Goal: Transaction & Acquisition: Obtain resource

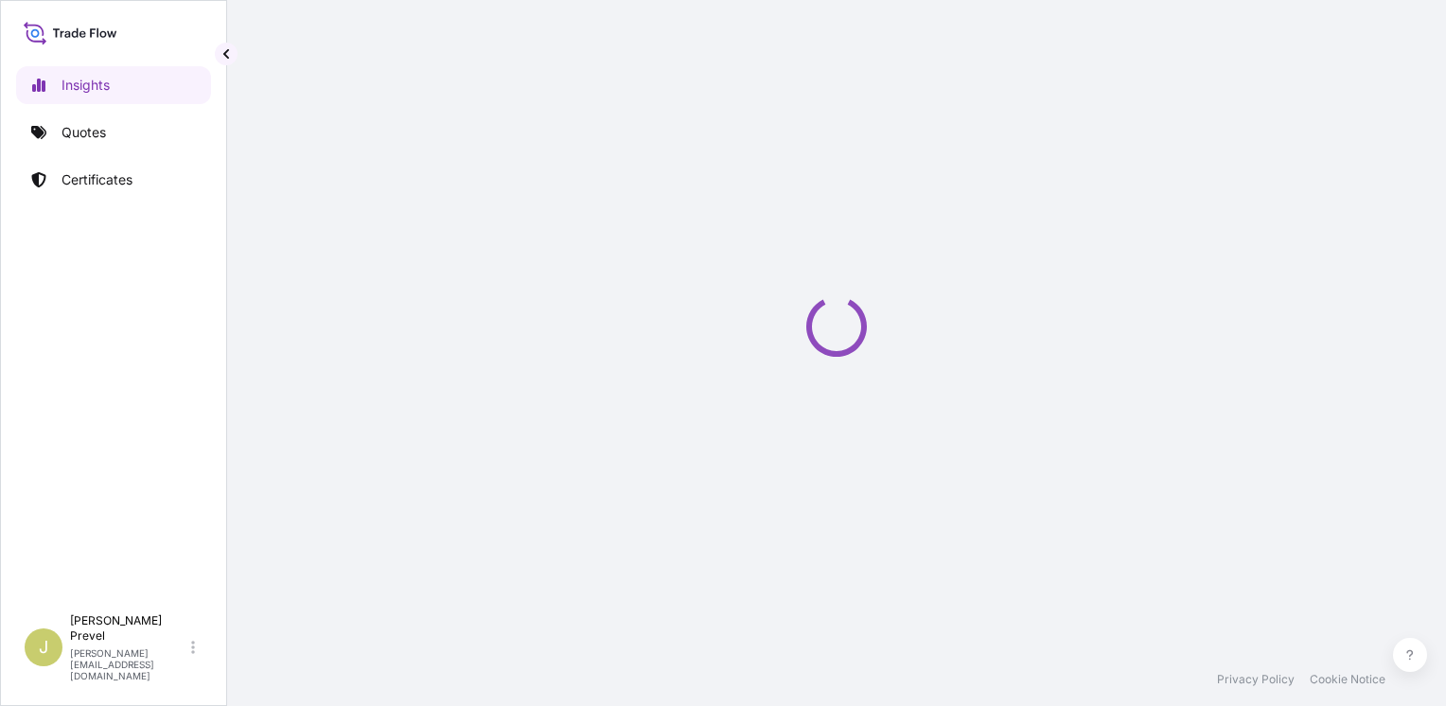
select select "2025"
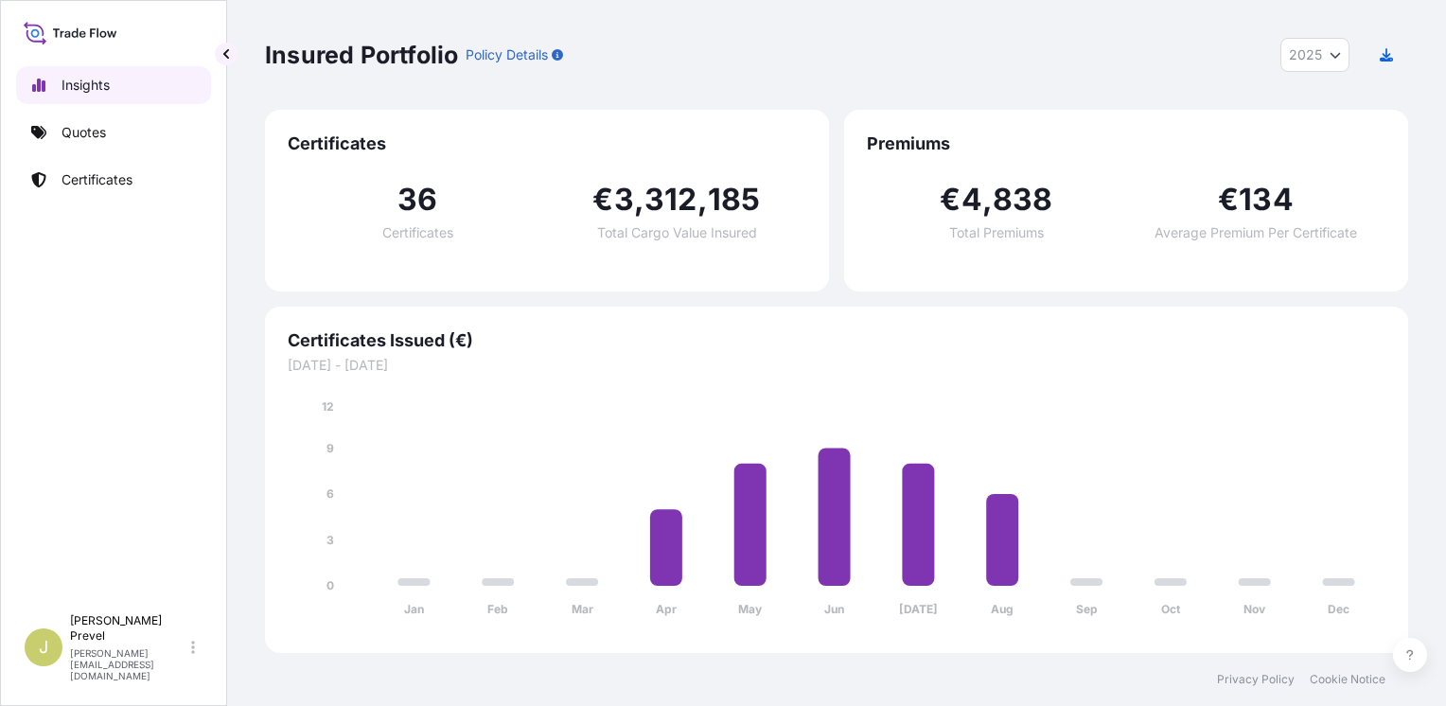
click at [98, 136] on p "Quotes" at bounding box center [84, 132] width 44 height 19
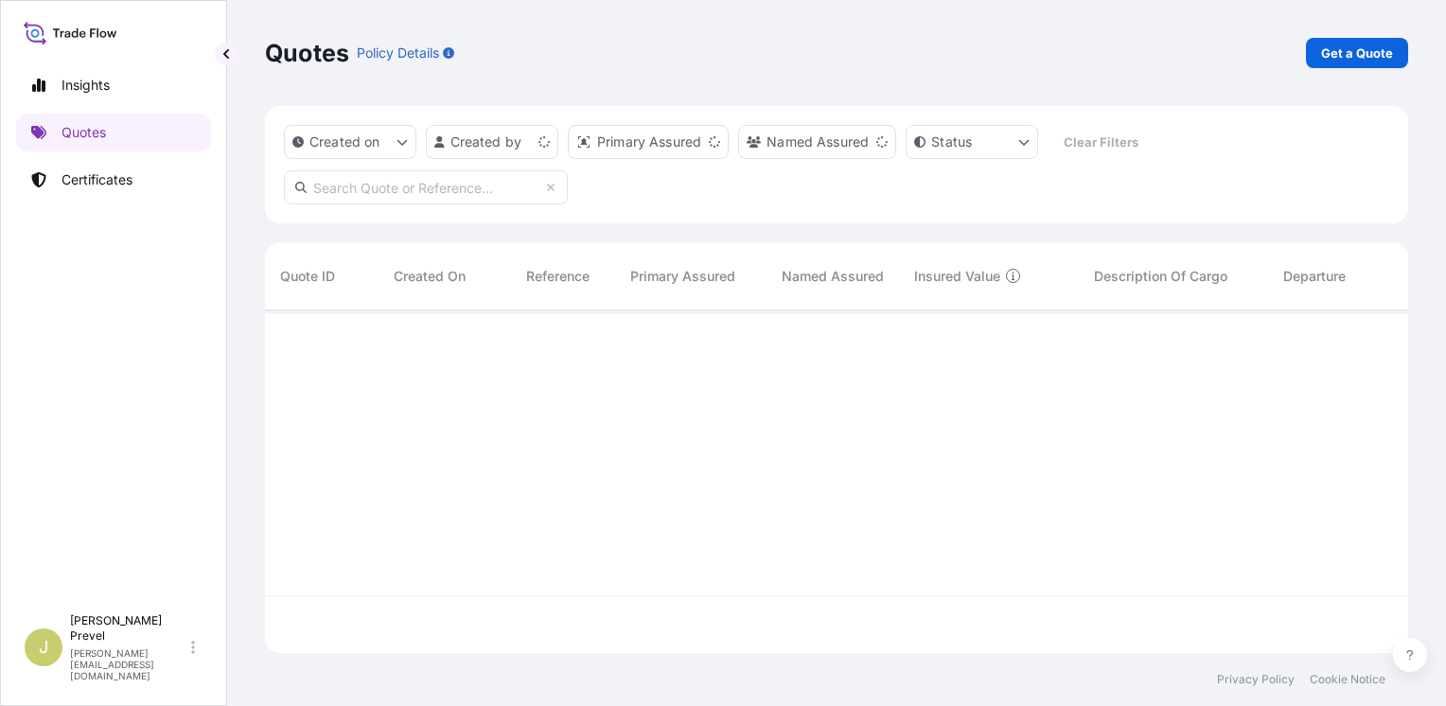
scroll to position [339, 1128]
click at [1367, 58] on p "Get a Quote" at bounding box center [1357, 53] width 72 height 19
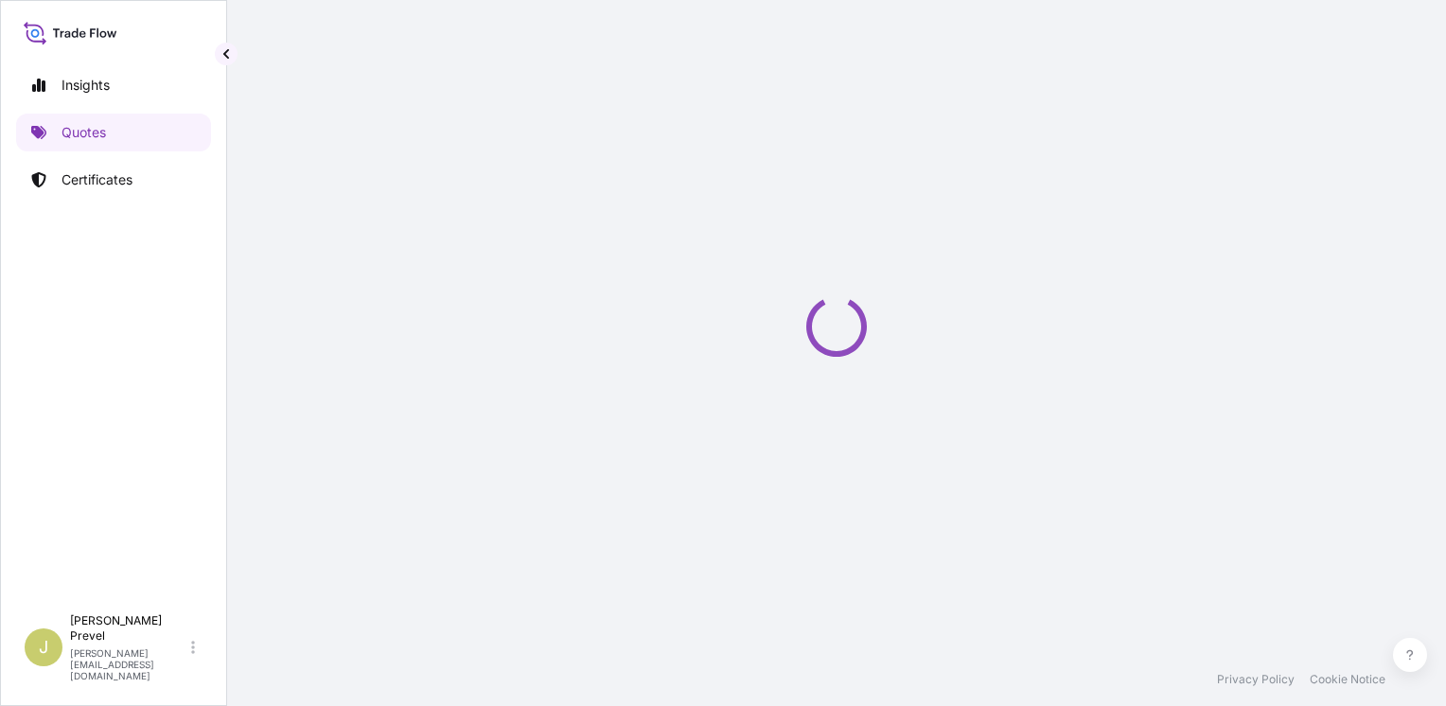
select select "Road / [GEOGRAPHIC_DATA]"
select select "Sea"
select select "21"
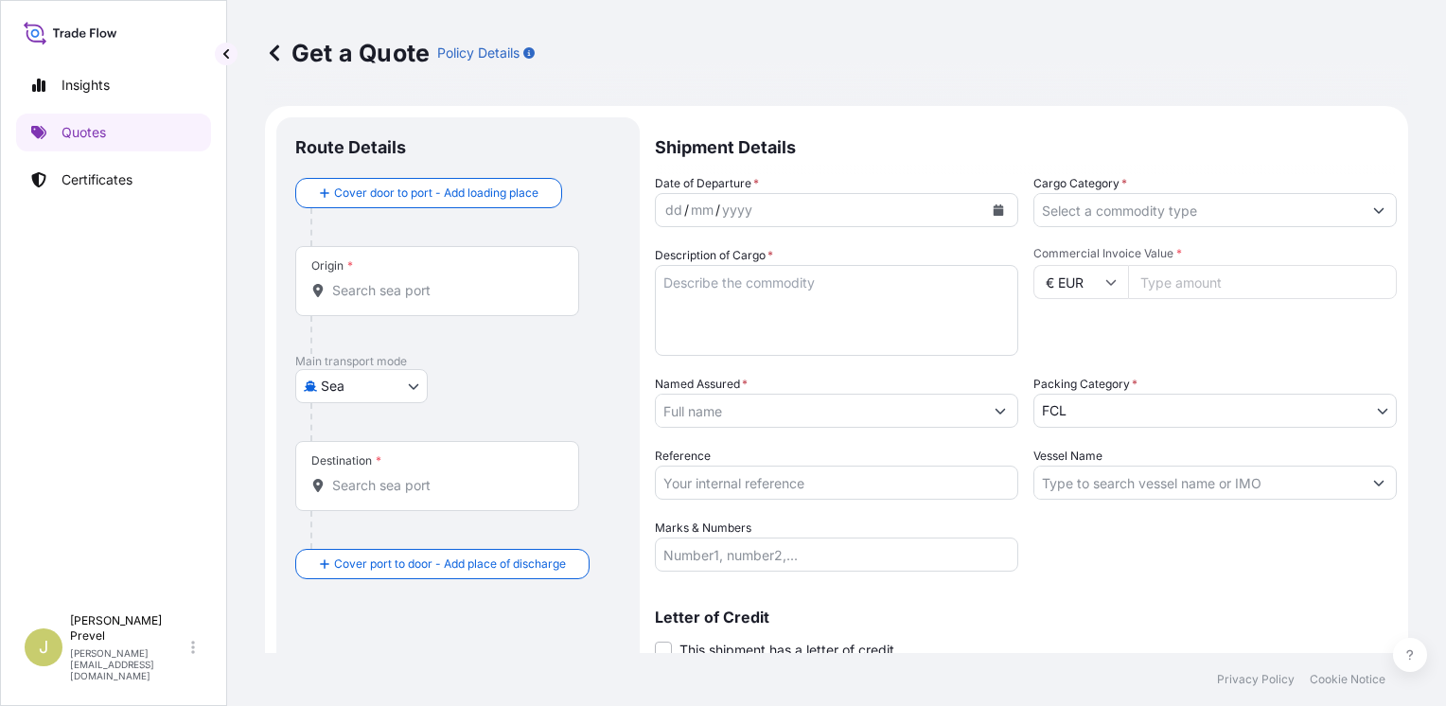
scroll to position [30, 0]
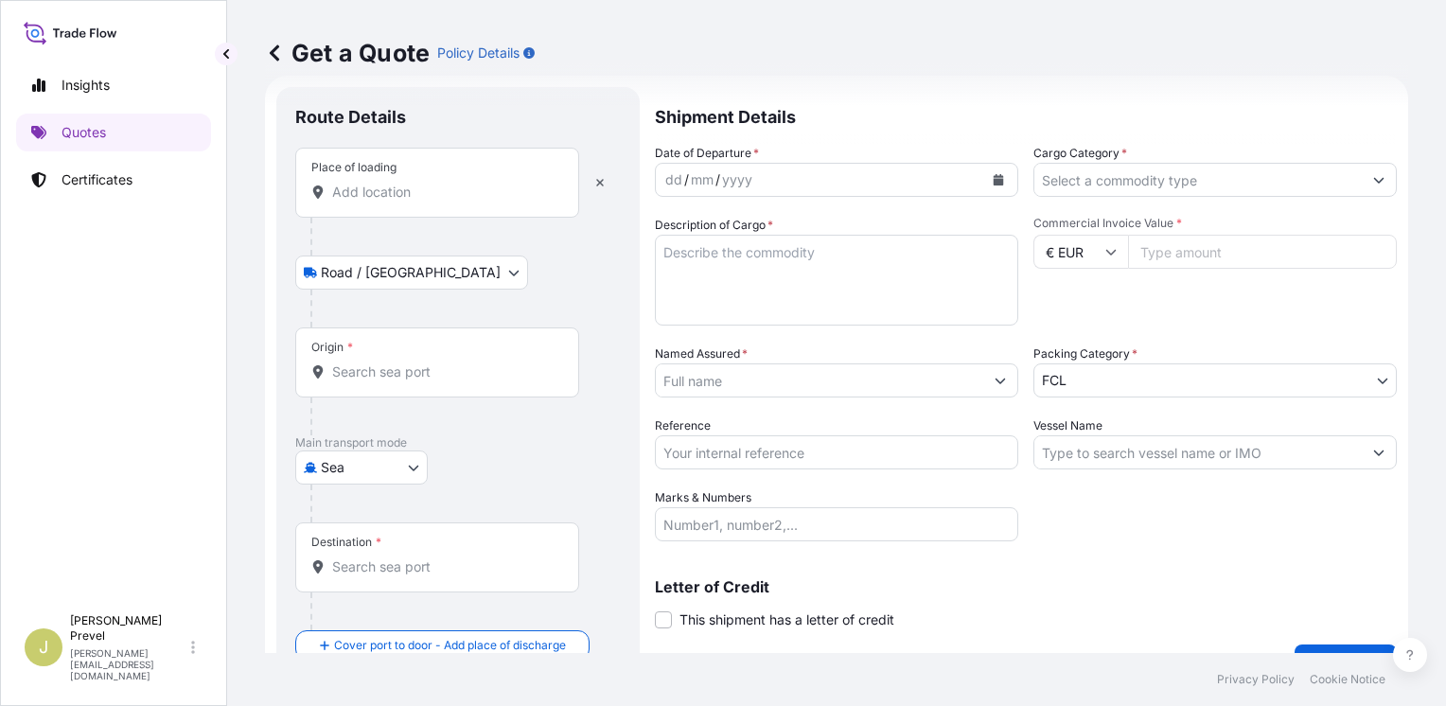
click at [395, 205] on div "Place of loading" at bounding box center [437, 183] width 284 height 70
click at [395, 202] on input "Place of loading" at bounding box center [443, 192] width 223 height 19
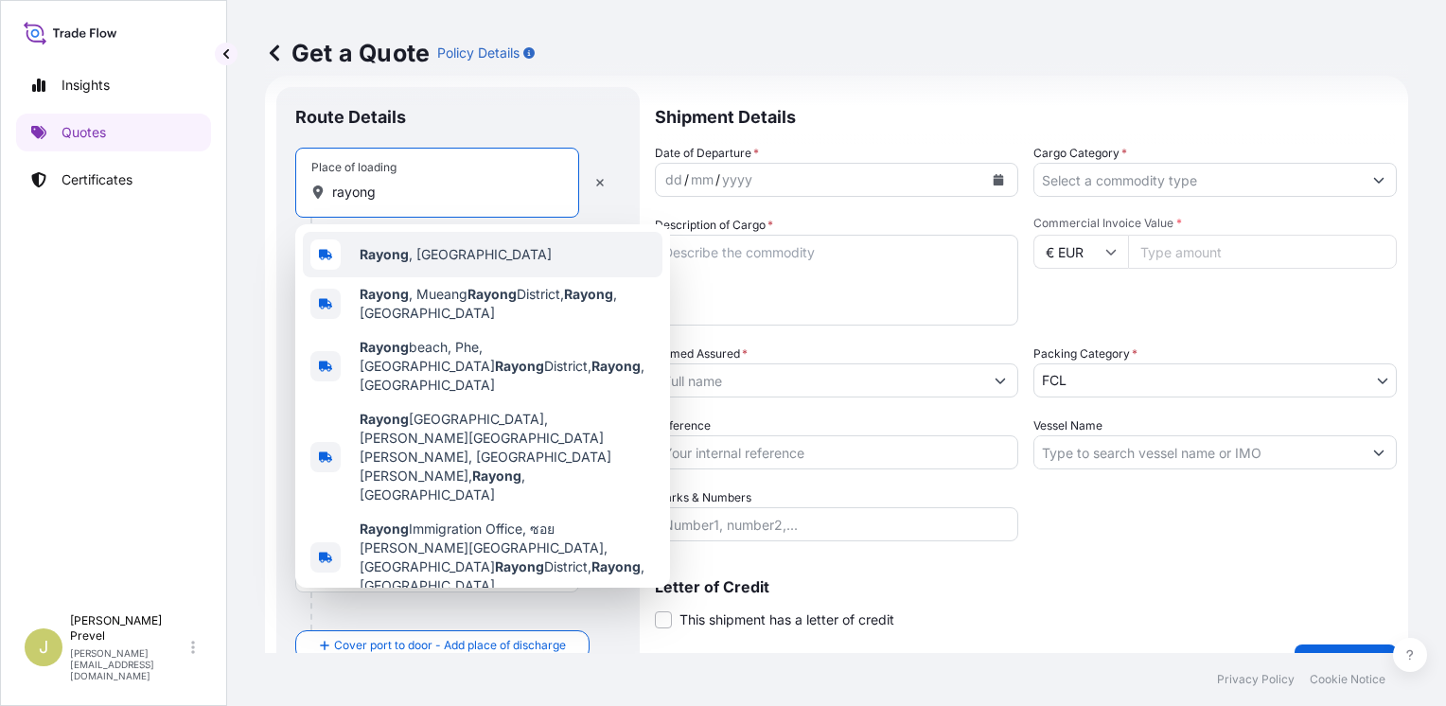
click at [433, 253] on span "Rayong , [GEOGRAPHIC_DATA]" at bounding box center [456, 254] width 192 height 19
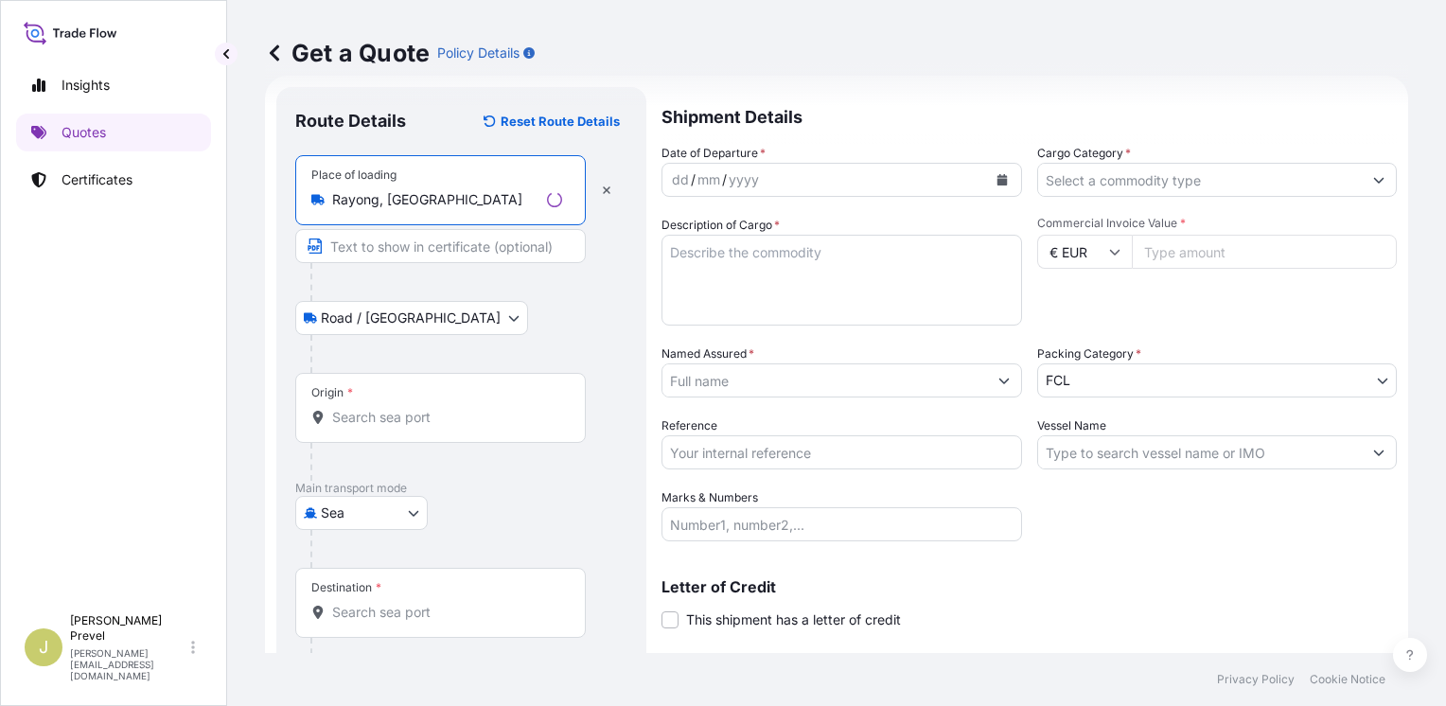
type input "Rayong, [GEOGRAPHIC_DATA]"
drag, startPoint x: 379, startPoint y: 395, endPoint x: 374, endPoint y: 382, distance: 13.2
click at [374, 382] on div "Origin *" at bounding box center [437, 408] width 284 height 70
drag, startPoint x: 374, startPoint y: 382, endPoint x: 382, endPoint y: 389, distance: 10.8
click at [364, 428] on div "Origin *" at bounding box center [437, 408] width 284 height 70
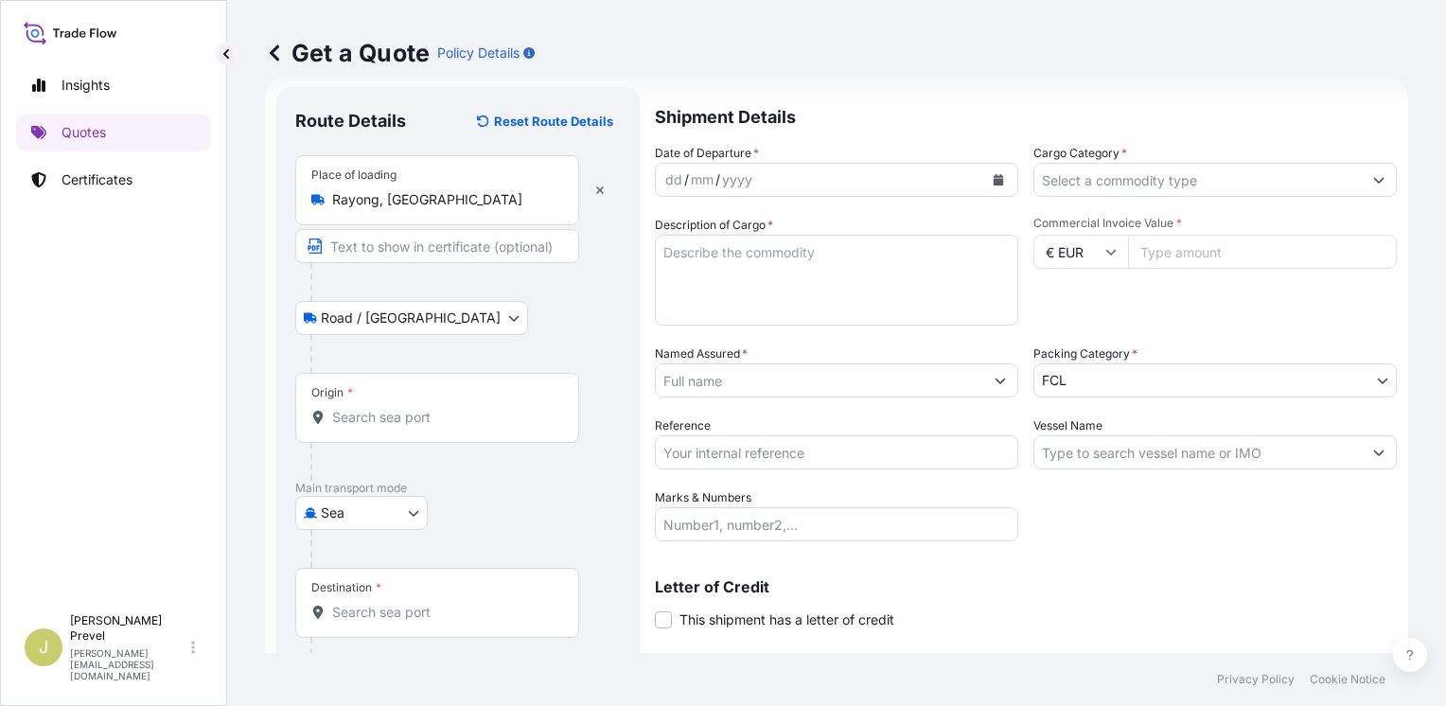
click at [364, 427] on input "Origin *" at bounding box center [443, 417] width 223 height 19
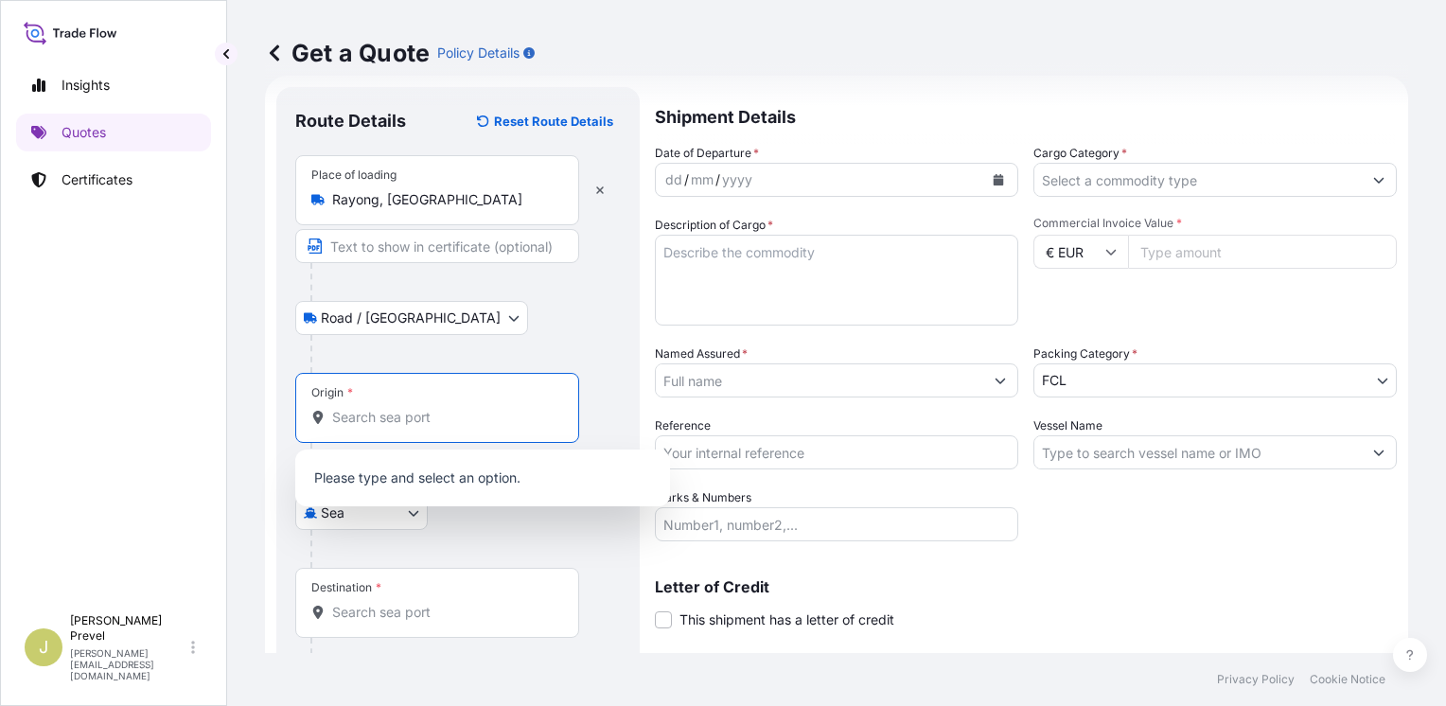
click at [382, 390] on div "Origin *" at bounding box center [437, 408] width 284 height 70
click at [382, 408] on input "Origin *" at bounding box center [443, 417] width 223 height 19
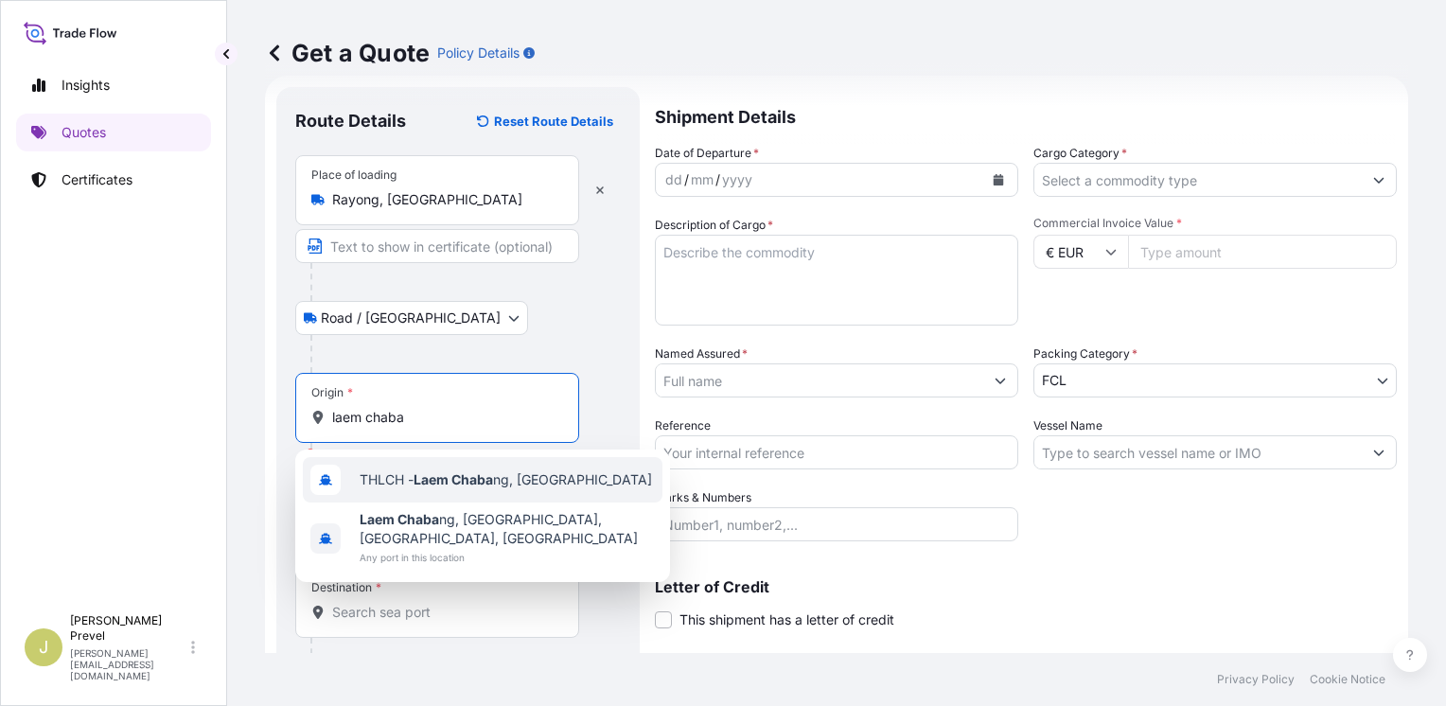
click at [409, 479] on span "THLCH - Laem Chaba ng, [GEOGRAPHIC_DATA]" at bounding box center [506, 479] width 293 height 19
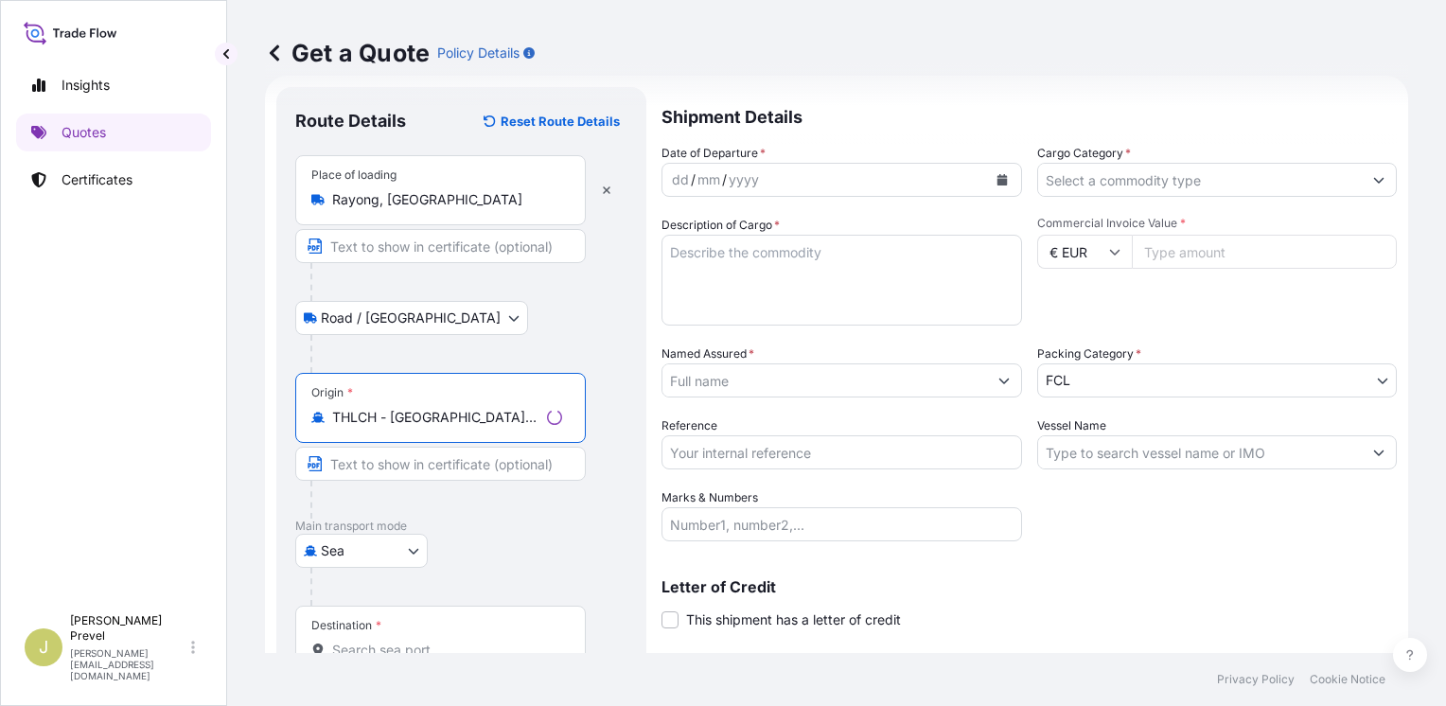
type input "THLCH - [GEOGRAPHIC_DATA], [GEOGRAPHIC_DATA]"
click at [410, 630] on div "Destination *" at bounding box center [440, 641] width 291 height 70
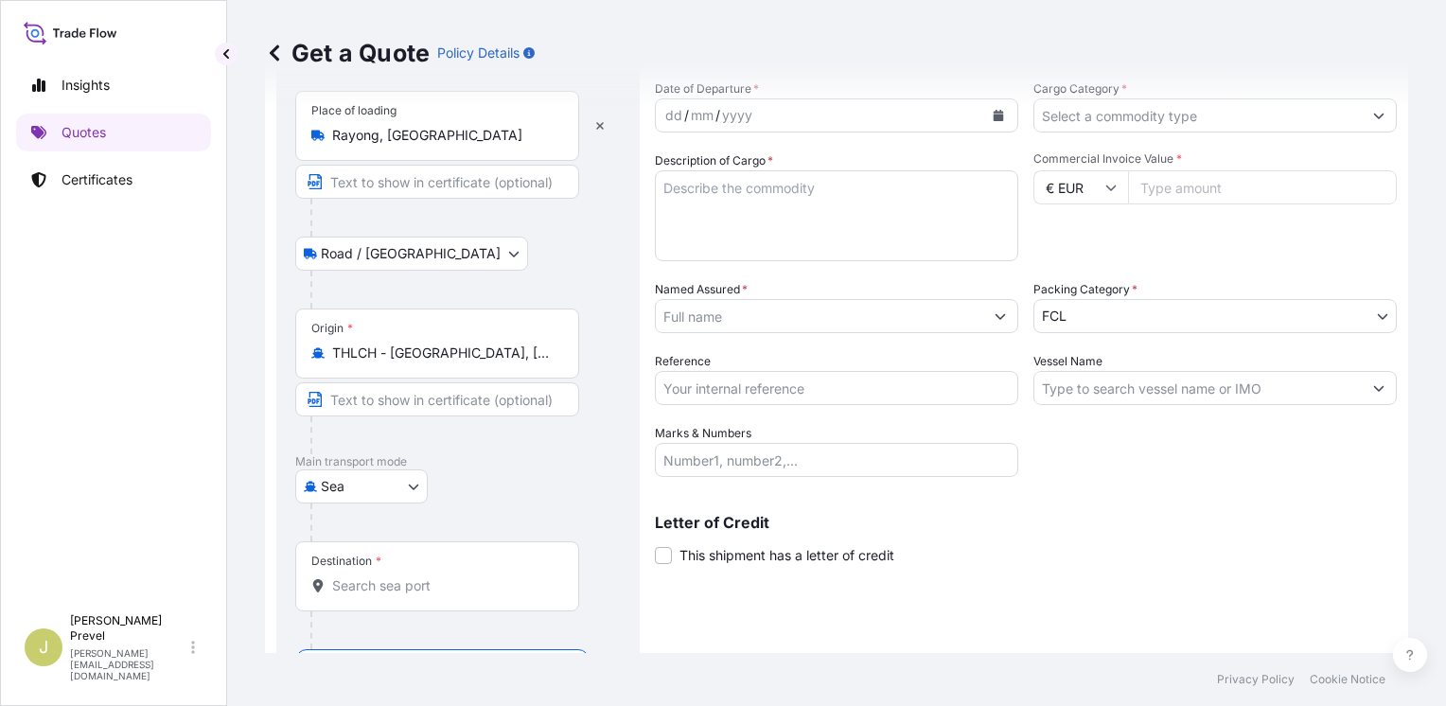
scroll to position [150, 0]
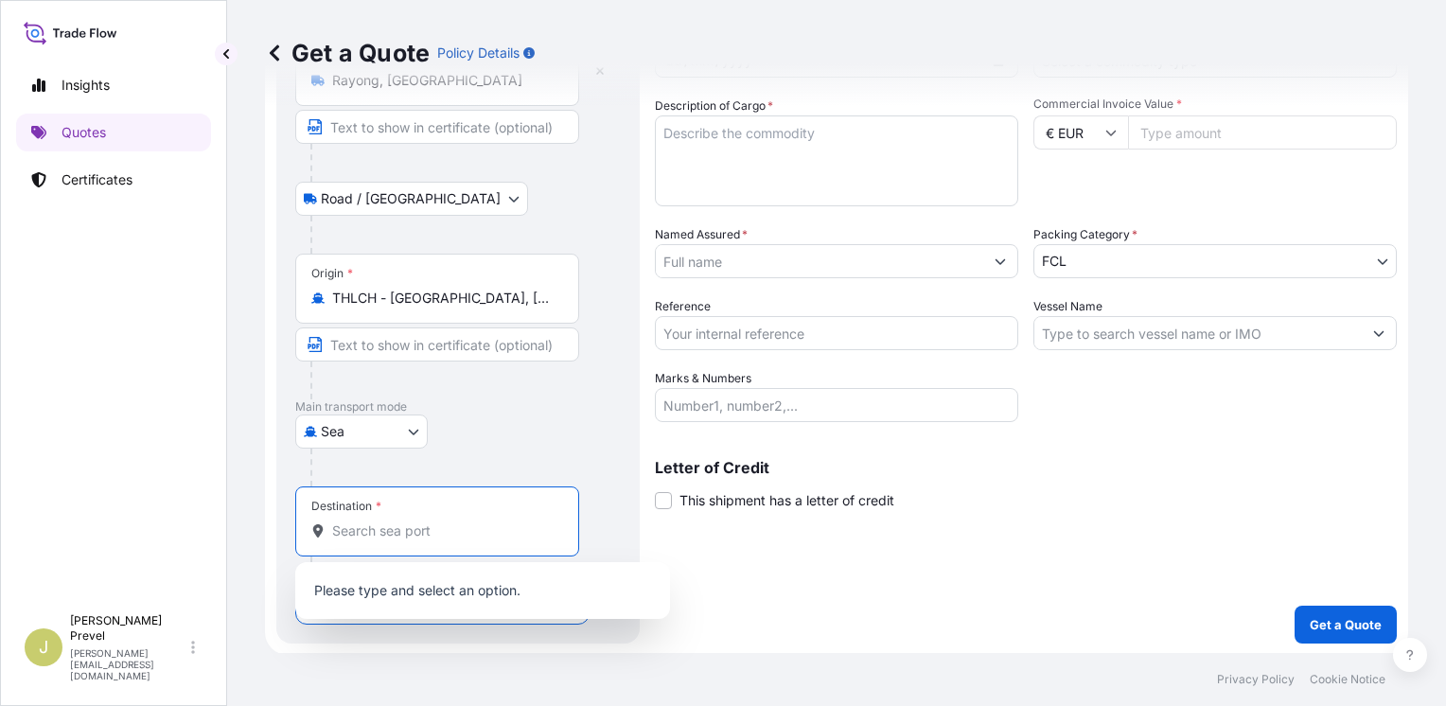
click at [384, 528] on input "Destination *" at bounding box center [443, 531] width 223 height 19
type input "m"
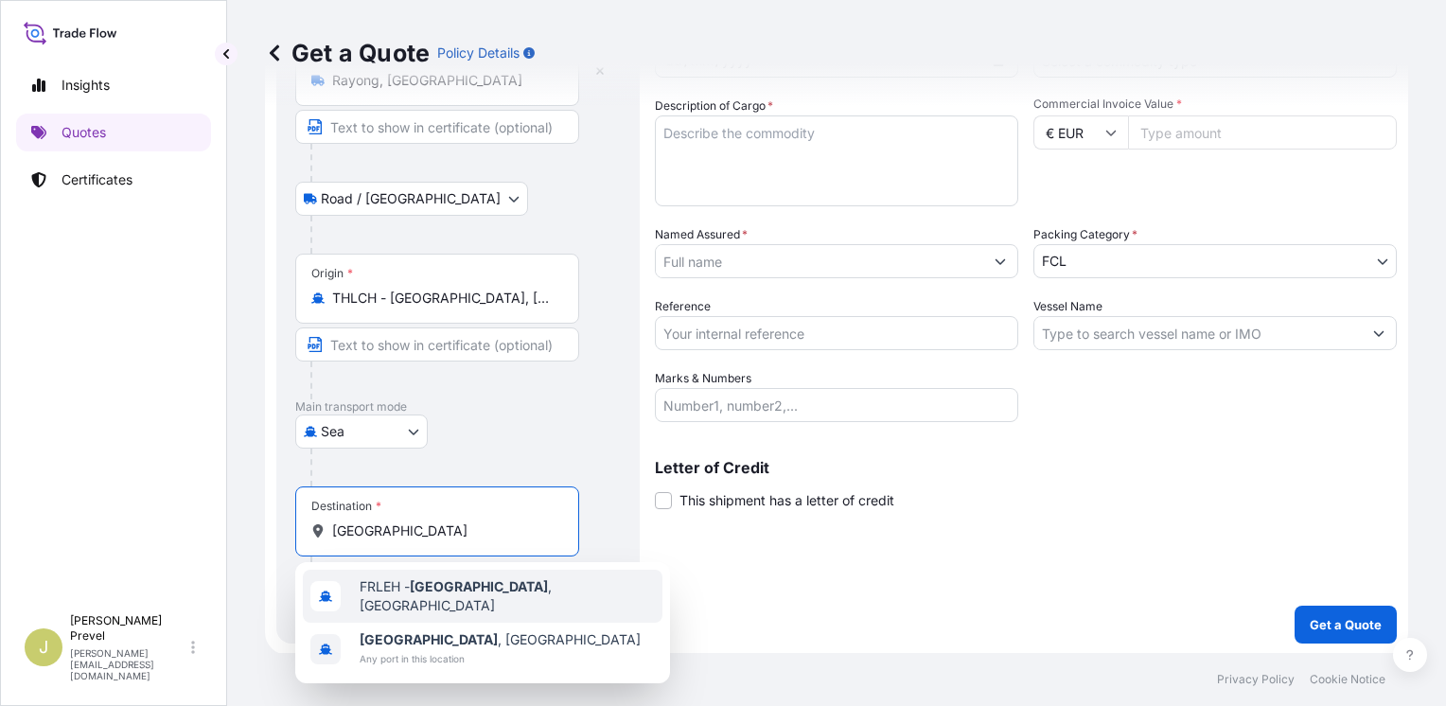
click at [384, 584] on span "FRLEH - [GEOGRAPHIC_DATA] , [GEOGRAPHIC_DATA]" at bounding box center [507, 596] width 295 height 38
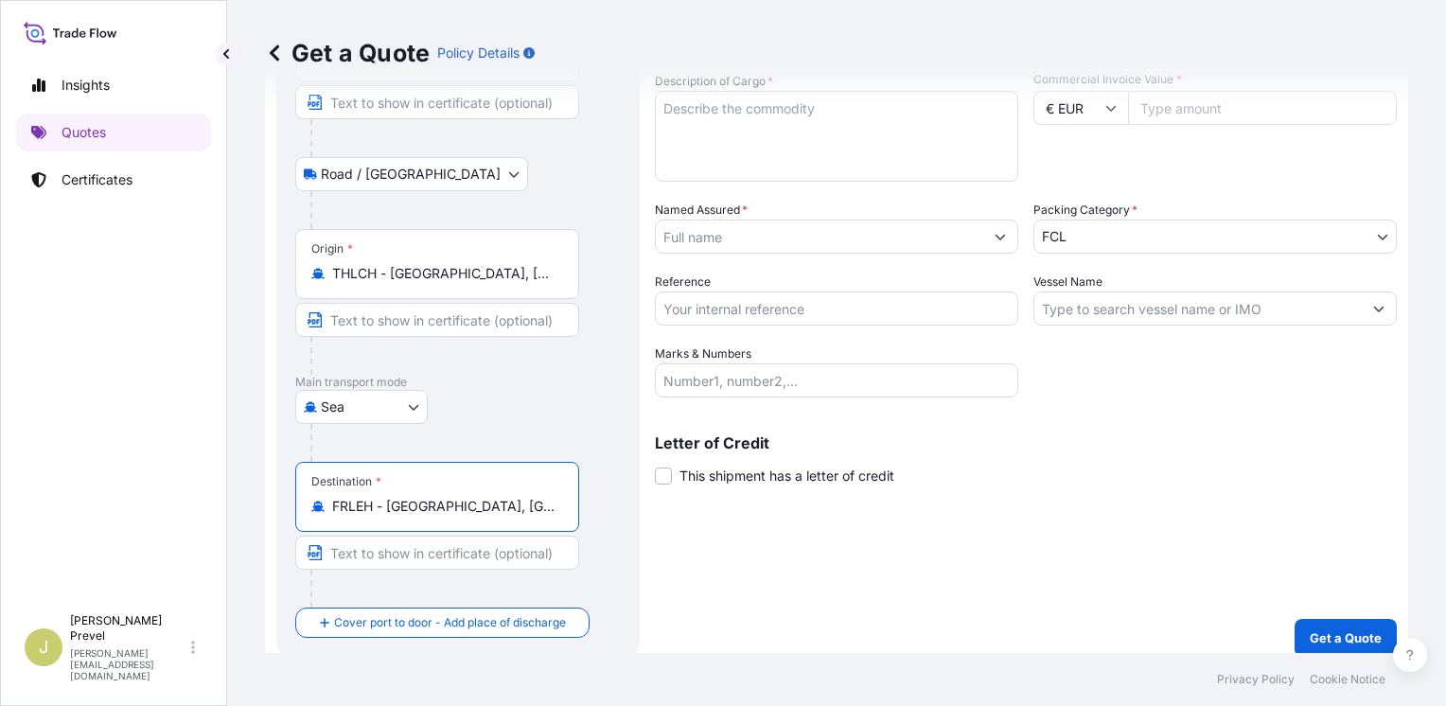
scroll to position [187, 0]
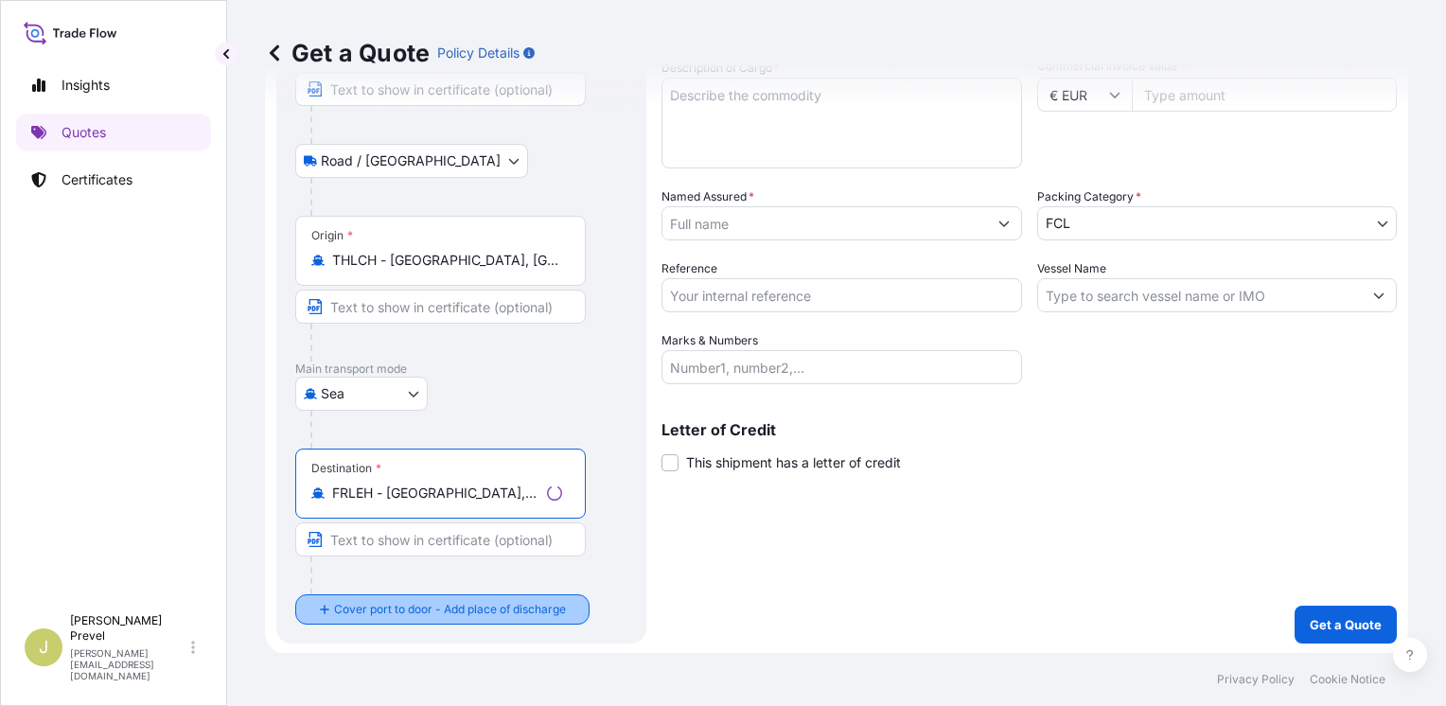
type input "FRLEH - [GEOGRAPHIC_DATA], [GEOGRAPHIC_DATA]"
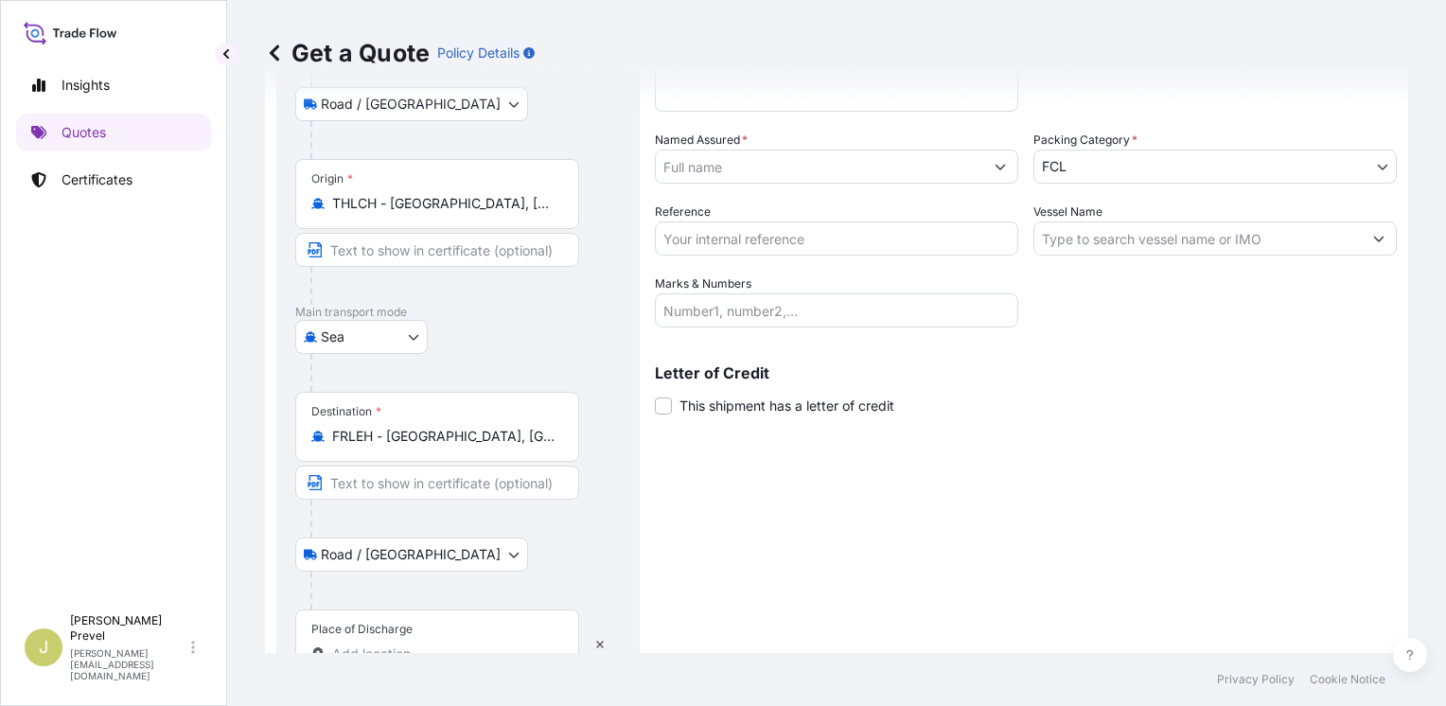
scroll to position [299, 0]
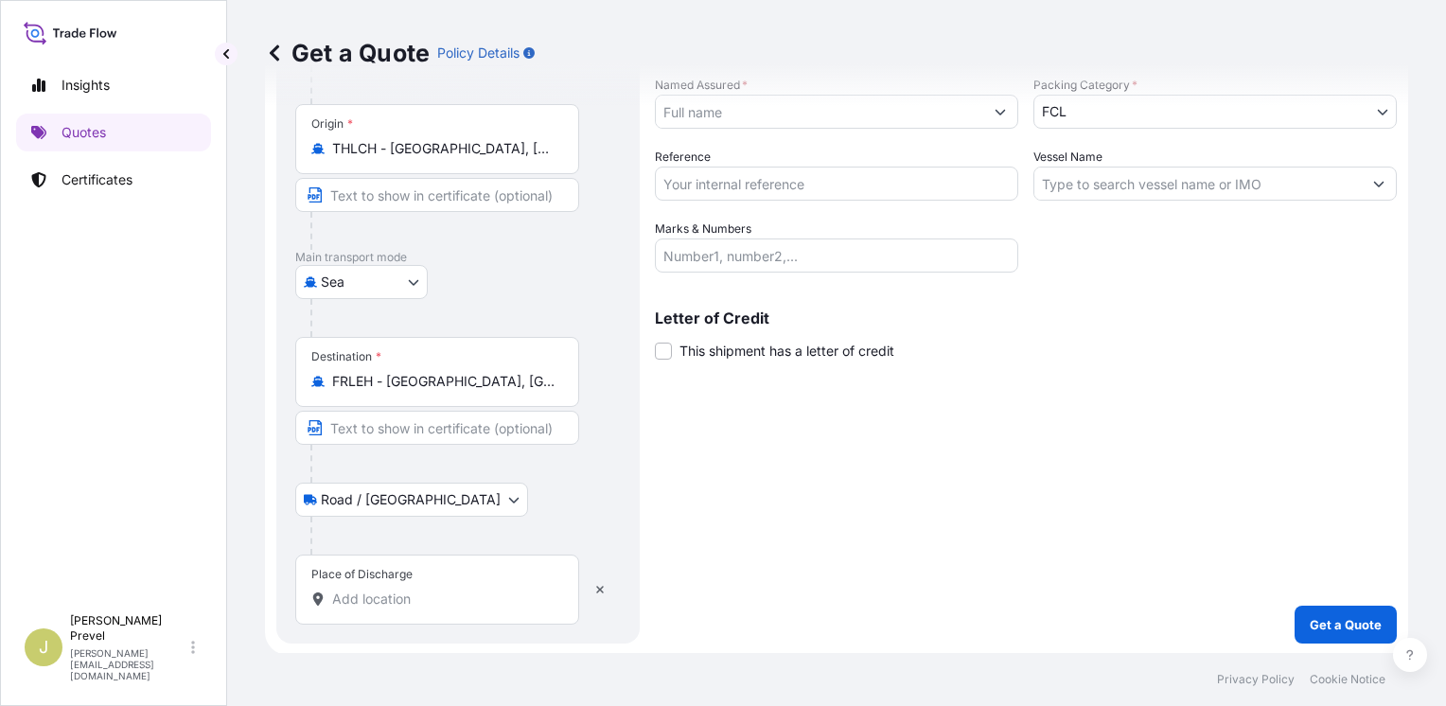
click at [409, 610] on div "Place of Discharge" at bounding box center [437, 590] width 284 height 70
click at [409, 609] on input "Place of Discharge" at bounding box center [443, 599] width 223 height 19
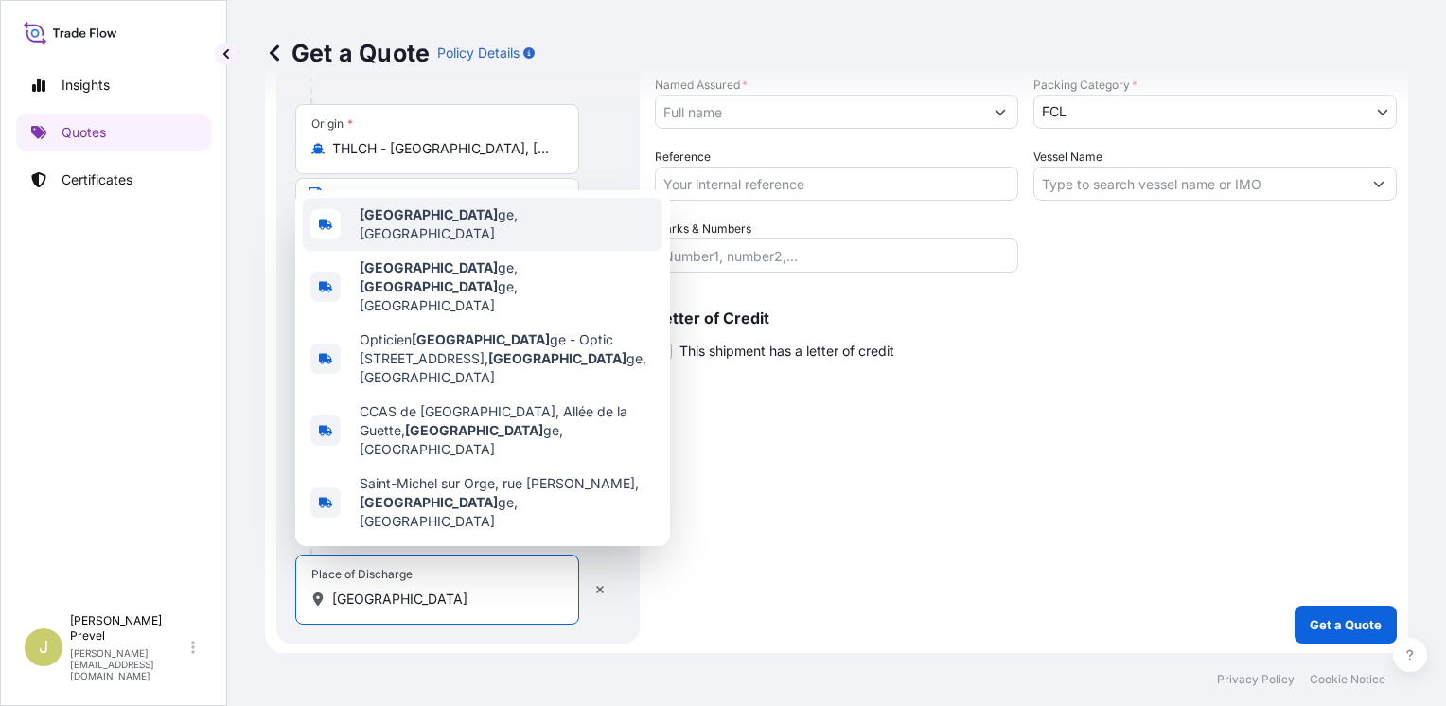
click at [516, 243] on span "[GEOGRAPHIC_DATA] ge, [GEOGRAPHIC_DATA]" at bounding box center [507, 224] width 295 height 38
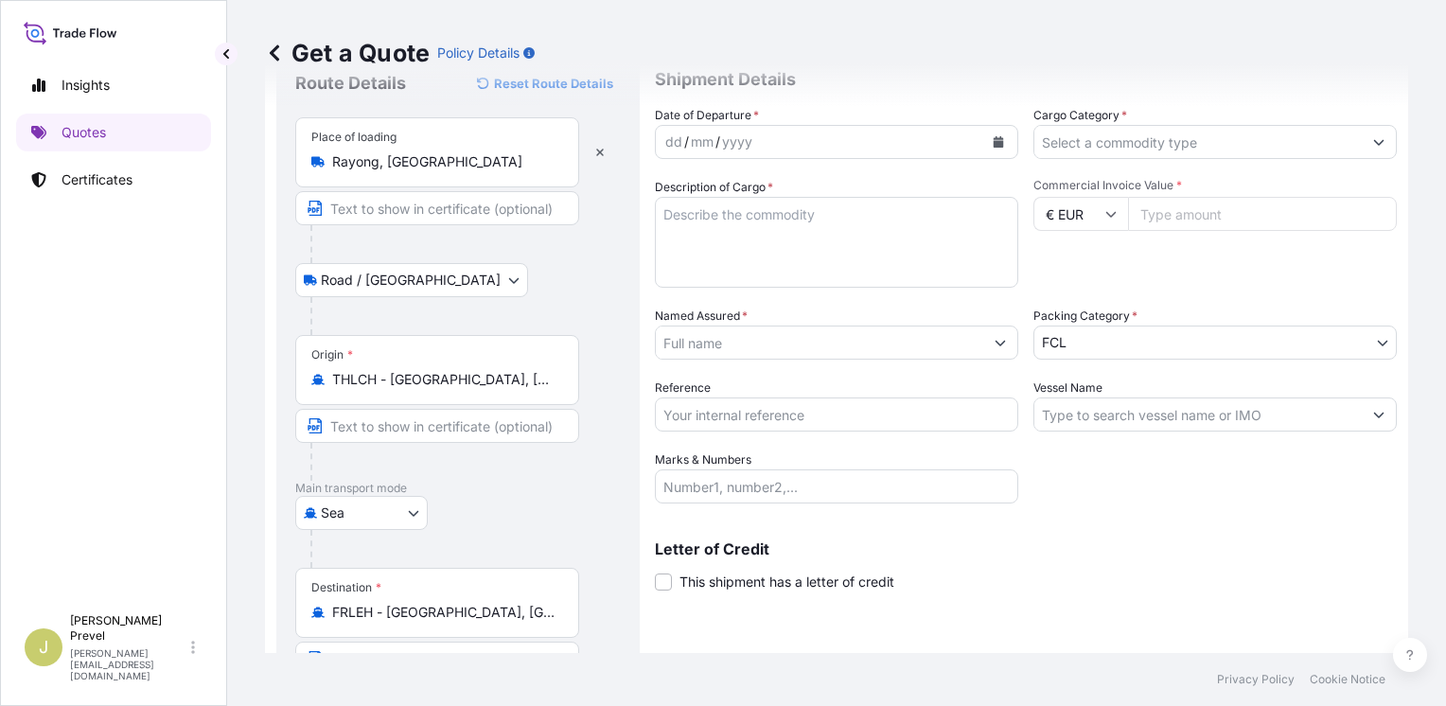
scroll to position [0, 0]
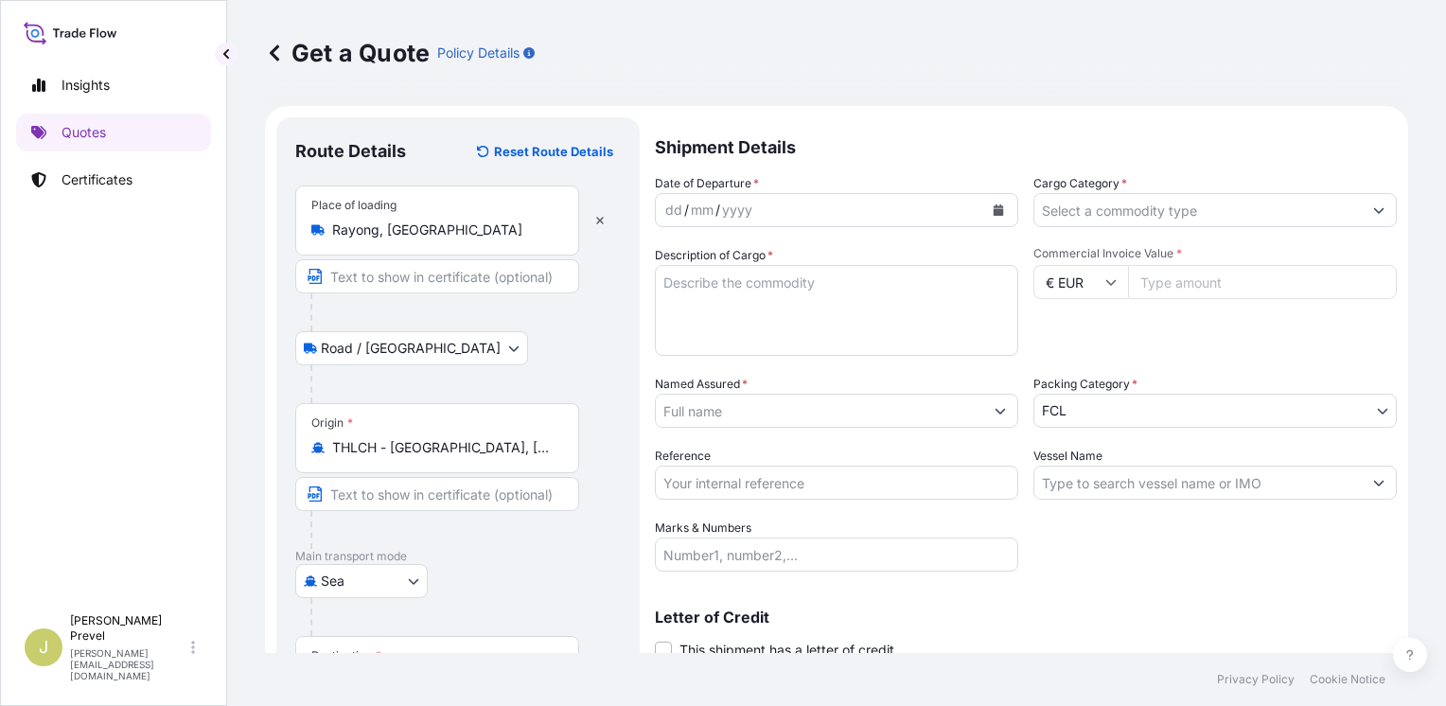
type input "[GEOGRAPHIC_DATA], [GEOGRAPHIC_DATA]"
click at [757, 207] on div "dd / mm / yyyy" at bounding box center [820, 210] width 328 height 34
click at [678, 218] on div "dd" at bounding box center [674, 210] width 21 height 23
click at [1120, 220] on input "Cargo Category *" at bounding box center [1199, 210] width 328 height 34
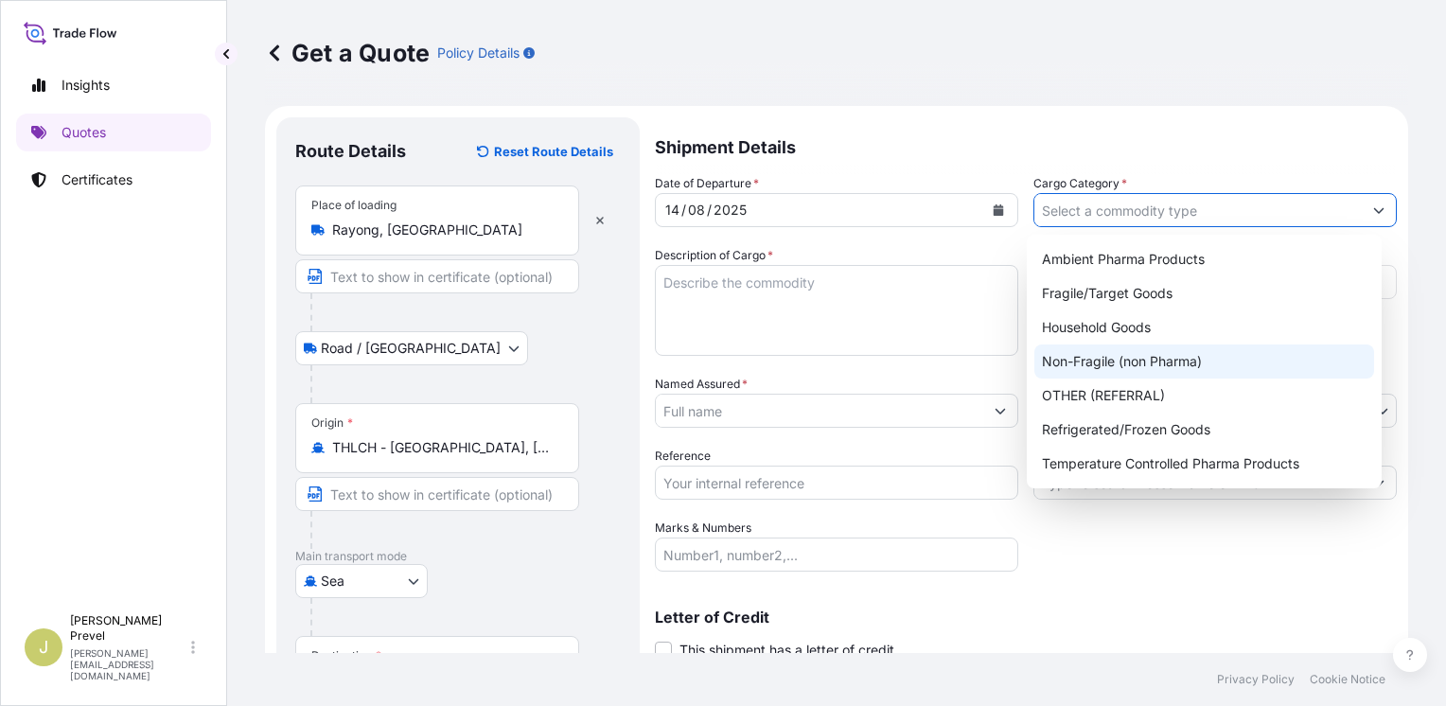
click at [1143, 351] on div "Non-Fragile (non Pharma)" at bounding box center [1205, 362] width 340 height 34
type input "Non-Fragile (non Pharma)"
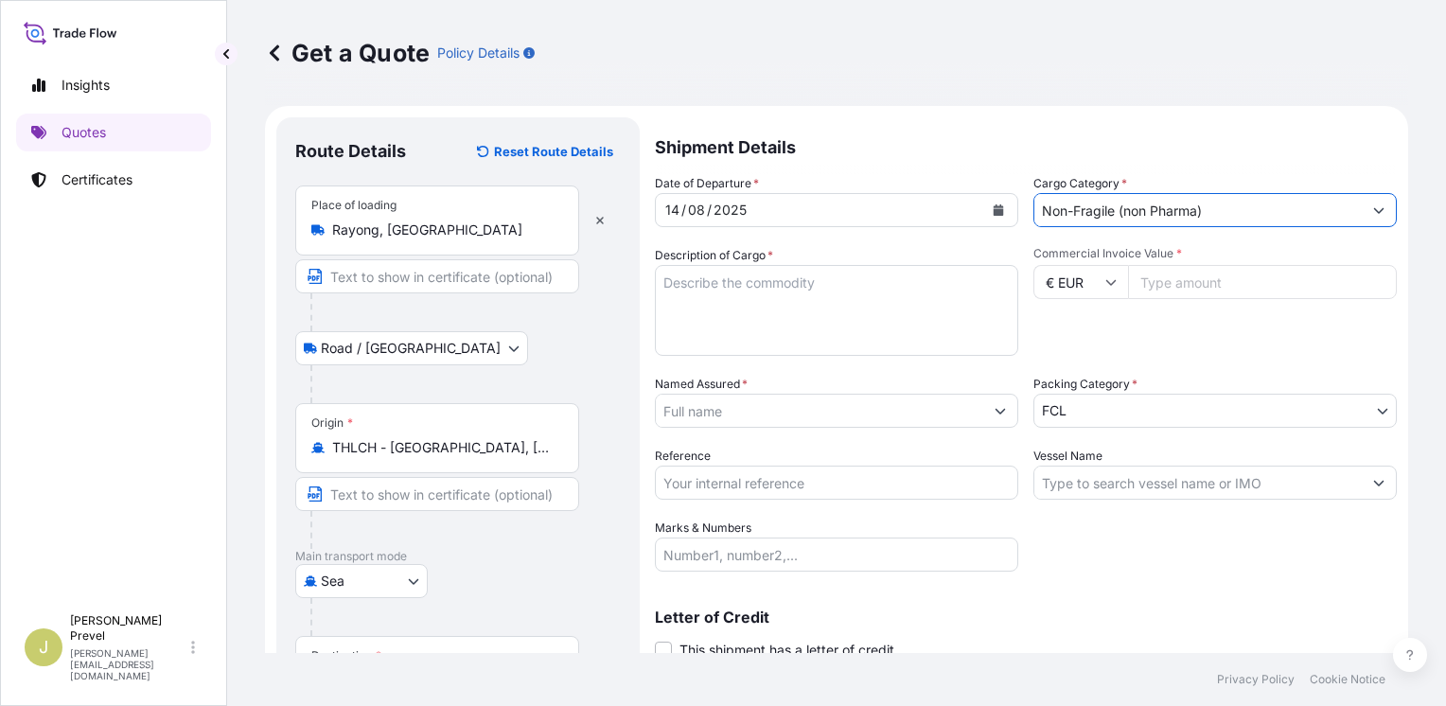
click at [1184, 282] on input "Commercial Invoice Value *" at bounding box center [1262, 282] width 269 height 34
type input "120941"
drag, startPoint x: 1128, startPoint y: 464, endPoint x: 1138, endPoint y: 481, distance: 19.5
click at [1131, 465] on div "Vessel Name" at bounding box center [1216, 473] width 364 height 53
click at [1138, 481] on input "Vessel Name" at bounding box center [1199, 483] width 328 height 34
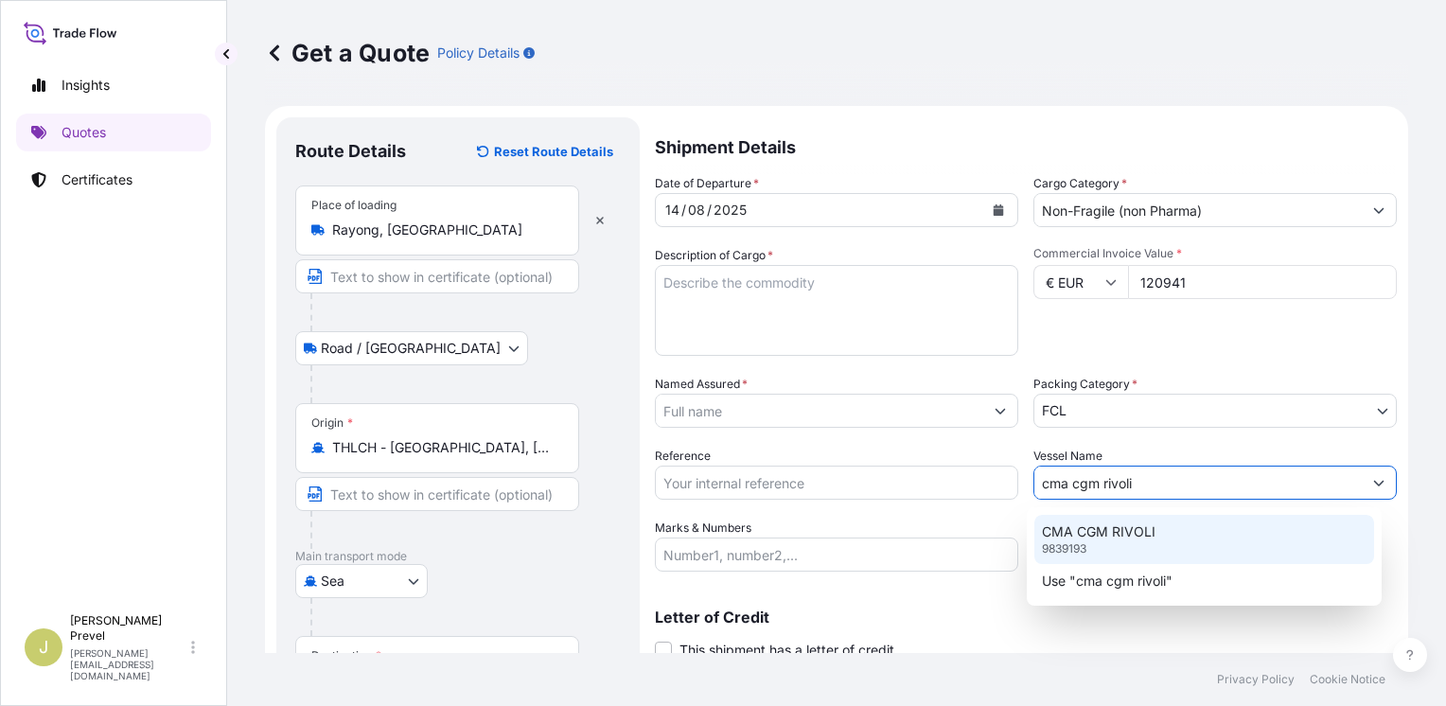
click at [1128, 533] on p "CMA CGM RIVOLI" at bounding box center [1099, 532] width 114 height 19
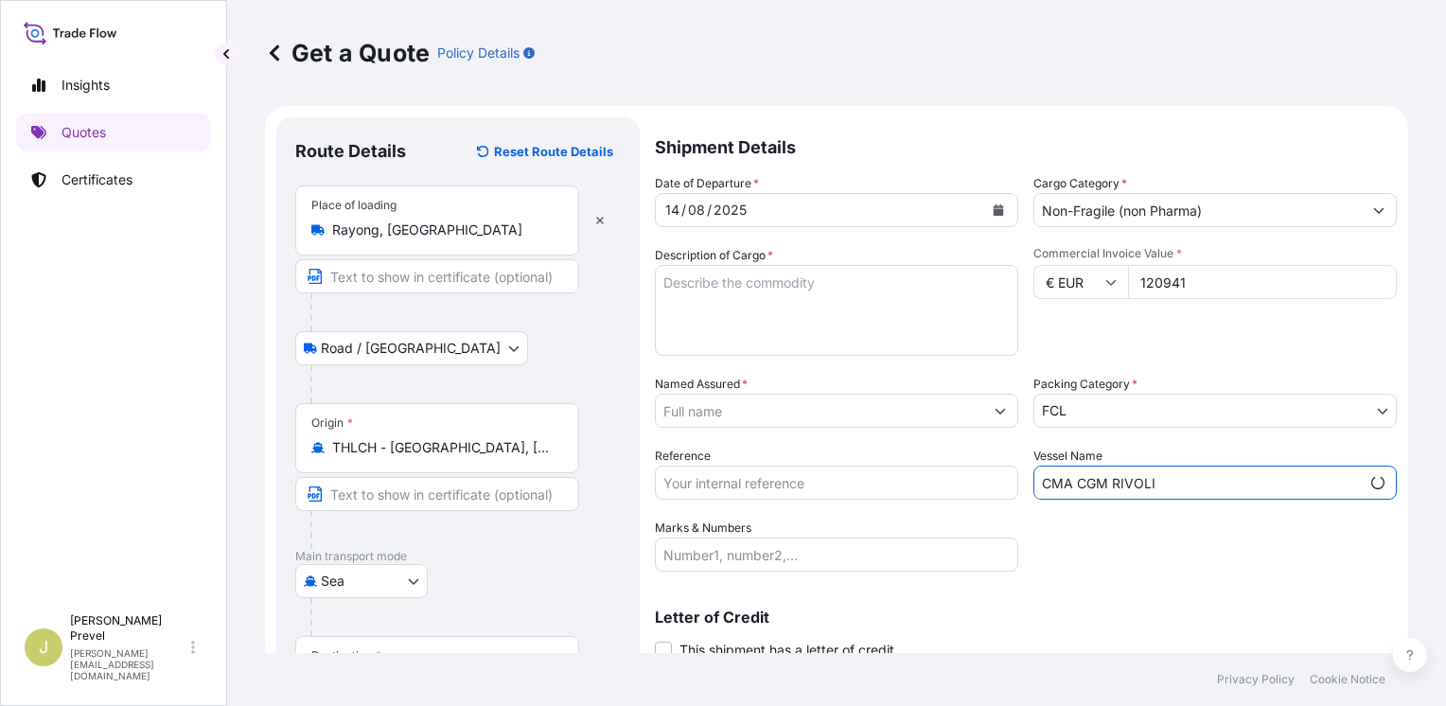
type input "CMA CGM RIVOLI"
click at [712, 479] on input "Reference" at bounding box center [837, 483] width 364 height 34
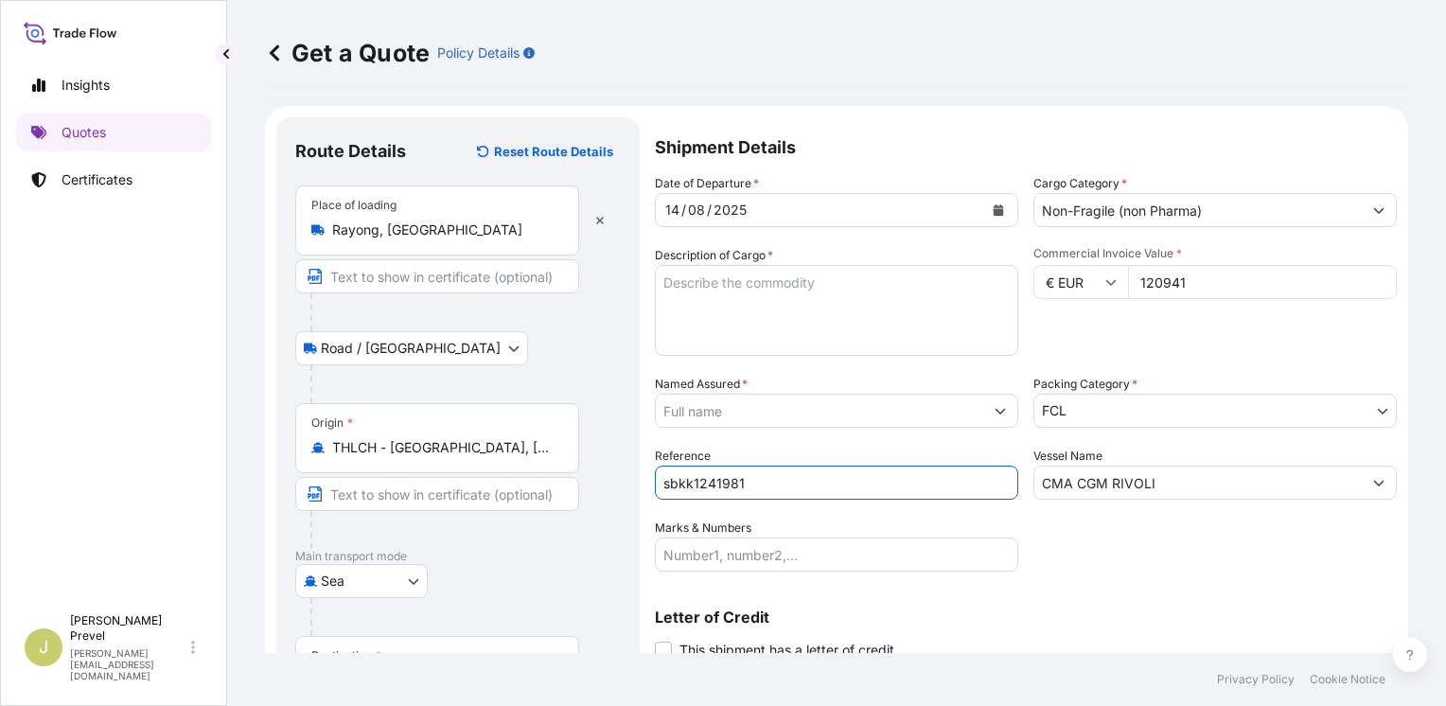
type input "sbkk1241981"
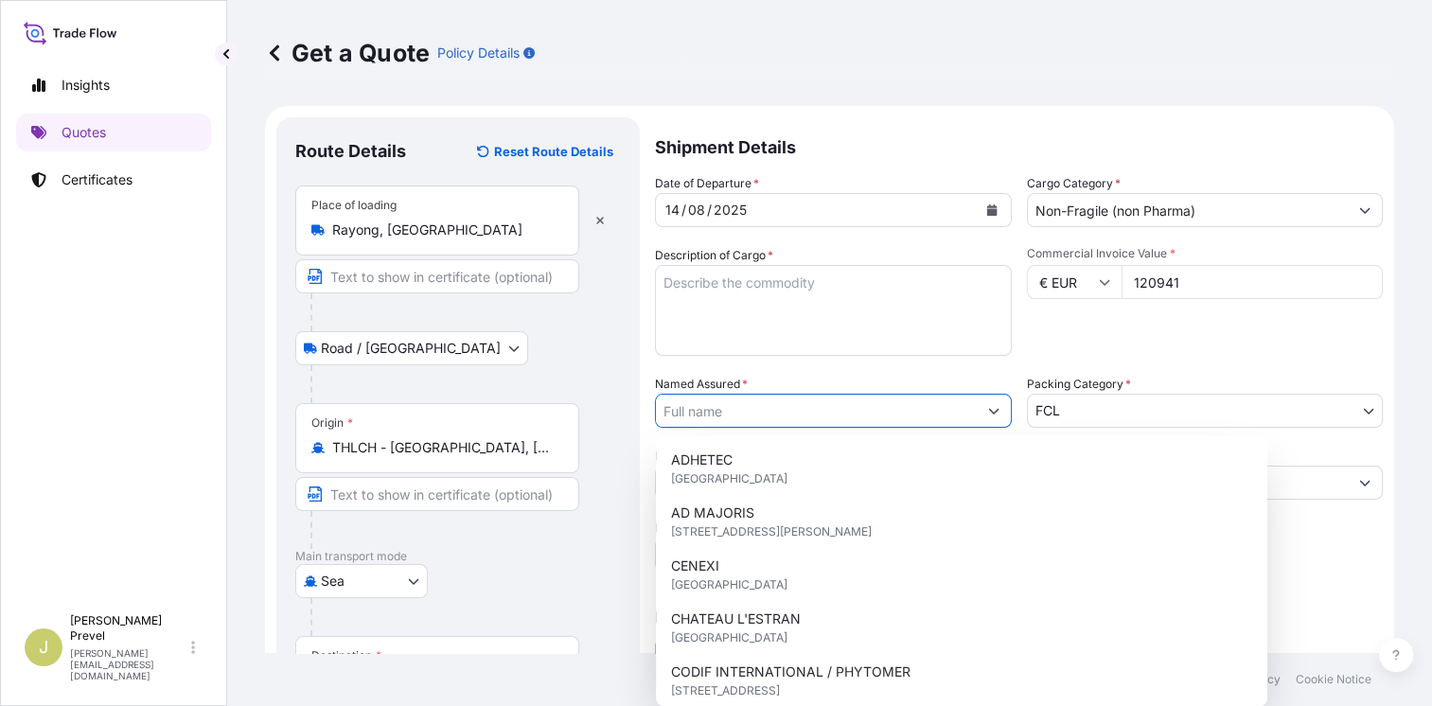
click at [718, 408] on input "Named Assured *" at bounding box center [816, 411] width 321 height 34
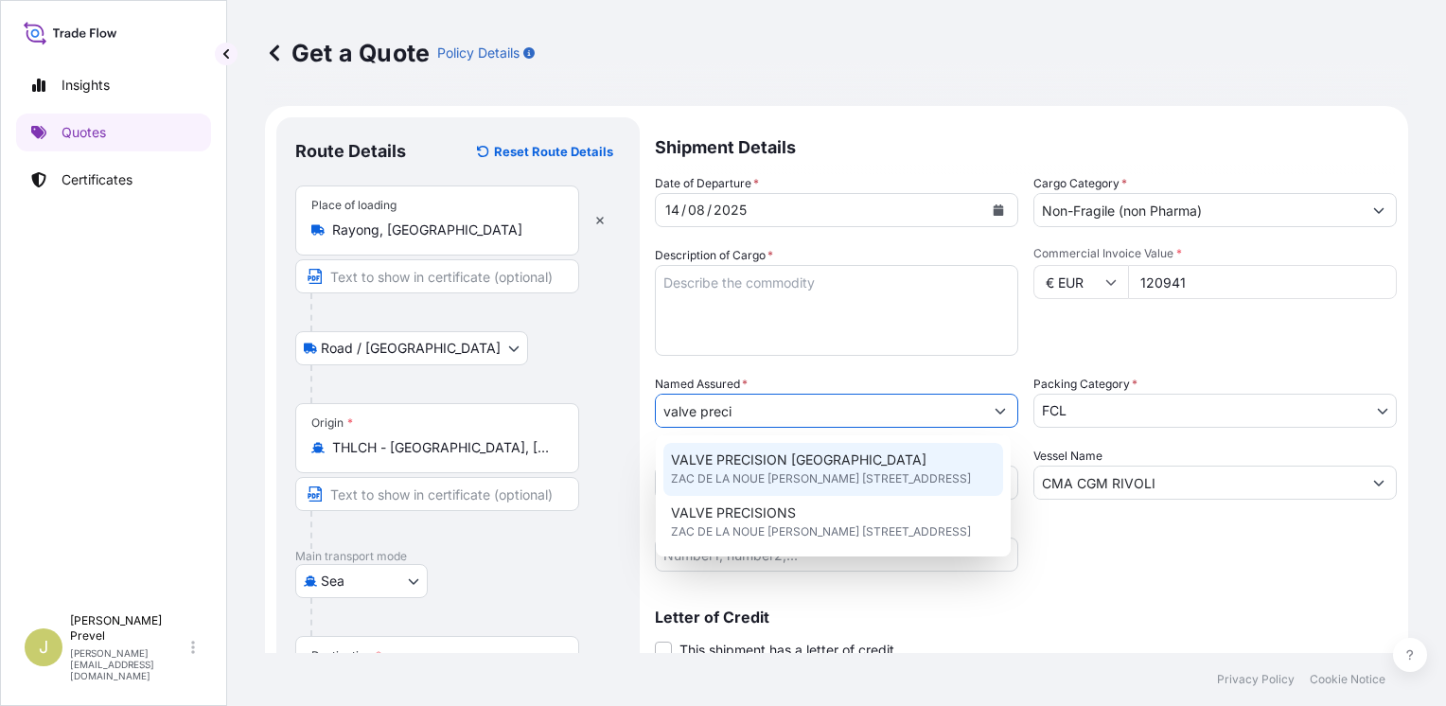
click at [774, 454] on span "VALVE PRECISION [GEOGRAPHIC_DATA]" at bounding box center [799, 460] width 256 height 19
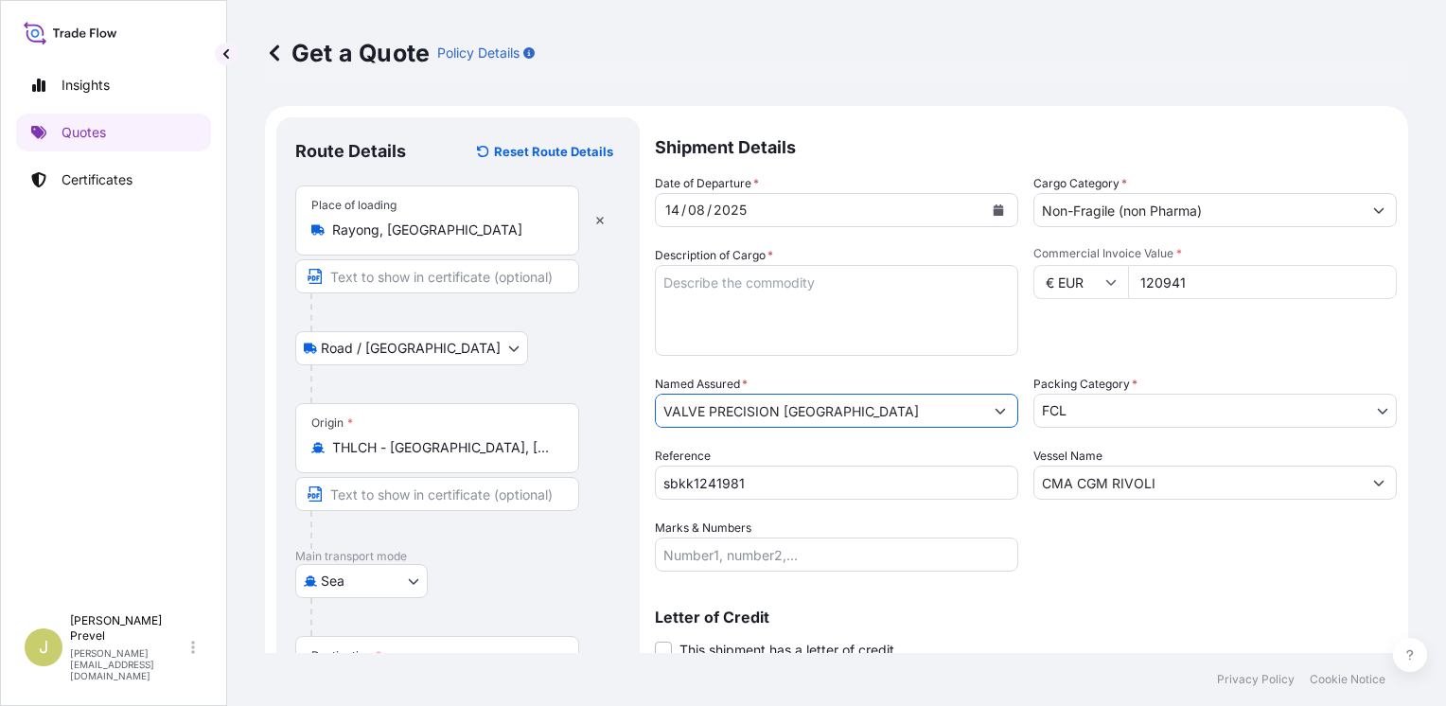
type input "VALVE PRECISION [GEOGRAPHIC_DATA]"
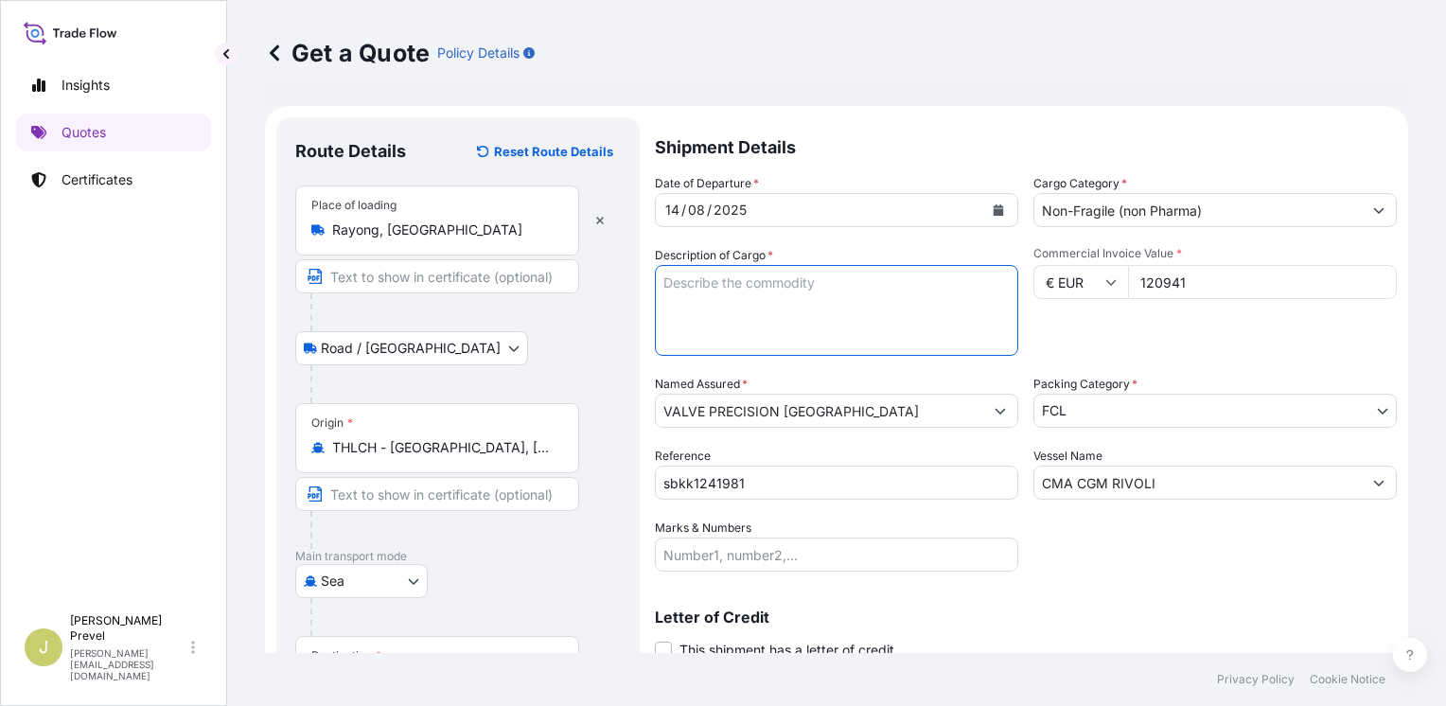
click at [708, 286] on textarea "Description of Cargo *" at bounding box center [837, 310] width 364 height 91
click at [781, 303] on textarea "emcu9981297 -" at bounding box center [837, 310] width 364 height 91
type textarea "emcu9981297 - EMCMJJ3024 - 12967.81 KGS - 50 M3"
click at [714, 705] on html "Insights Quotes Certificates J [PERSON_NAME] [PERSON_NAME][EMAIL_ADDRESS][DOMAI…" at bounding box center [723, 353] width 1446 height 706
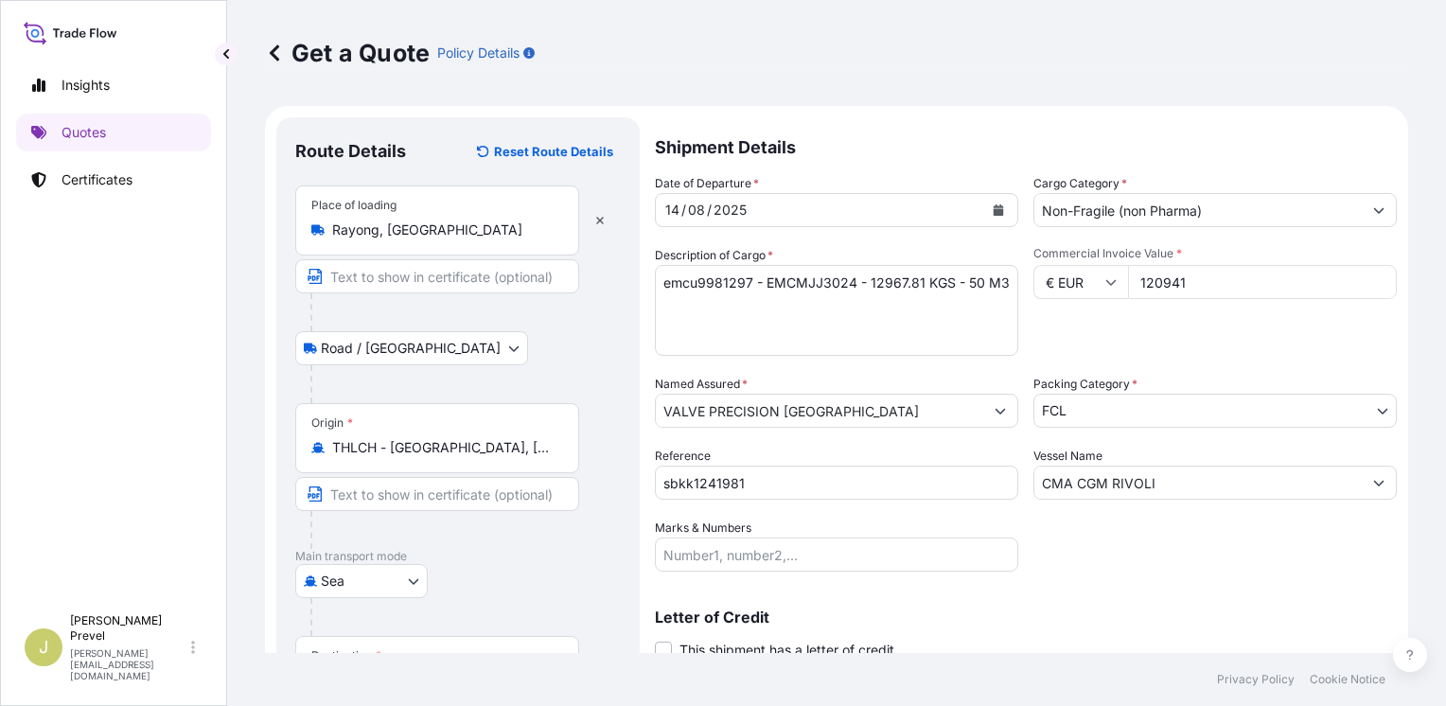
click at [772, 547] on input "Marks & Numbers" at bounding box center [837, 555] width 364 height 34
paste input "VALVE PRECISION FRANCE ZAC DE LA NOUE [PERSON_NAME] [STREET_ADDRESS]"
type input "VALVE PRECISION FRANCE ZAC DE LA NOUE [PERSON_NAME] [STREET_ADDRESS]"
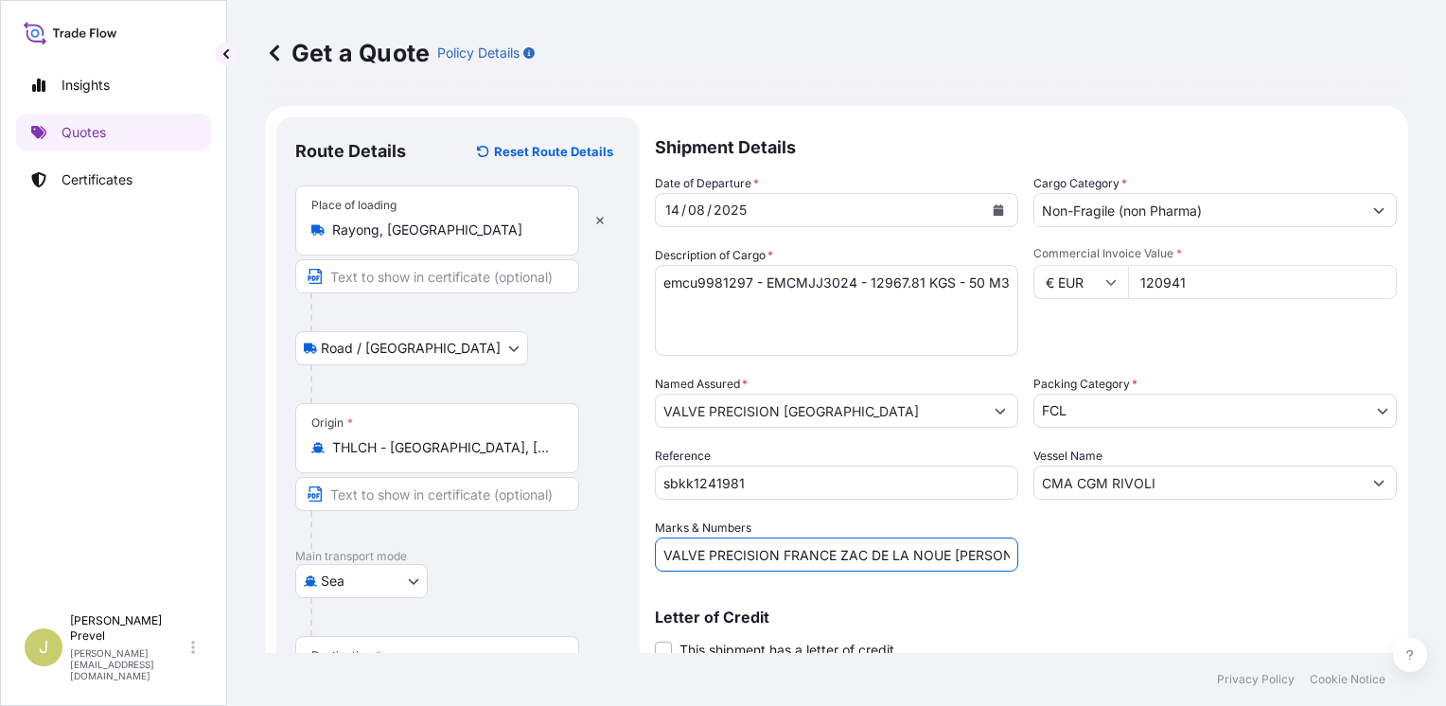
click at [736, 340] on textarea "emcu9981297 - EMCMJJ3024 - 12967.81 KGS - 50 M3" at bounding box center [837, 310] width 364 height 91
paste textarea "(20 PACKAGES = 20 PALLETS) ( 1,442 CARTONS ) COVERING SHIPMENT OF AEROSOL VALVE…"
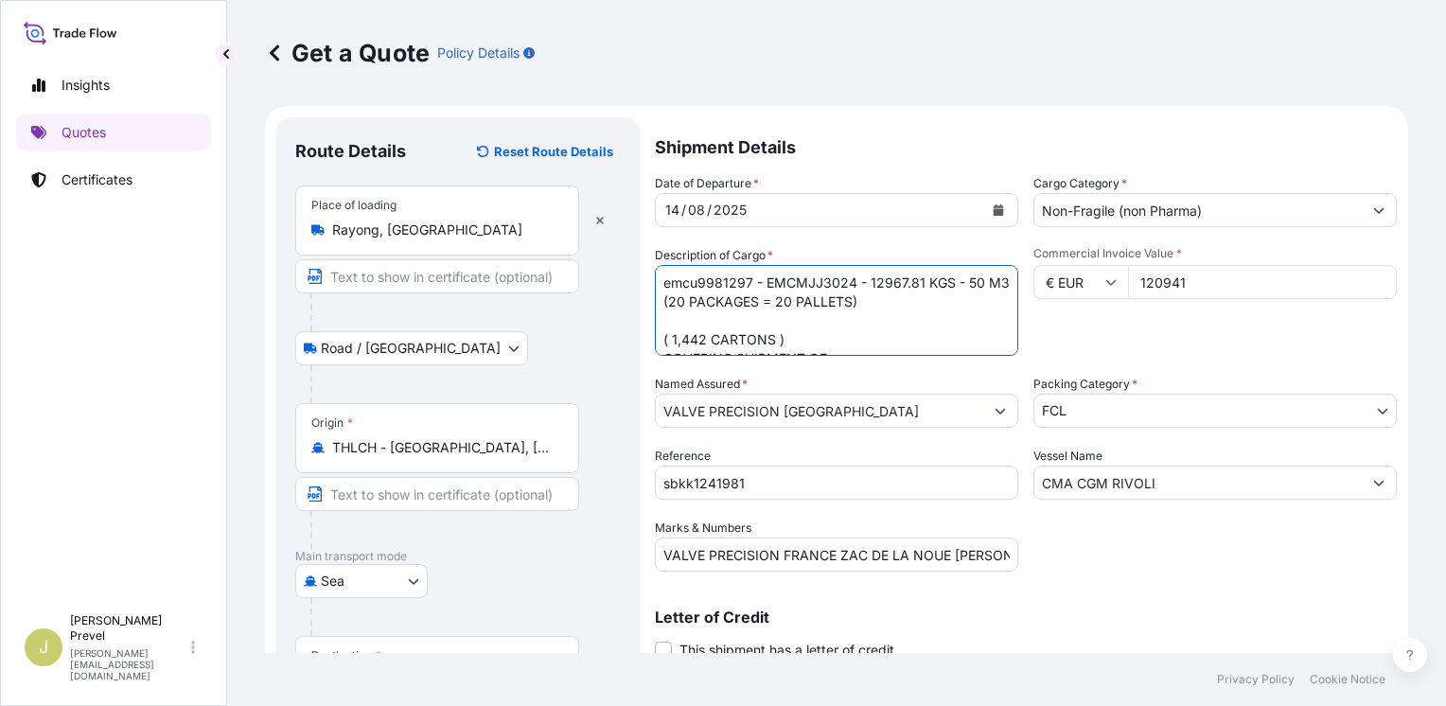
drag, startPoint x: 852, startPoint y: 355, endPoint x: 655, endPoint y: 232, distance: 232.2
click at [655, 232] on div "Date of Departure * [DATE] Cargo Category * Non-Fragile (non Pharma) Descriptio…" at bounding box center [1026, 373] width 742 height 398
click at [886, 319] on textarea "emcu9981297 - EMCMJJ3024 - 12967.81 KGS - 50 M3 (20 PACKAGES = 20 PALLETS) ( 1,…" at bounding box center [837, 310] width 364 height 91
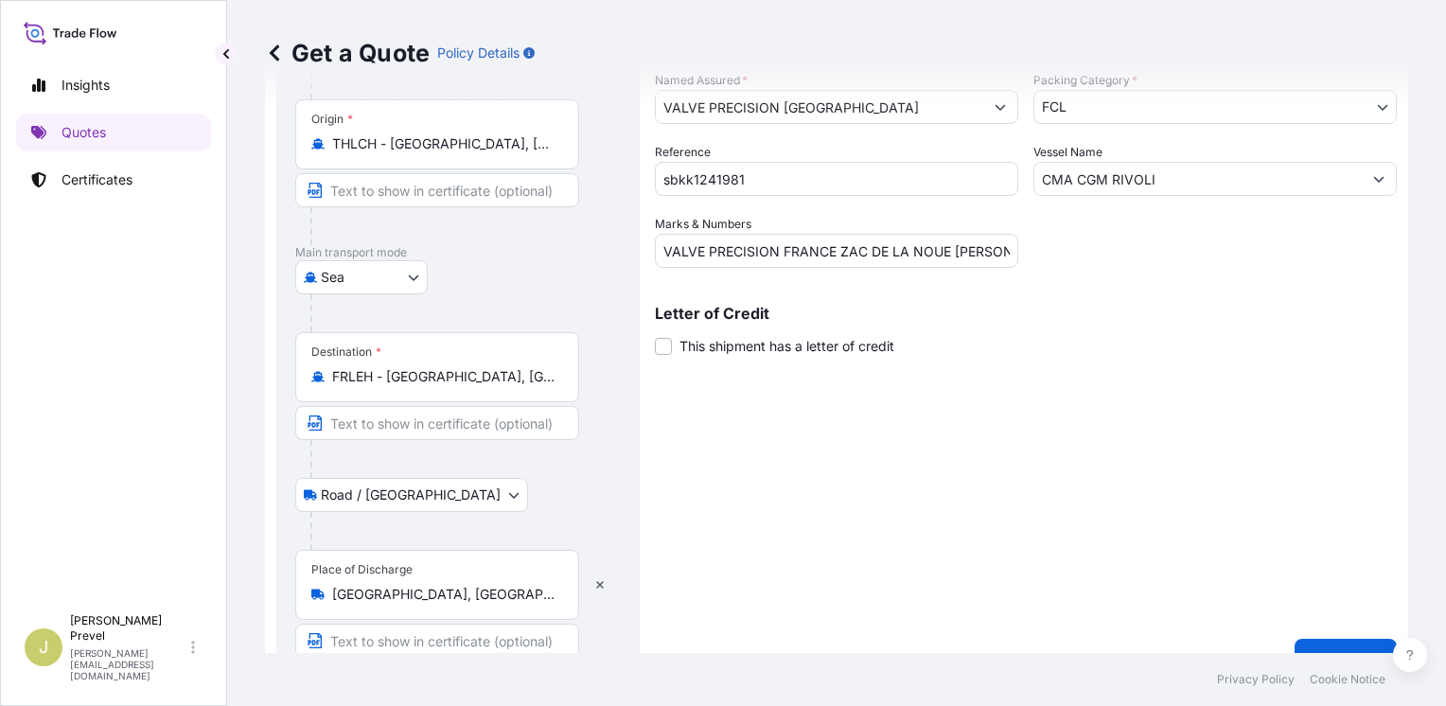
scroll to position [337, 0]
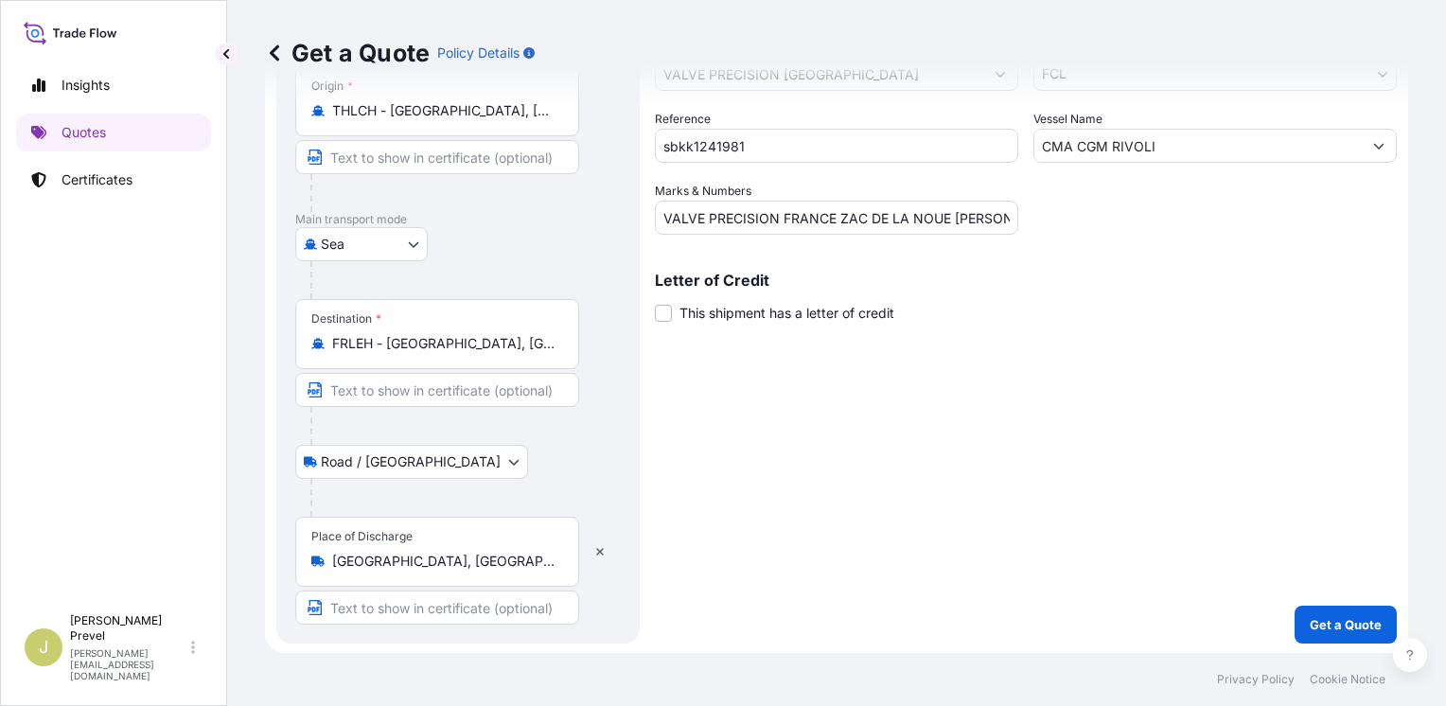
type textarea "emcu9981297 - EMCMJJ3024 - 12967.81 KGS - 50 M3 (20 PACKAGES = 20 PALLETS) ( 1,…"
click at [1337, 603] on div "Shipment Details Date of Departure * [DATE] Cargo Category * Non-Fragile (non P…" at bounding box center [1026, 211] width 742 height 863
click at [1348, 620] on p "Get a Quote" at bounding box center [1346, 624] width 72 height 19
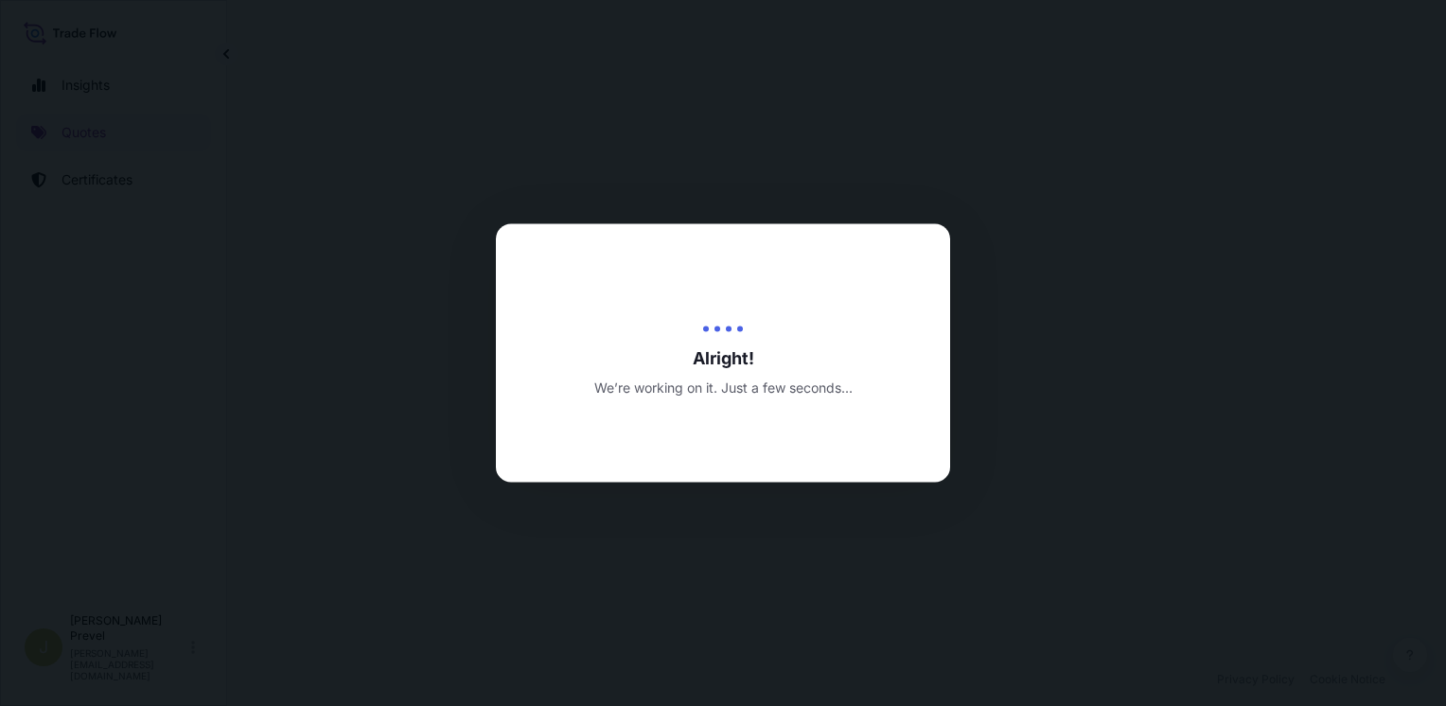
select select "Road / [GEOGRAPHIC_DATA]"
select select "Sea"
select select "Road / [GEOGRAPHIC_DATA]"
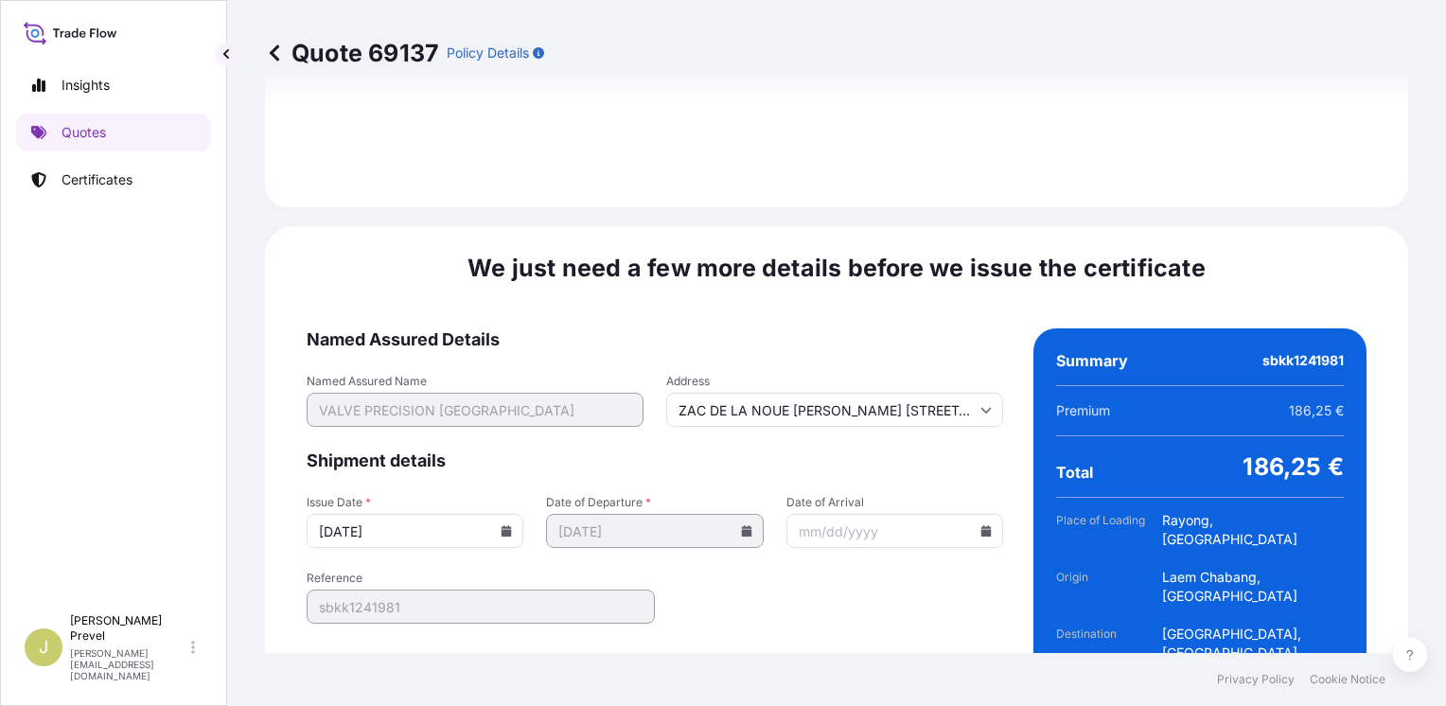
scroll to position [2790, 0]
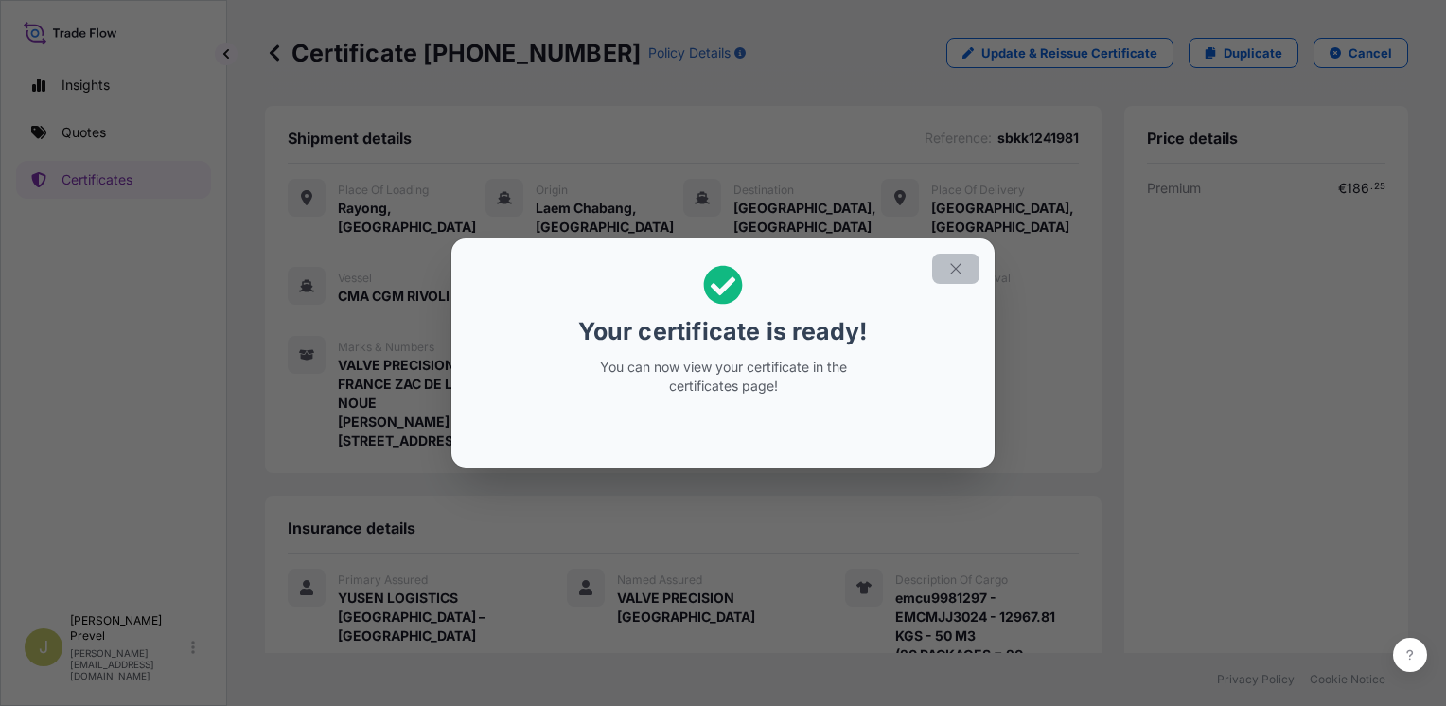
click at [958, 265] on icon "button" at bounding box center [956, 268] width 17 height 17
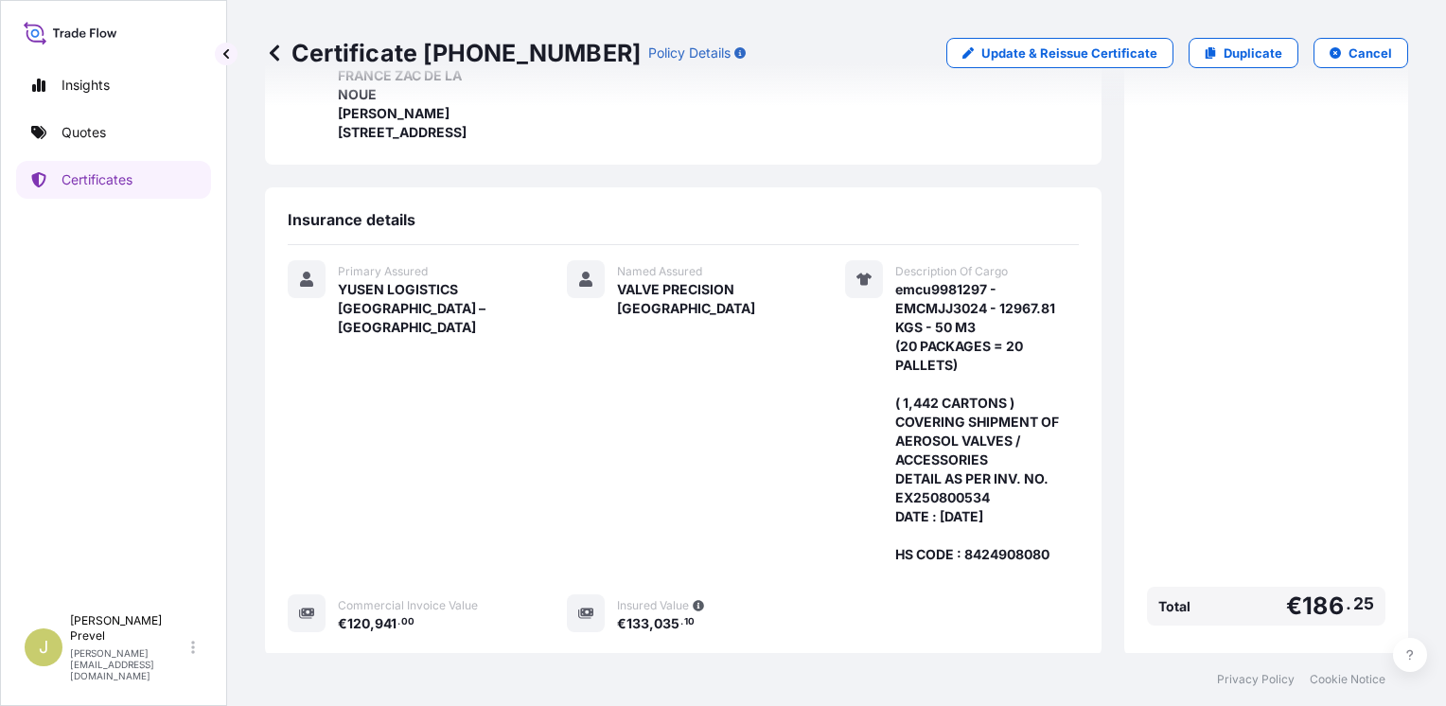
scroll to position [523, 0]
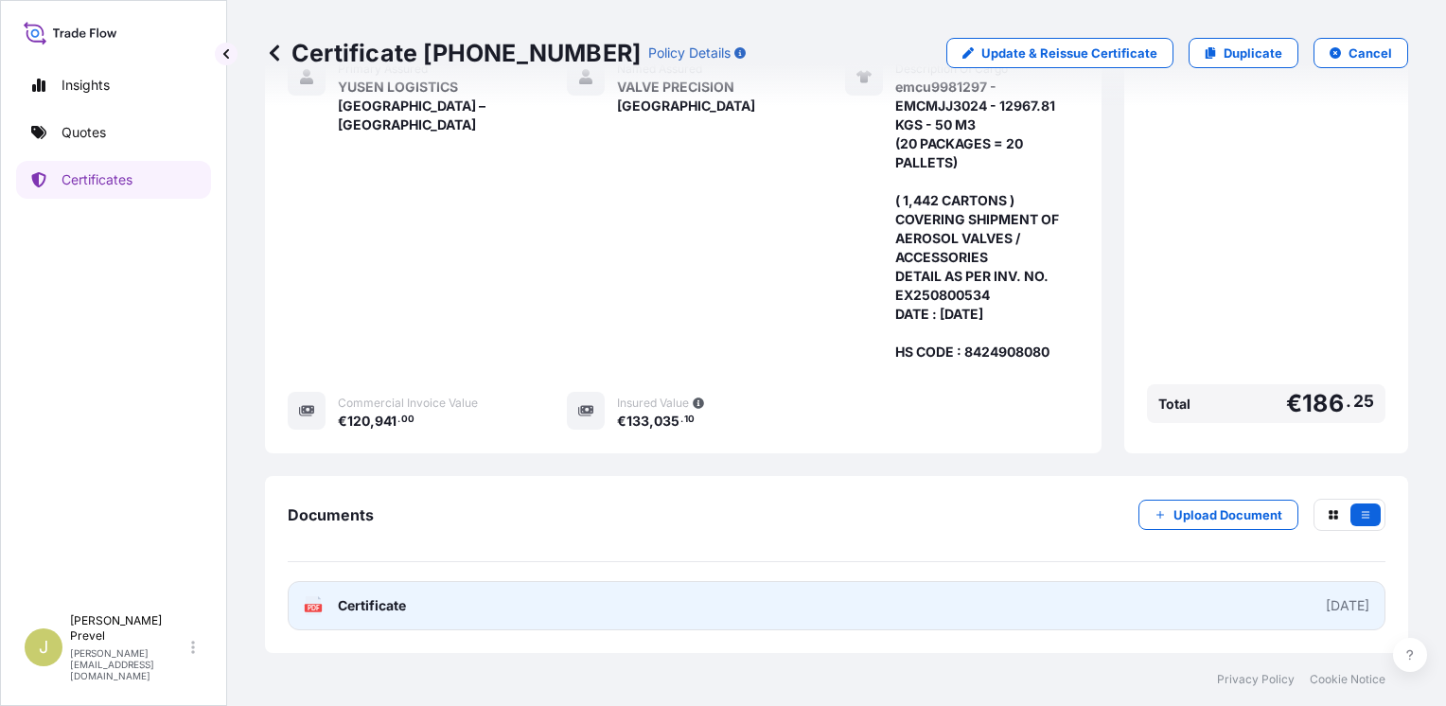
click at [511, 620] on link "PDF Certificate [DATE]" at bounding box center [837, 605] width 1098 height 49
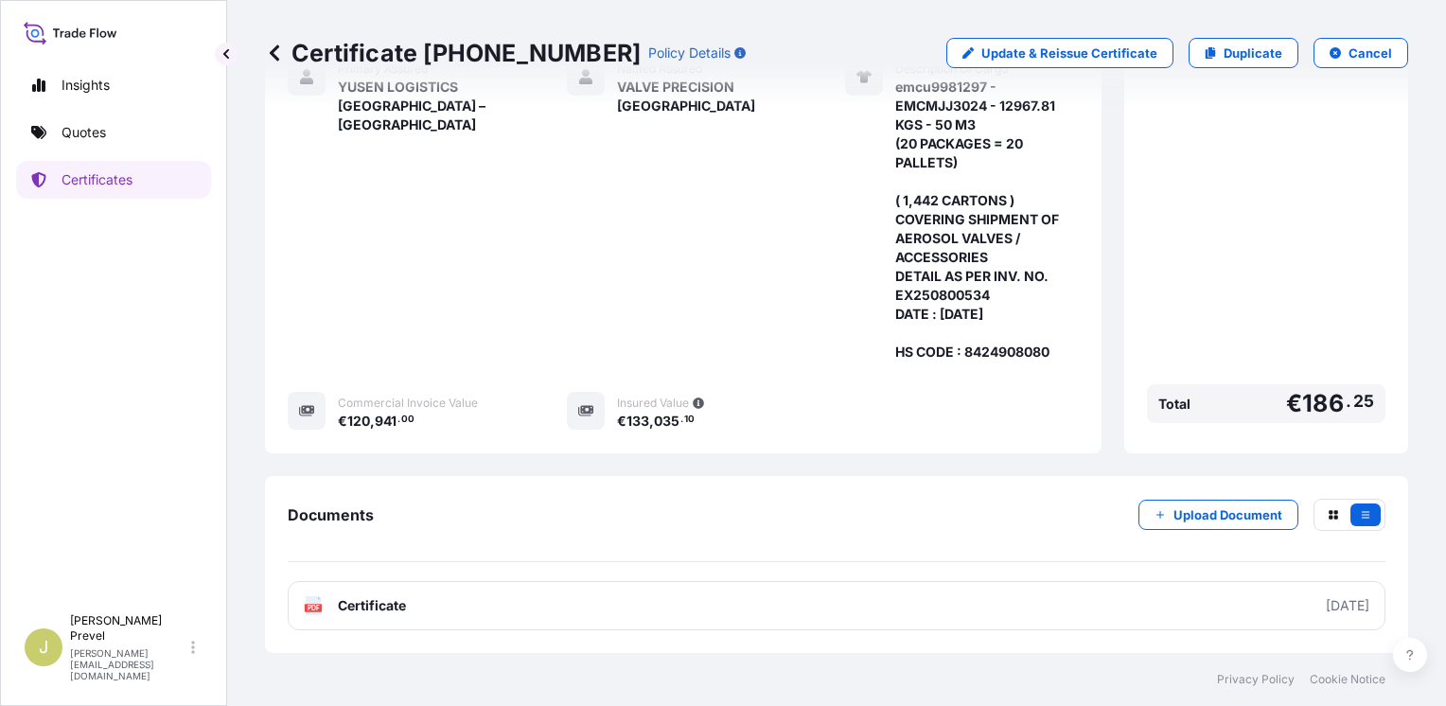
scroll to position [0, 0]
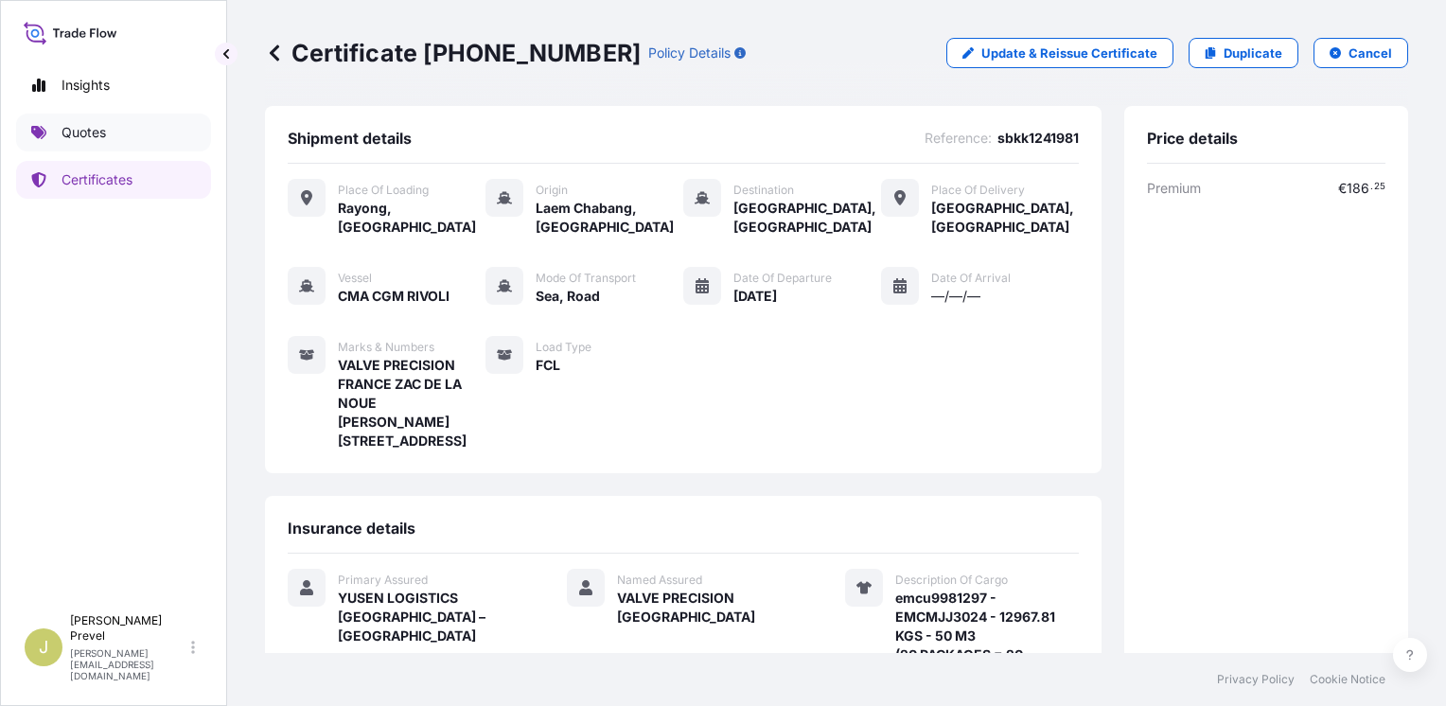
click at [62, 124] on p "Quotes" at bounding box center [84, 132] width 44 height 19
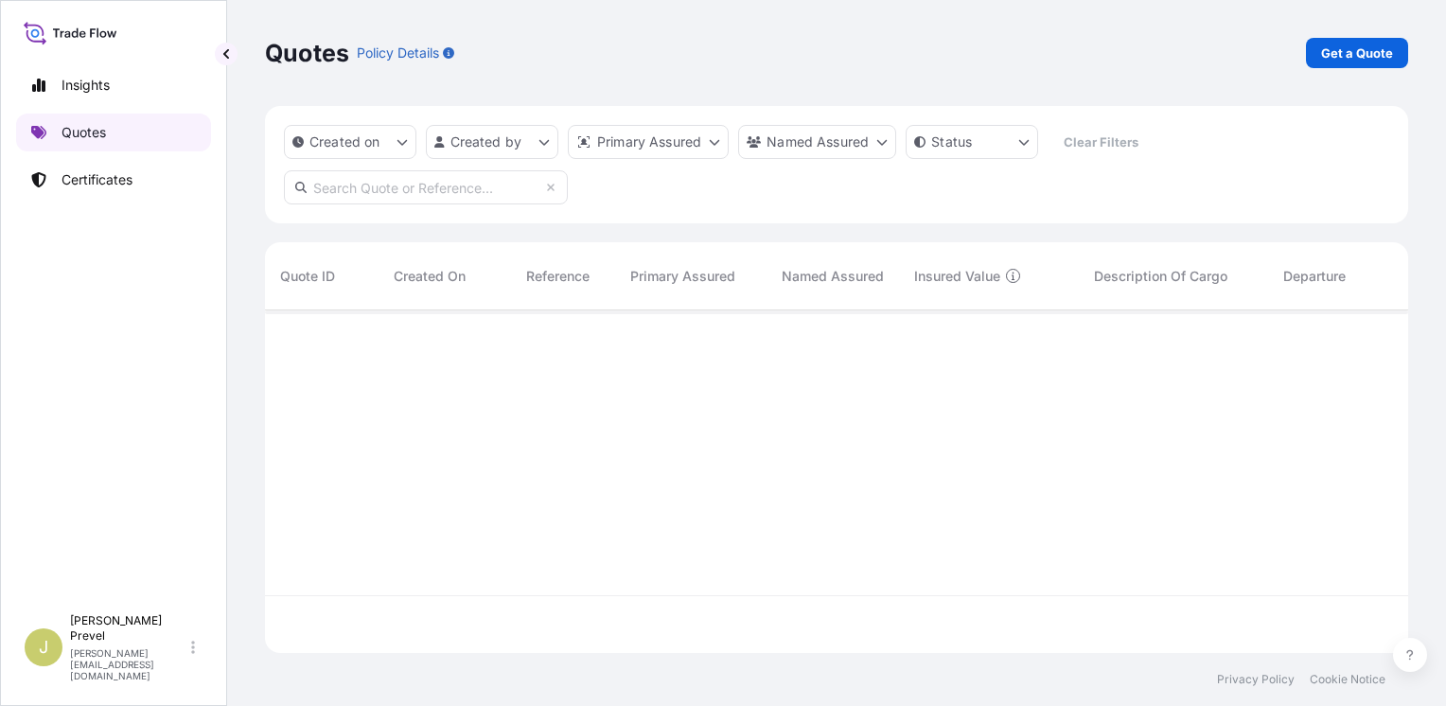
scroll to position [339, 1128]
click at [1375, 44] on p "Get a Quote" at bounding box center [1357, 53] width 72 height 19
select select "Road / [GEOGRAPHIC_DATA]"
select select "Sea"
select select "21"
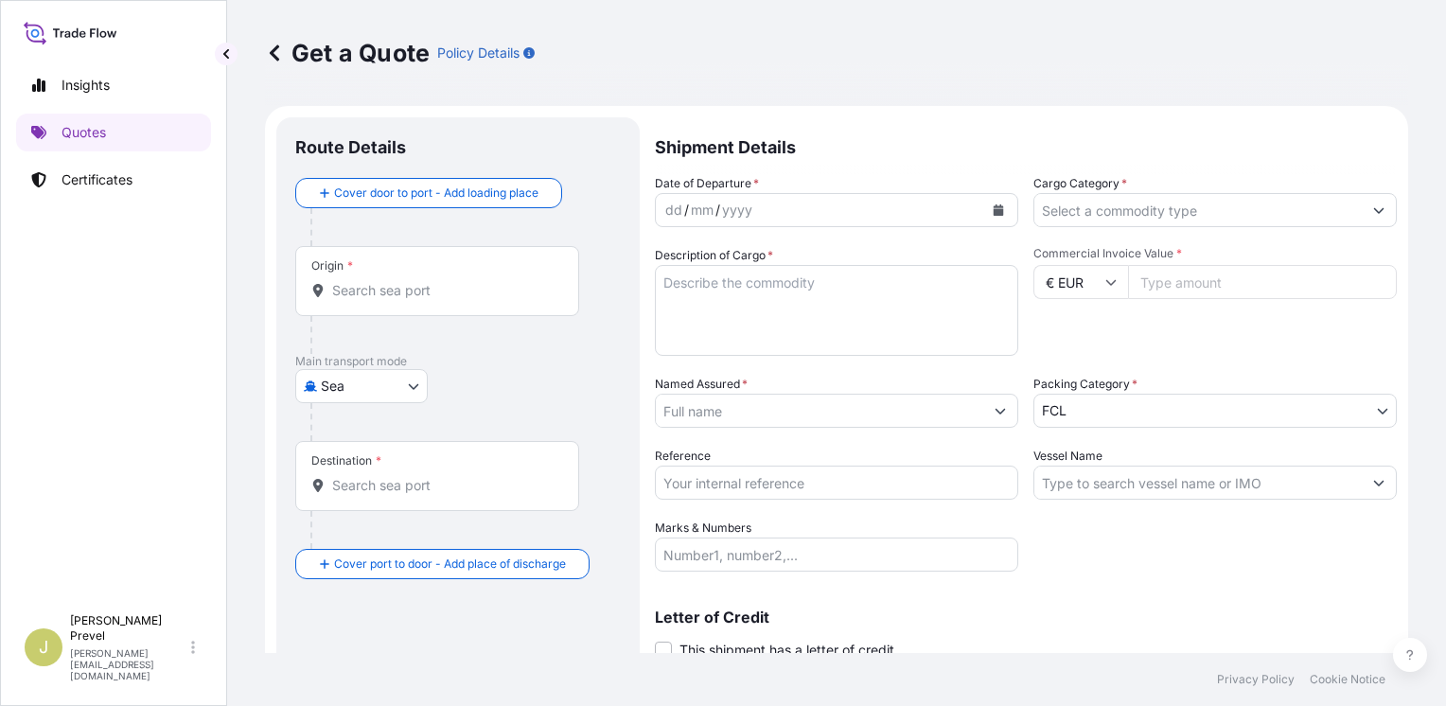
scroll to position [30, 0]
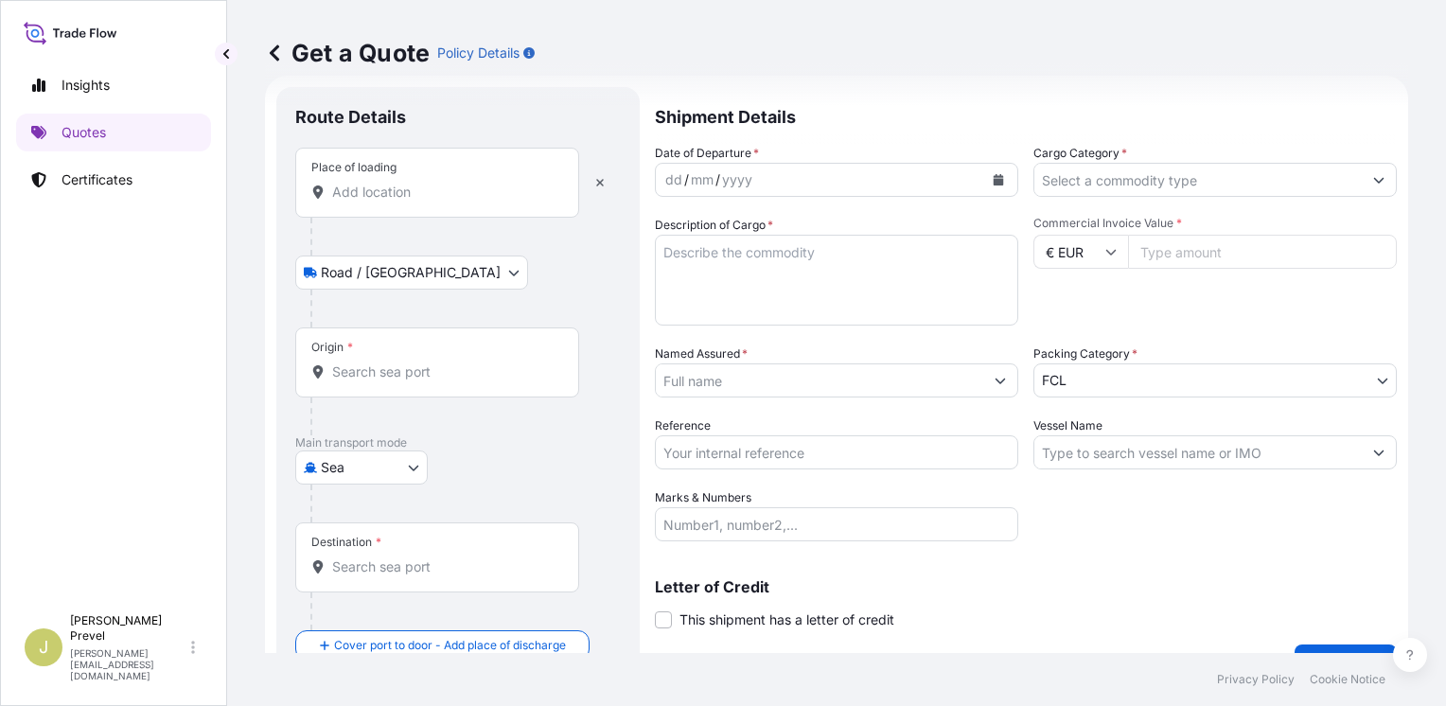
drag, startPoint x: 405, startPoint y: 216, endPoint x: 414, endPoint y: 203, distance: 15.8
click at [406, 213] on div "Place of loading" at bounding box center [437, 183] width 284 height 70
click at [406, 202] on input "Place of loading" at bounding box center [443, 192] width 223 height 19
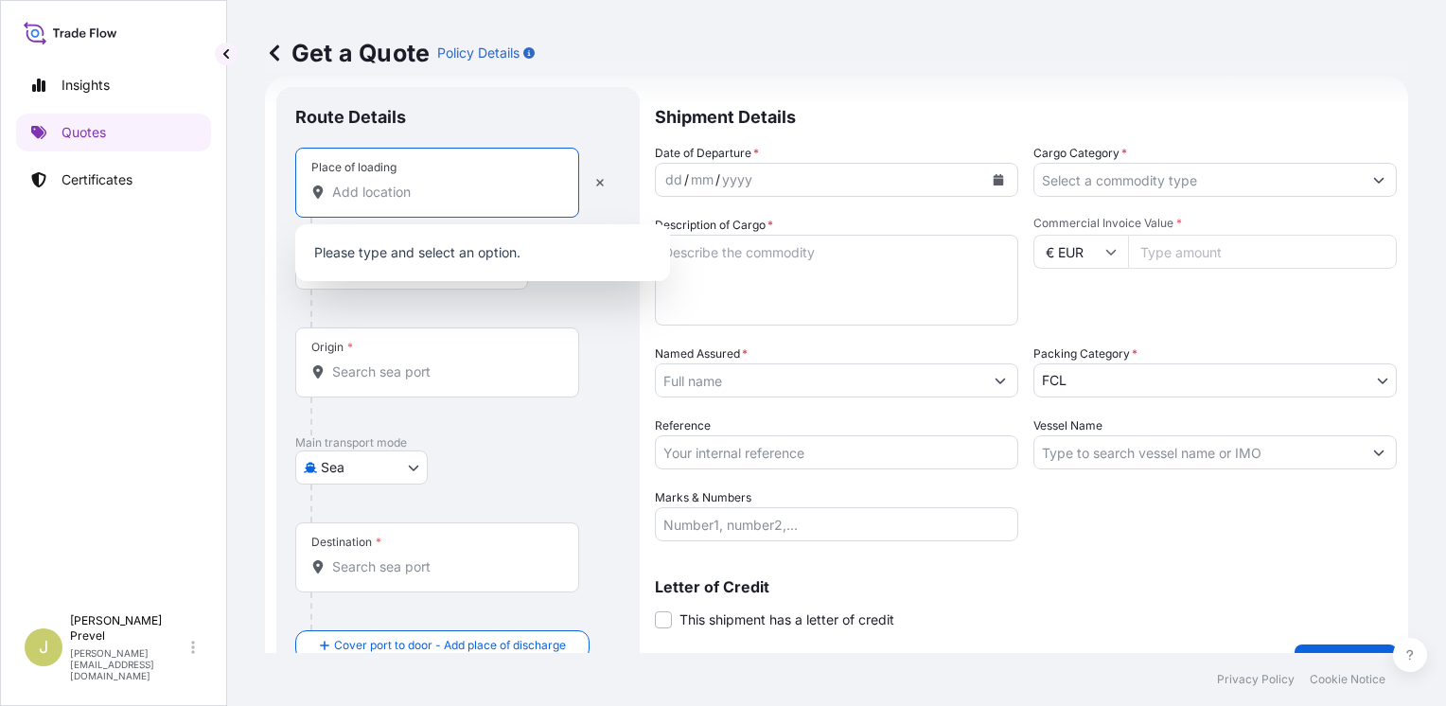
click at [415, 198] on input "Place of loading" at bounding box center [443, 192] width 223 height 19
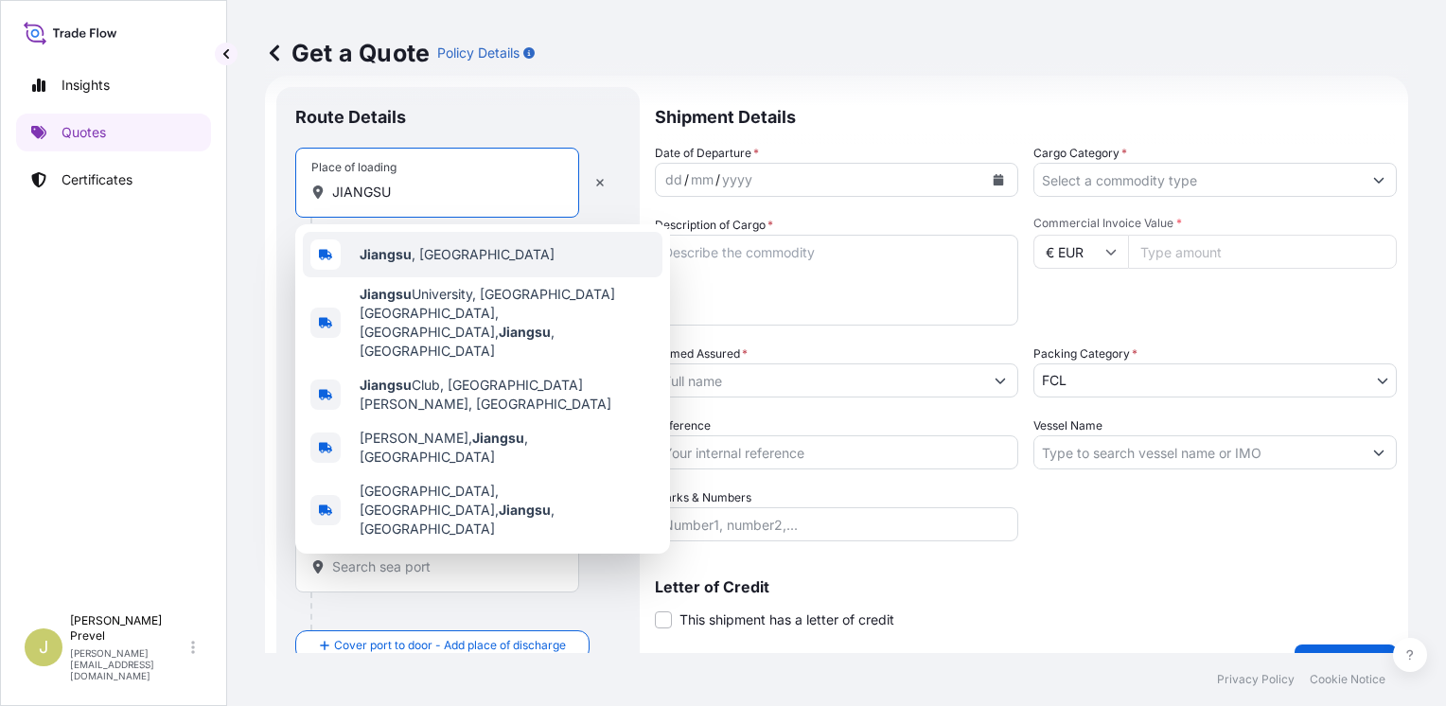
click at [429, 250] on span "[GEOGRAPHIC_DATA] , [GEOGRAPHIC_DATA]" at bounding box center [457, 254] width 195 height 19
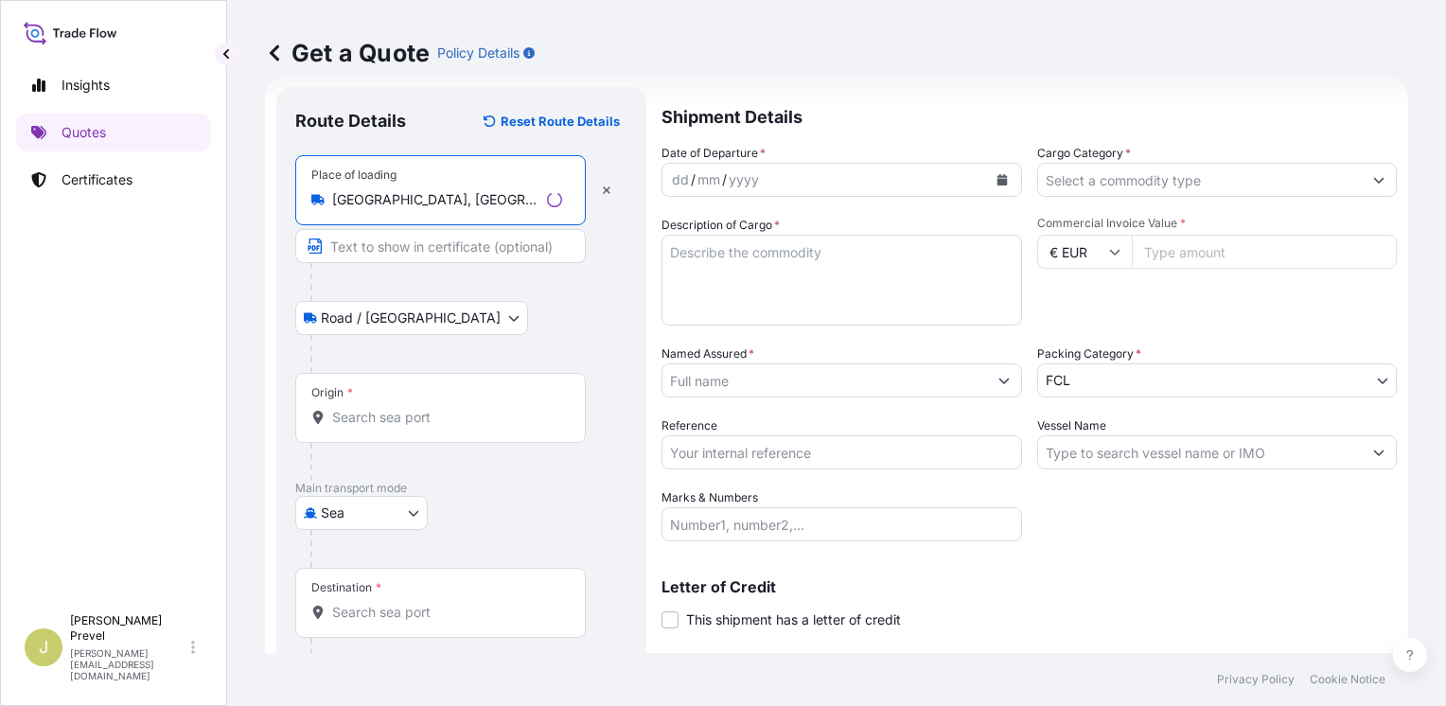
type input "[GEOGRAPHIC_DATA], [GEOGRAPHIC_DATA]"
click at [420, 403] on div "Origin *" at bounding box center [437, 408] width 284 height 70
click at [420, 408] on input "Origin *" at bounding box center [443, 417] width 223 height 19
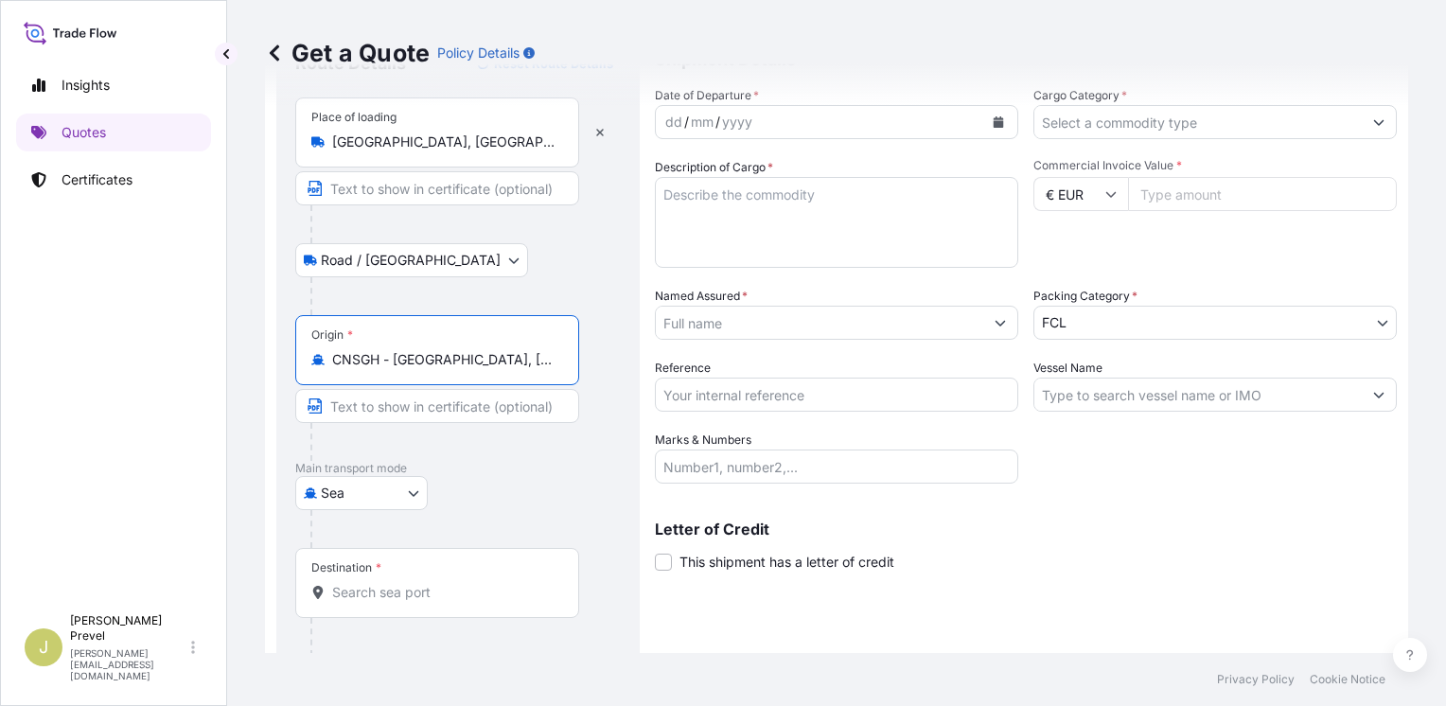
scroll to position [150, 0]
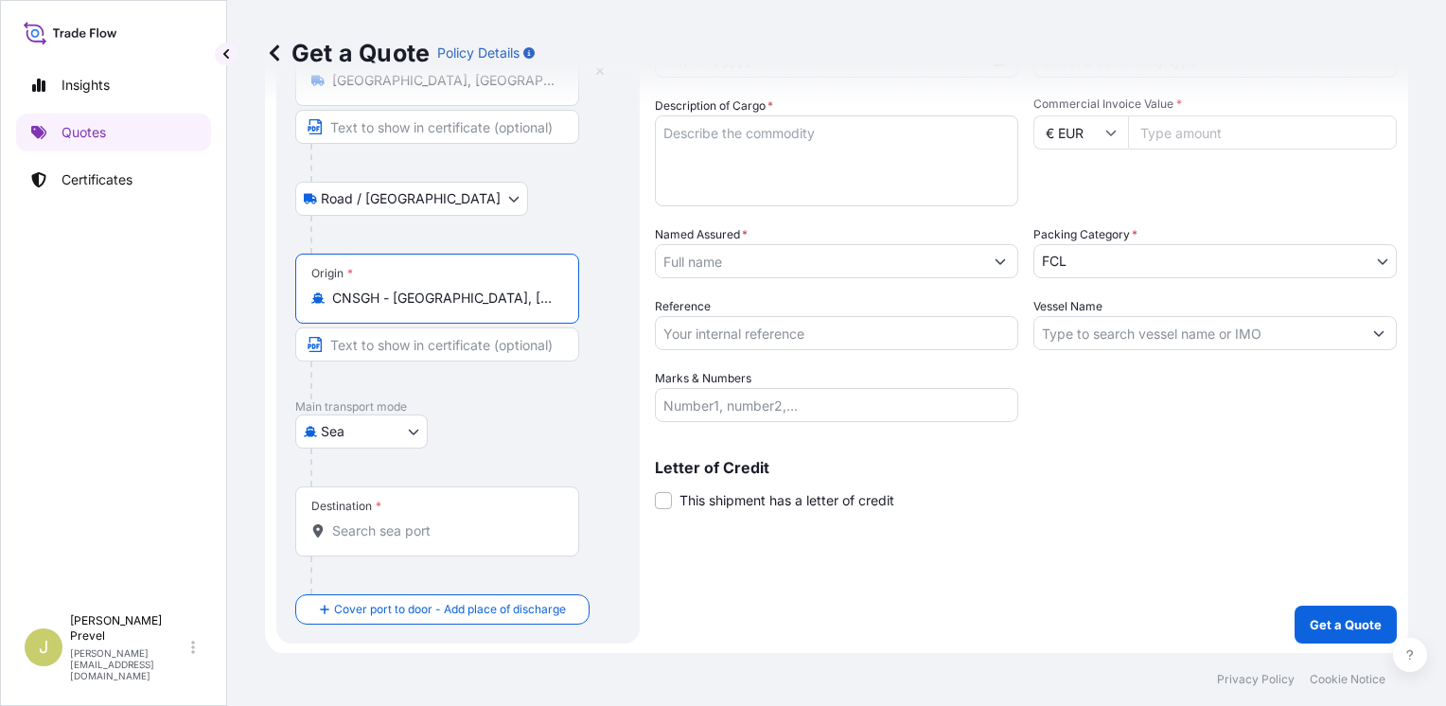
type input "CNSGH - [GEOGRAPHIC_DATA], [GEOGRAPHIC_DATA]"
click at [403, 525] on input "Destination *" at bounding box center [443, 531] width 223 height 19
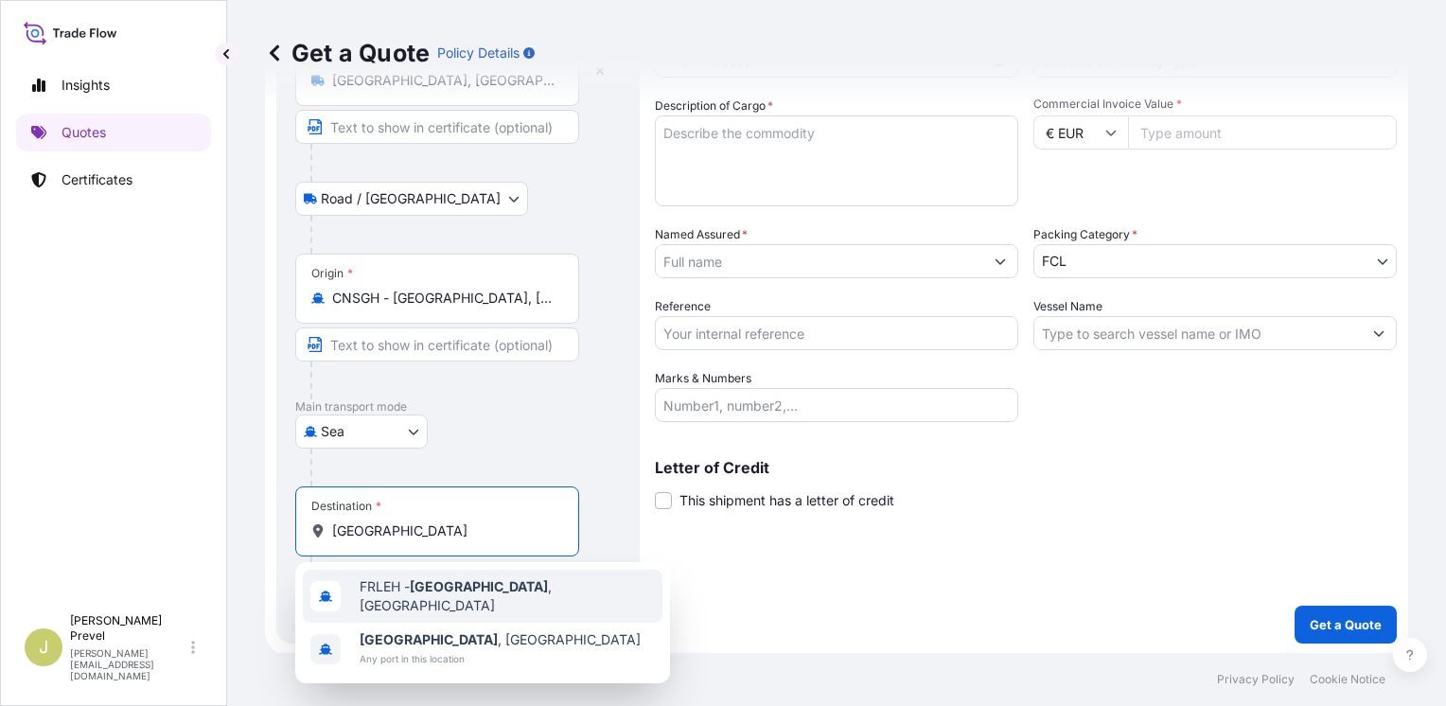
click at [398, 588] on span "FRLEH - [GEOGRAPHIC_DATA] , [GEOGRAPHIC_DATA]" at bounding box center [507, 596] width 295 height 38
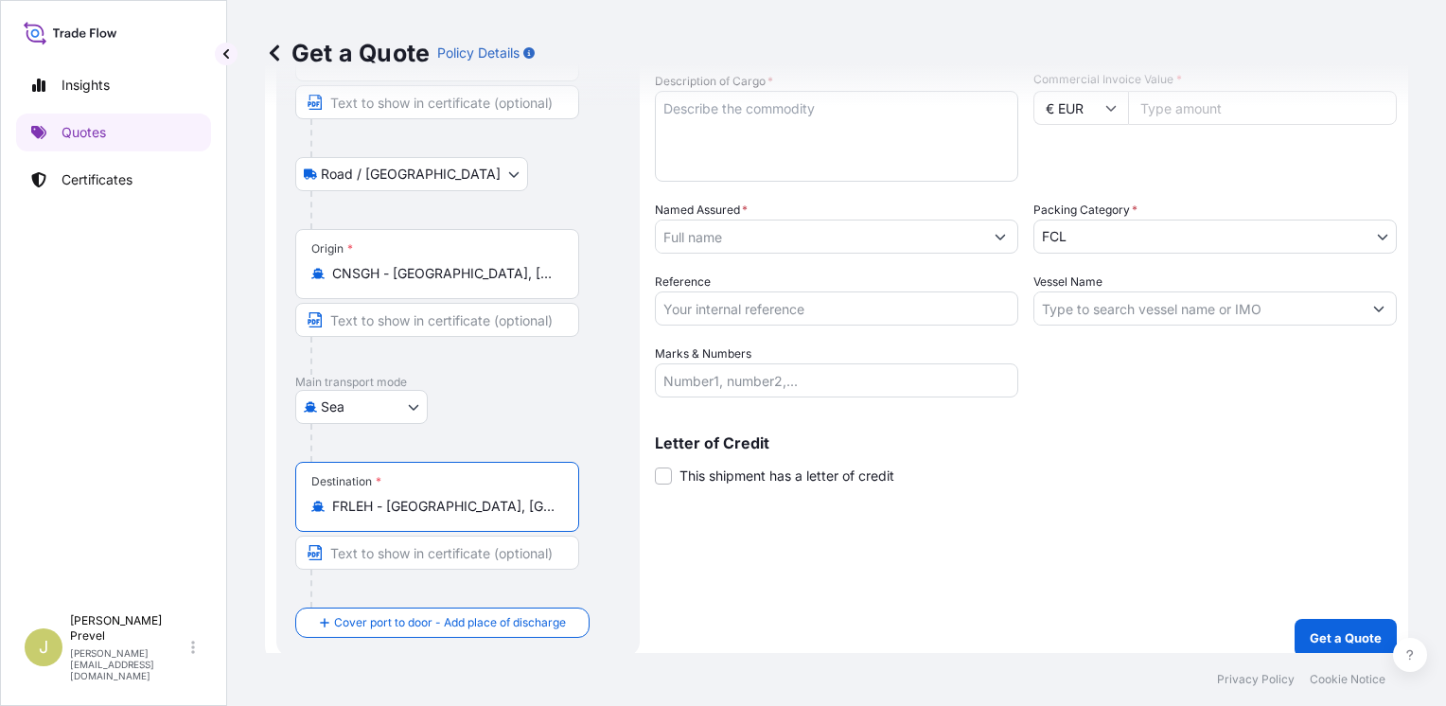
scroll to position [187, 0]
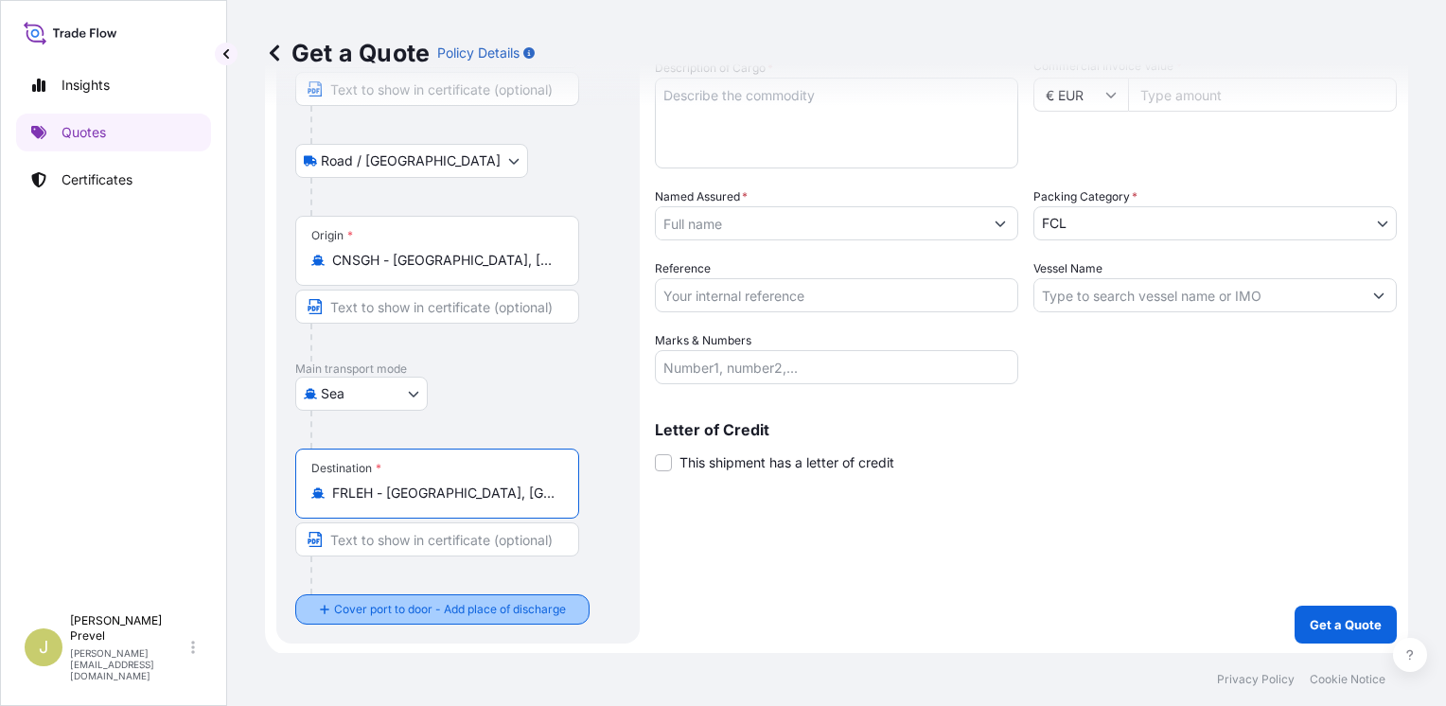
type input "FRLEH - [GEOGRAPHIC_DATA], [GEOGRAPHIC_DATA]"
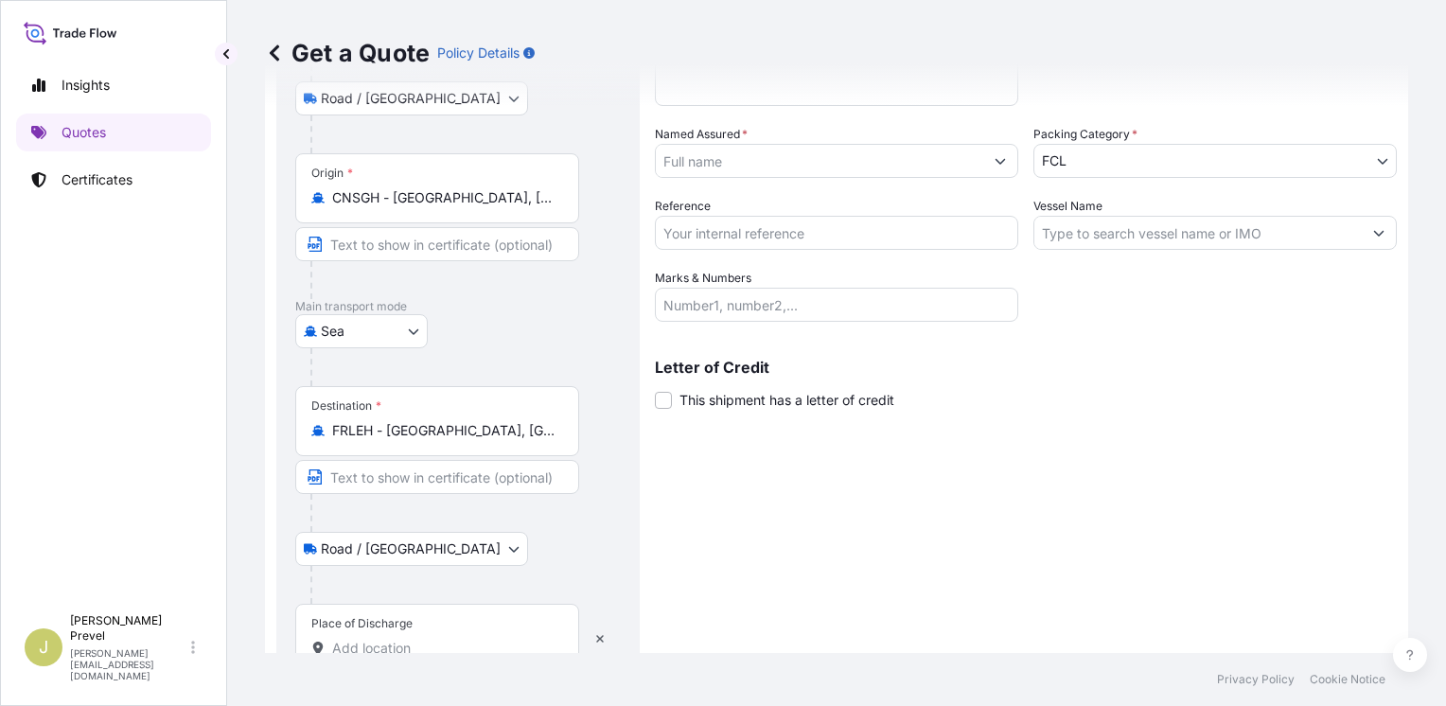
scroll to position [299, 0]
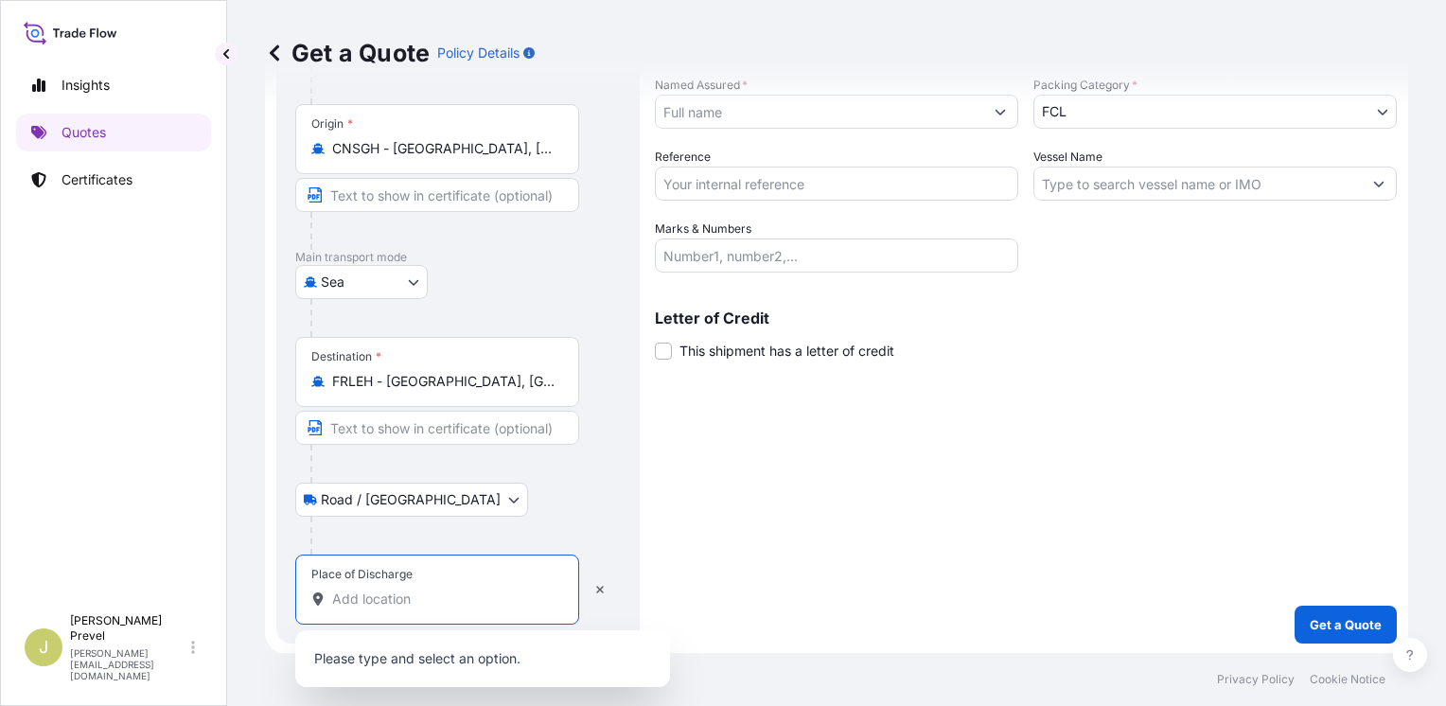
click at [412, 596] on input "Place of Discharge" at bounding box center [443, 599] width 223 height 19
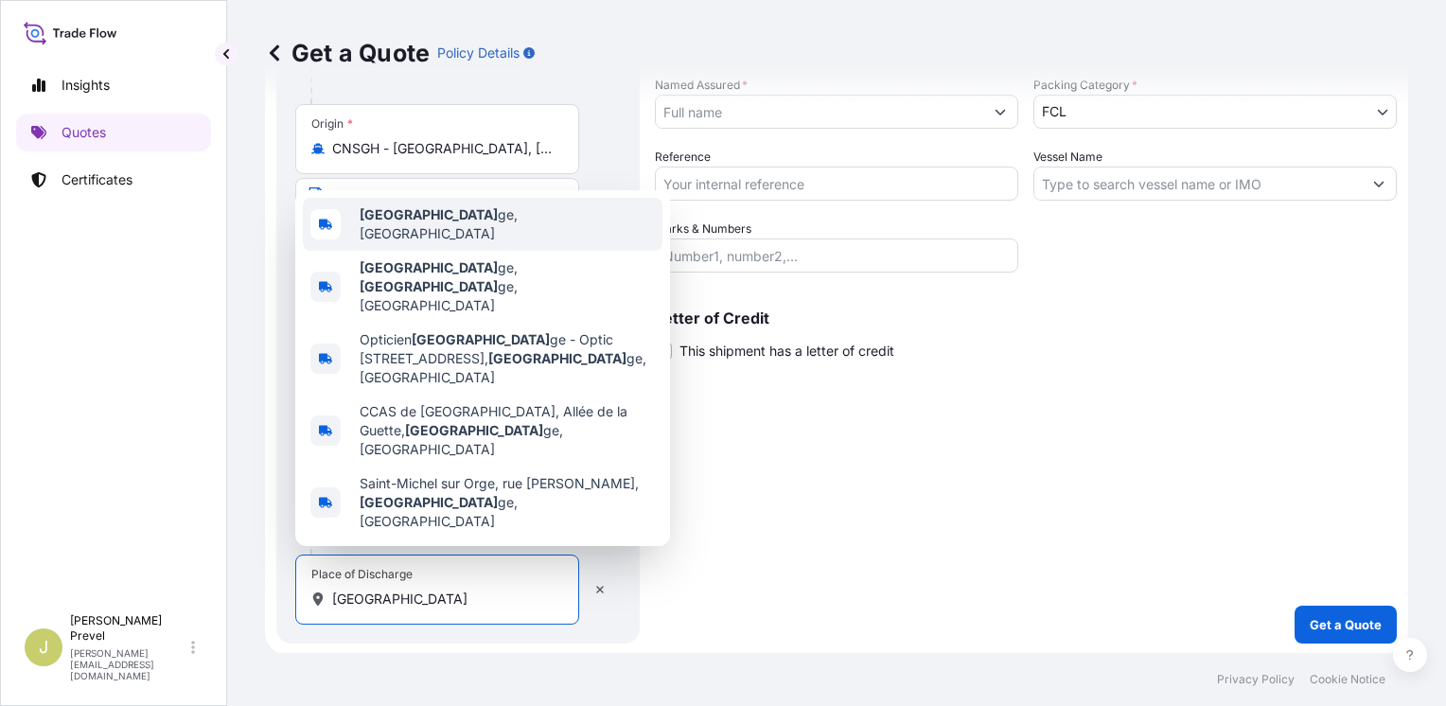
click at [485, 222] on b "[GEOGRAPHIC_DATA]" at bounding box center [429, 214] width 138 height 16
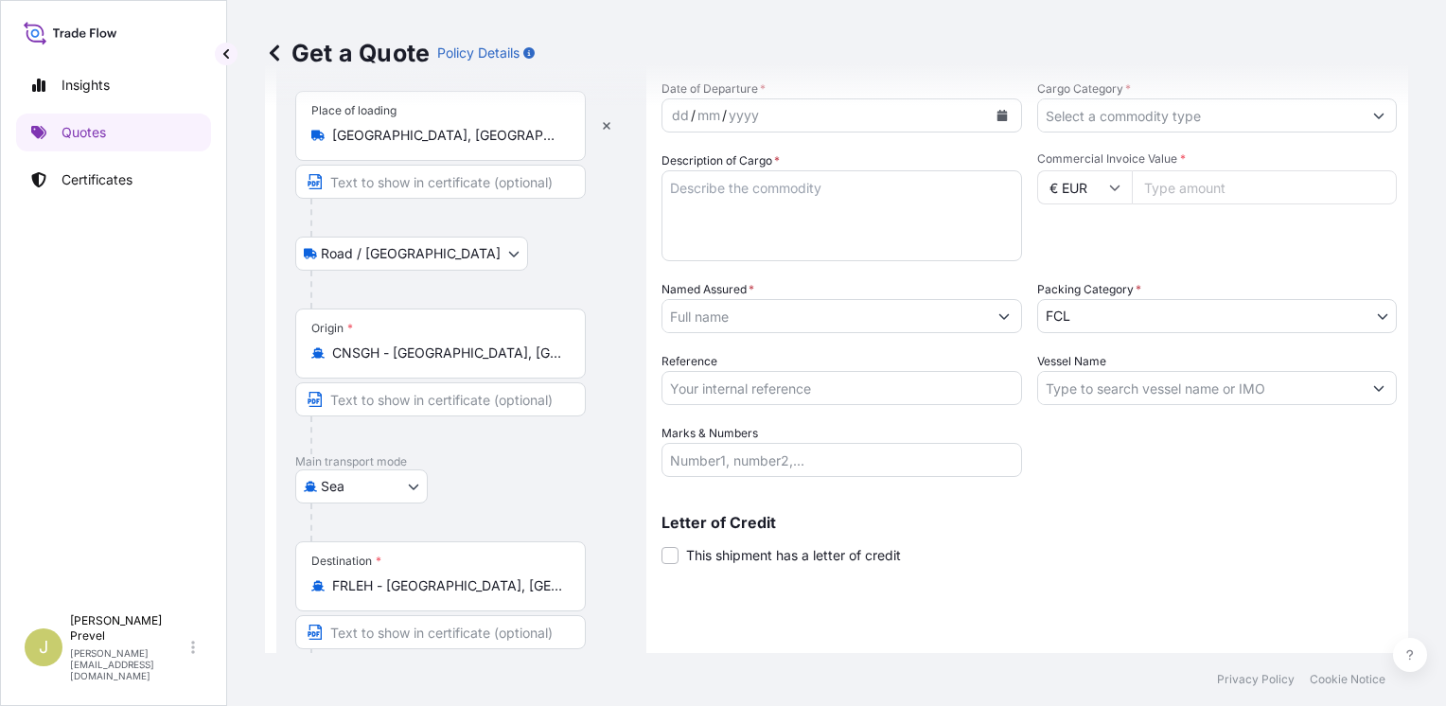
scroll to position [0, 0]
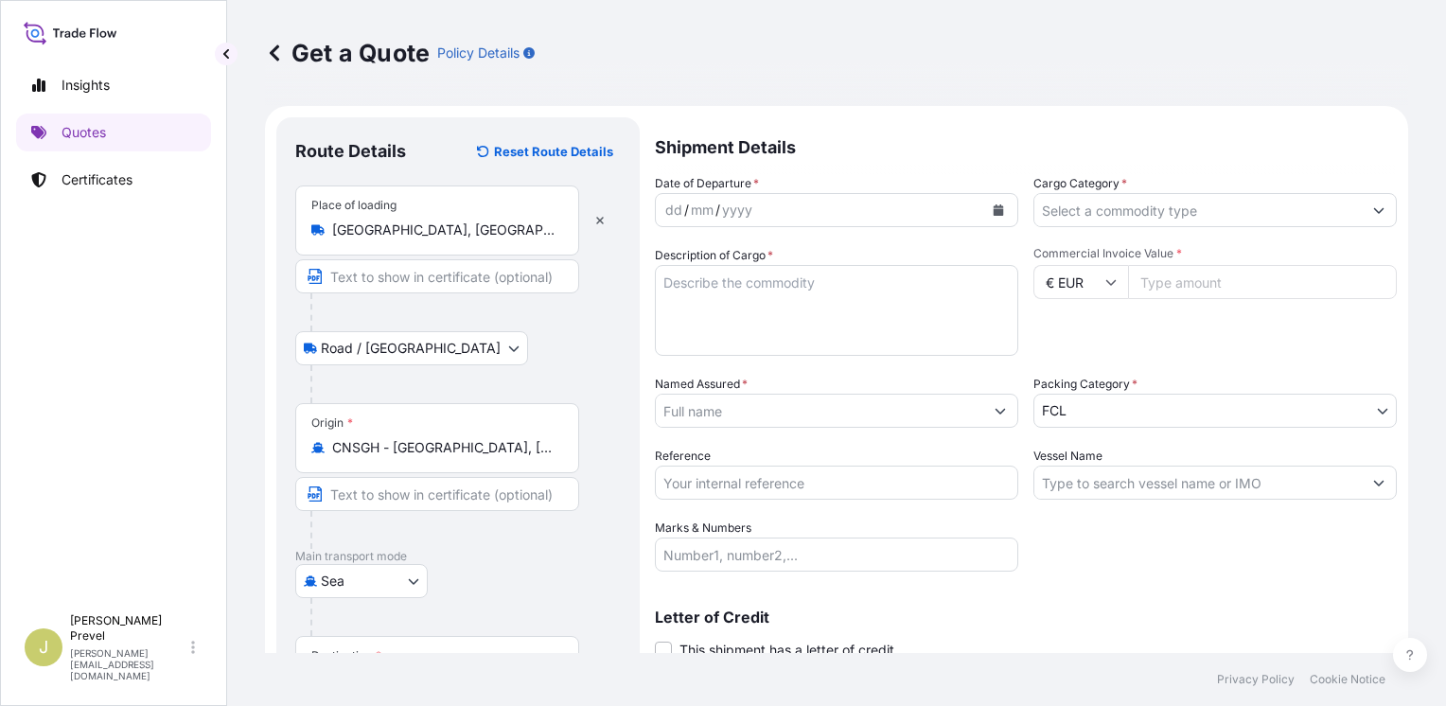
type input "[GEOGRAPHIC_DATA], [GEOGRAPHIC_DATA]"
click at [721, 197] on div "dd / mm / yyyy" at bounding box center [820, 210] width 328 height 34
click at [667, 216] on div "dd" at bounding box center [674, 210] width 21 height 23
click at [1181, 222] on input "Cargo Category *" at bounding box center [1199, 210] width 328 height 34
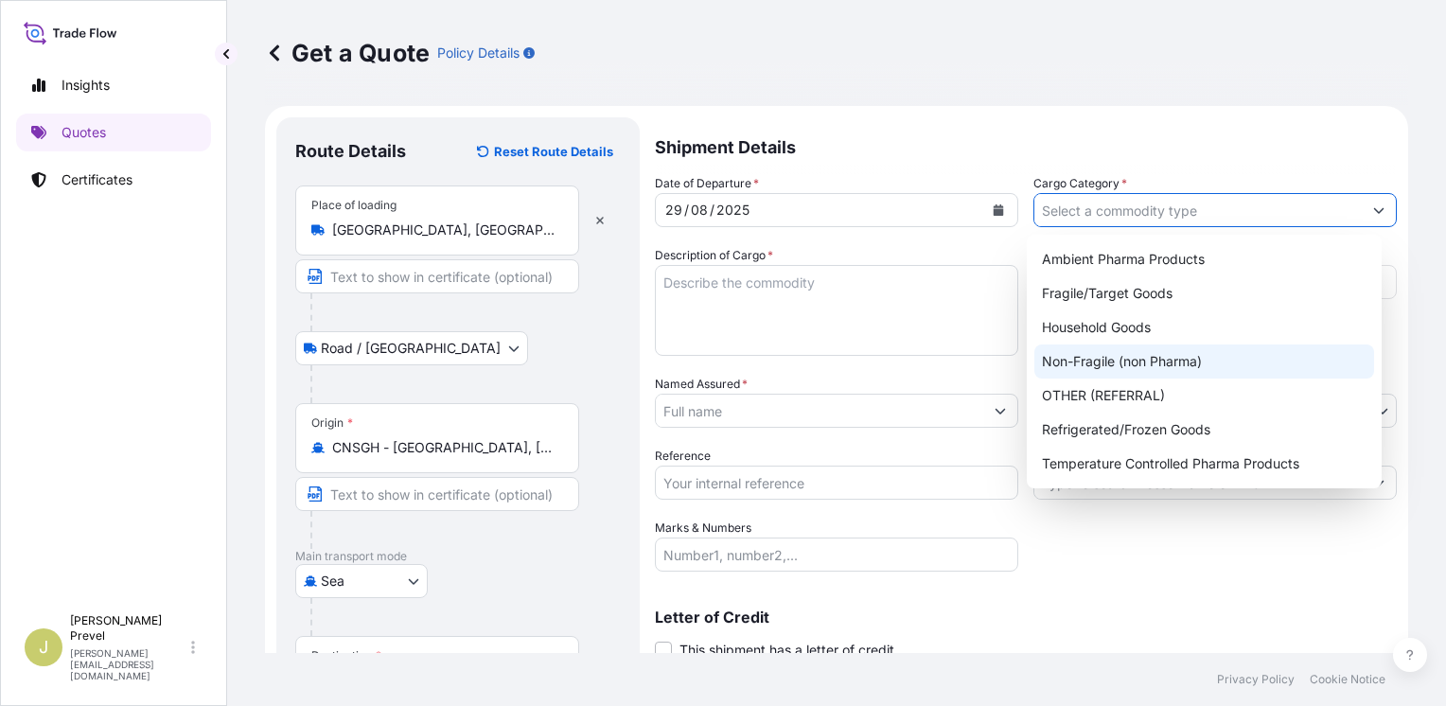
click at [1132, 357] on div "Non-Fragile (non Pharma)" at bounding box center [1205, 362] width 340 height 34
type input "Non-Fragile (non Pharma)"
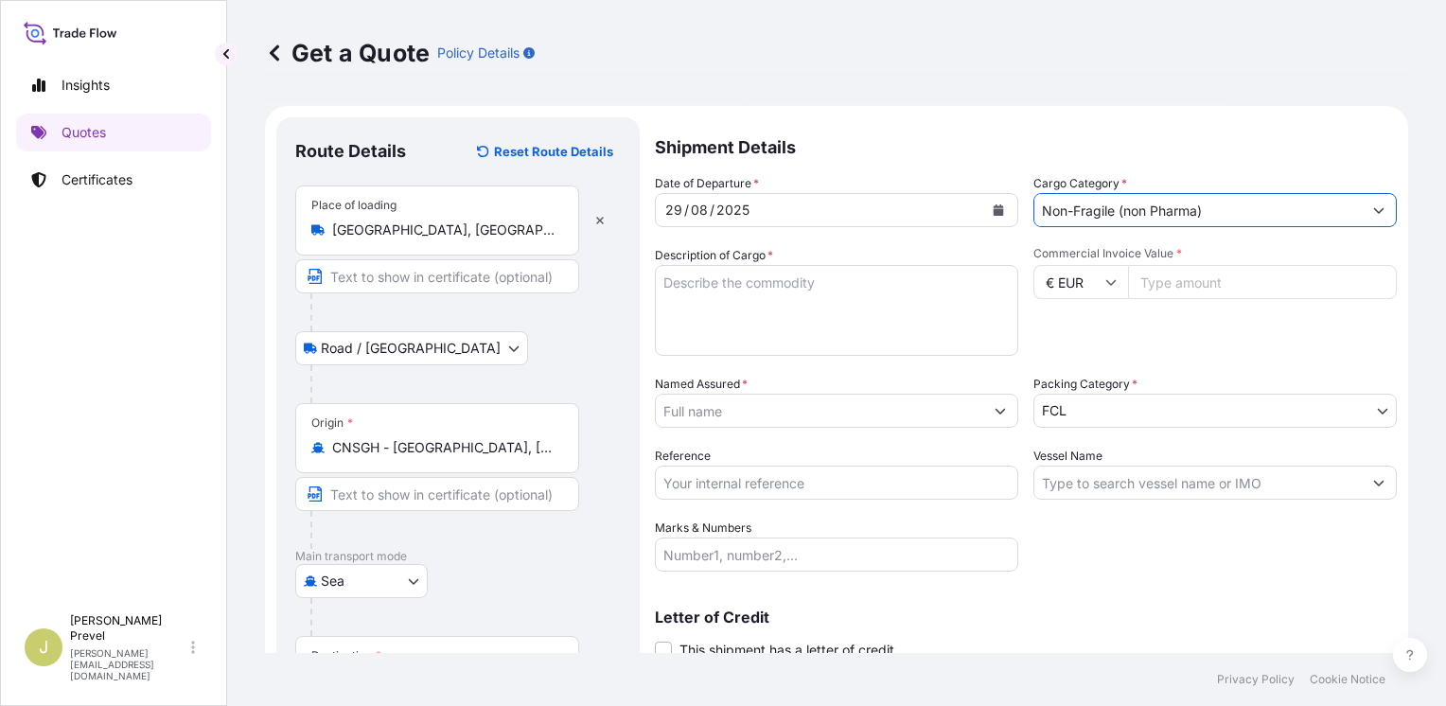
click at [1182, 282] on input "Commercial Invoice Value *" at bounding box center [1262, 282] width 269 height 34
type input "37185"
click at [736, 285] on textarea "Description of Cargo *" at bounding box center [837, 310] width 364 height 91
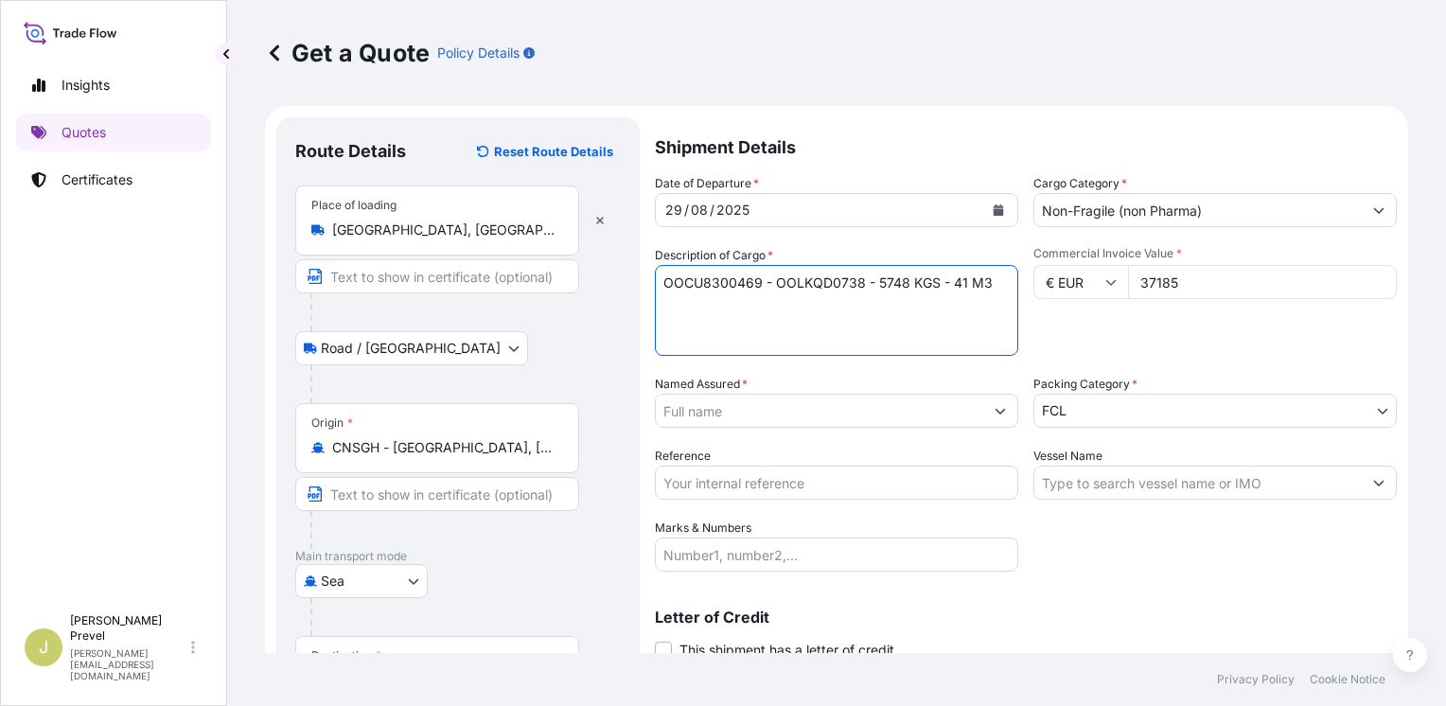
type textarea "OOCU8300469 - OOLKQD0738 - 5748 KGS - 41 M3"
click at [725, 549] on input "Marks & Numbers" at bounding box center [837, 555] width 364 height 34
paste input "VALVE PRECISION FRANCE S.A"
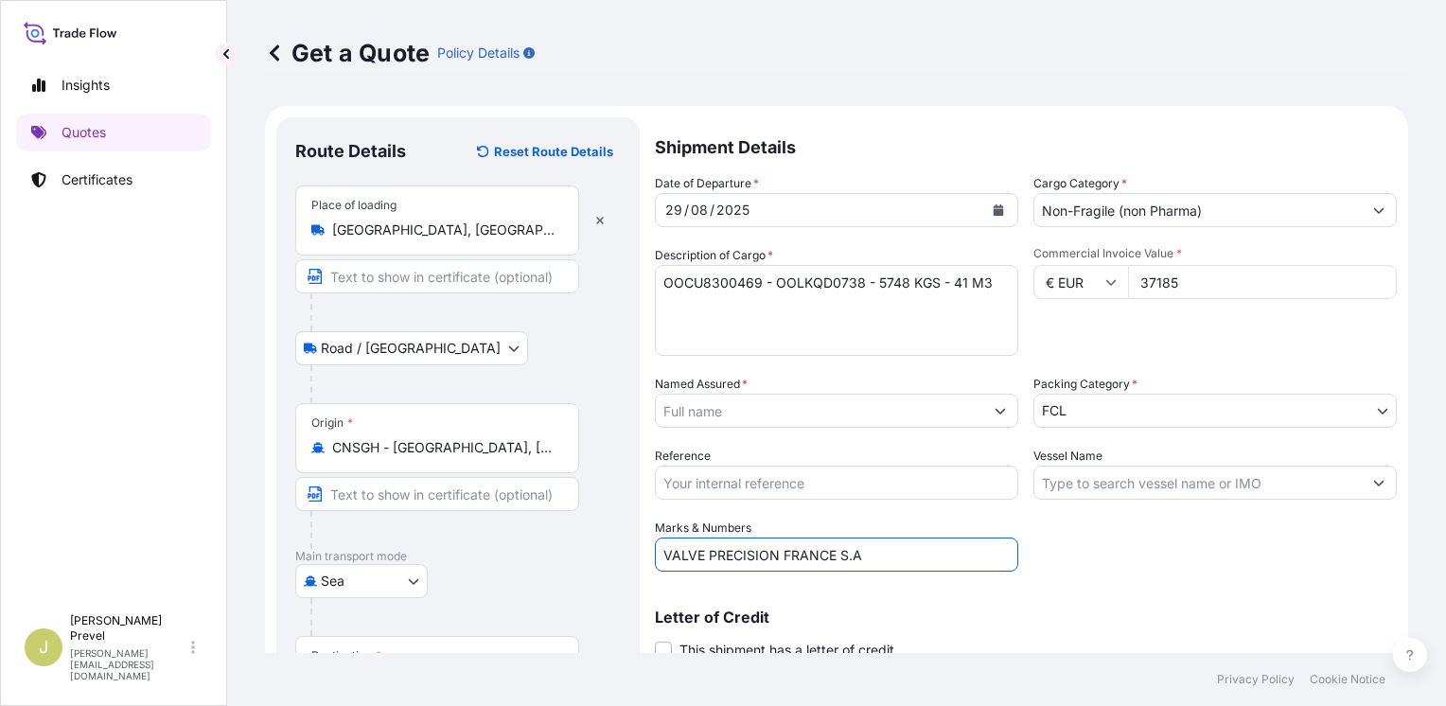
type input "VALVE PRECISION FRANCE S.A"
click at [688, 474] on input "Reference" at bounding box center [837, 483] width 364 height 34
type input "SSZV0195818"
click at [738, 316] on textarea "OOCU8300469 - OOLKQD0738 - 5748 KGS - 41 M3" at bounding box center [837, 310] width 364 height 91
paste textarea "AEROSOL SPRAYER ACCESSORIES"
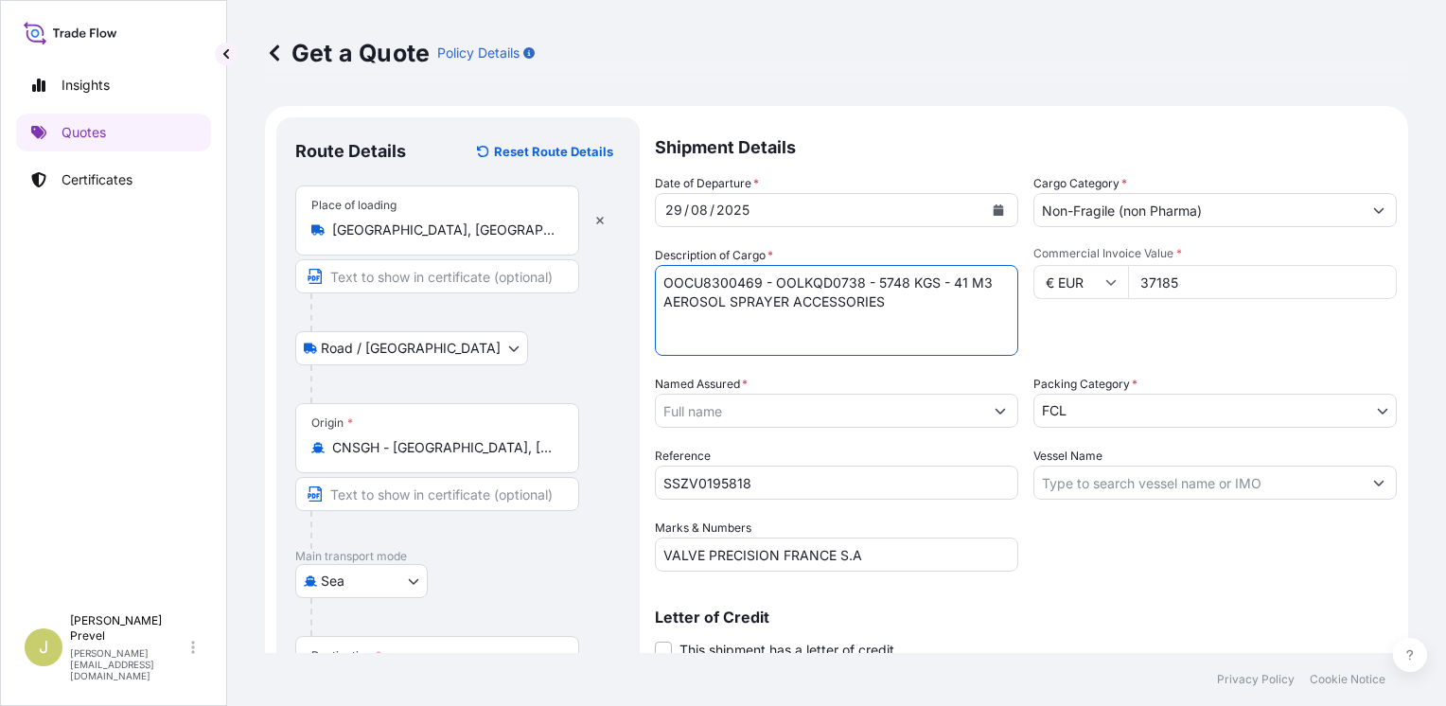
click at [729, 300] on textarea "OOCU8300469 - OOLKQD0738 - 5748 KGS - 41 M3 AEROSOL SPRAYER ACCESSORIES" at bounding box center [837, 310] width 364 height 91
click at [769, 288] on textarea "OOCU8300469 - OOLKQD0738 - 5748 KGS - 41 M3 AEROSOL SPRAYER ACCESSORIES" at bounding box center [837, 310] width 364 height 91
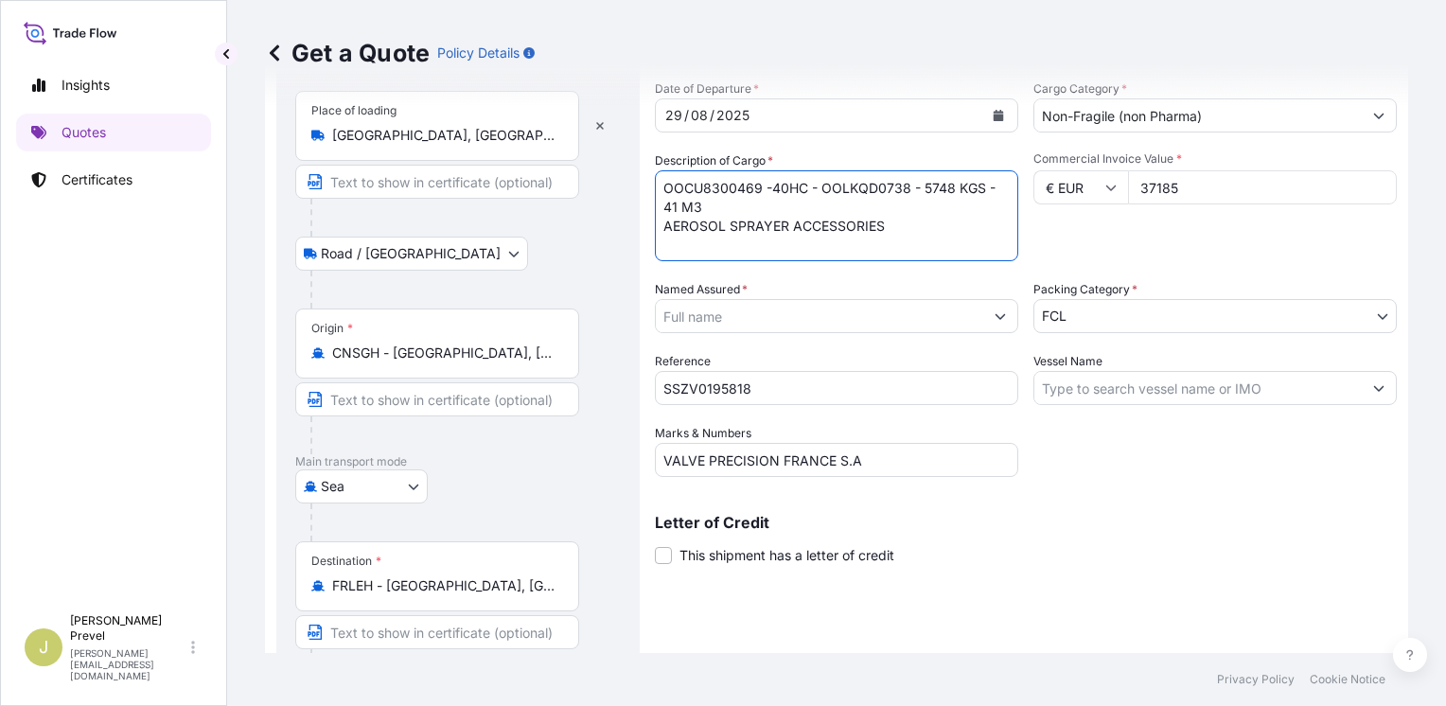
type textarea "OOCU8300469 -40HC - OOLKQD0738 - 5748 KGS - 41 M3 AEROSOL SPRAYER ACCESSORIES"
click at [1155, 392] on input "Vessel Name" at bounding box center [1199, 388] width 328 height 34
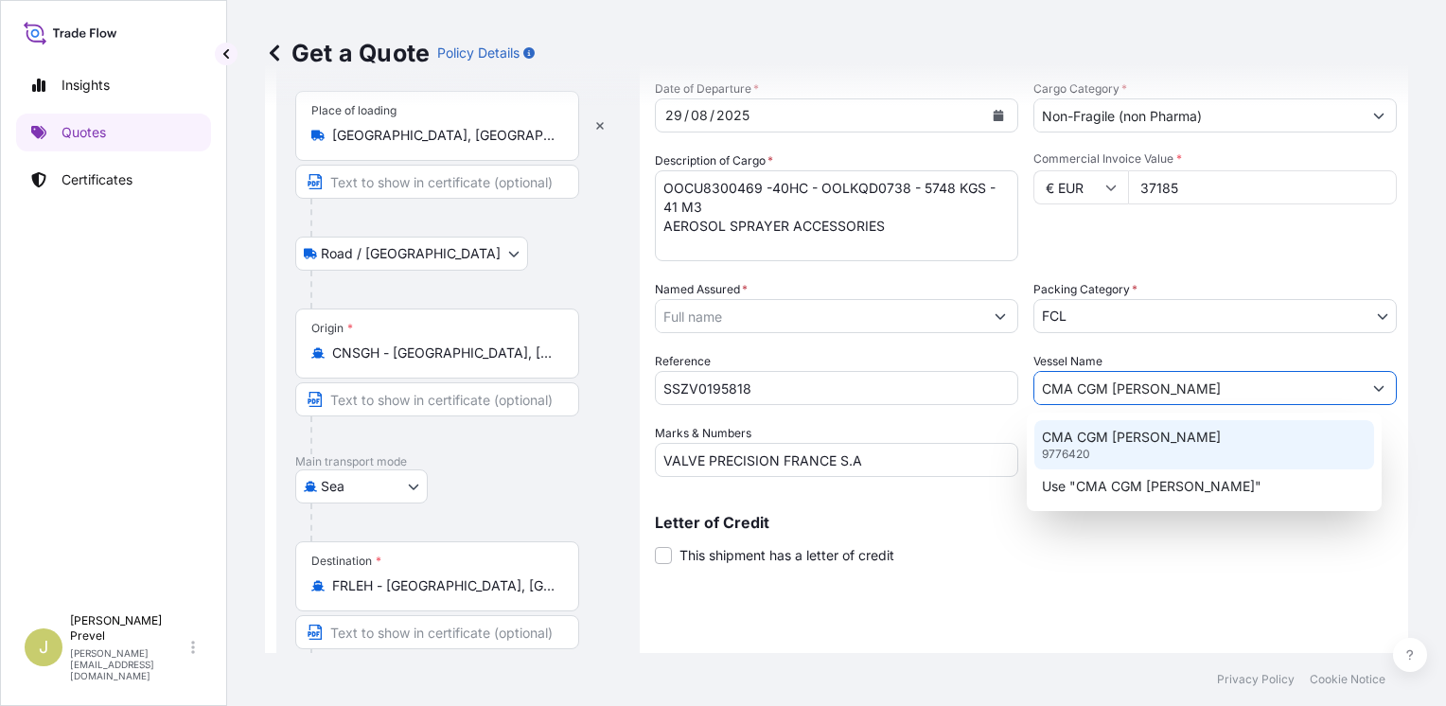
click at [1143, 434] on p "CMA CGM [PERSON_NAME]" at bounding box center [1131, 437] width 179 height 19
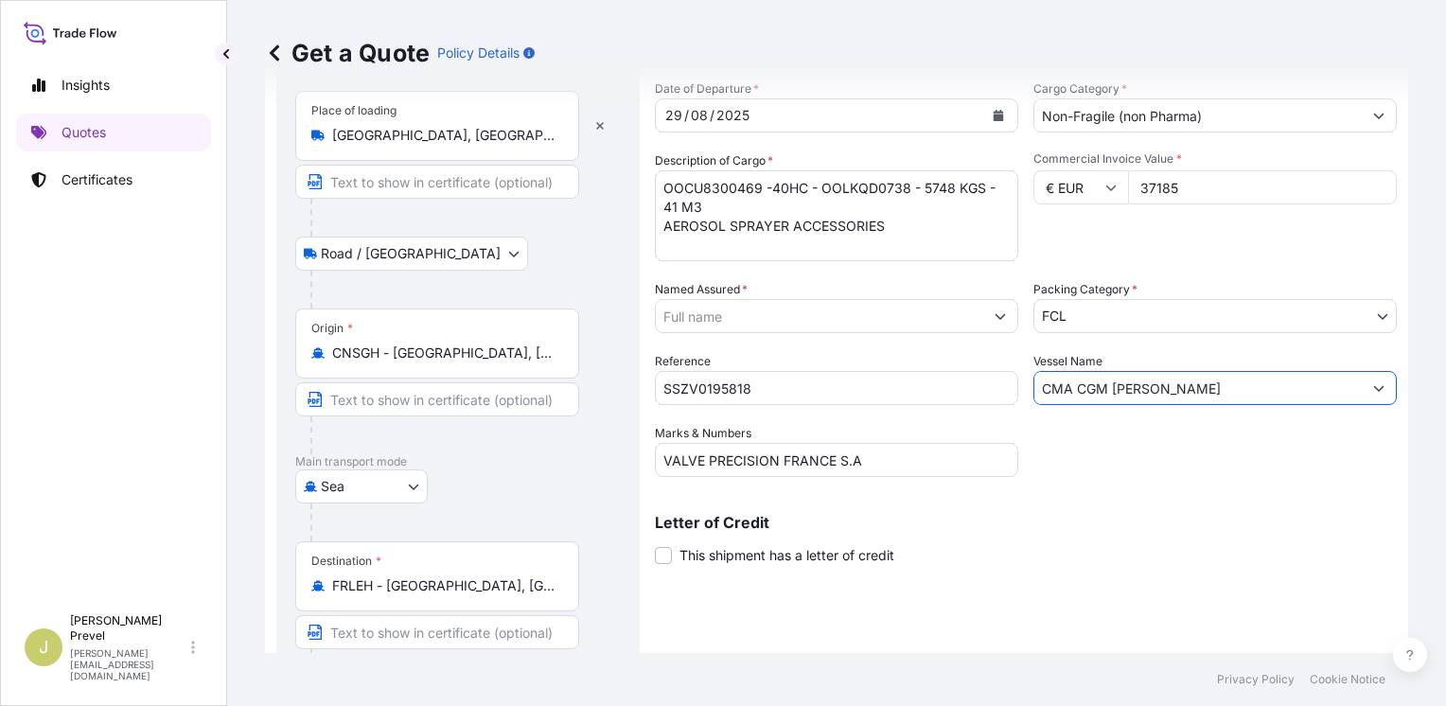
type input "CMA CGM [PERSON_NAME]"
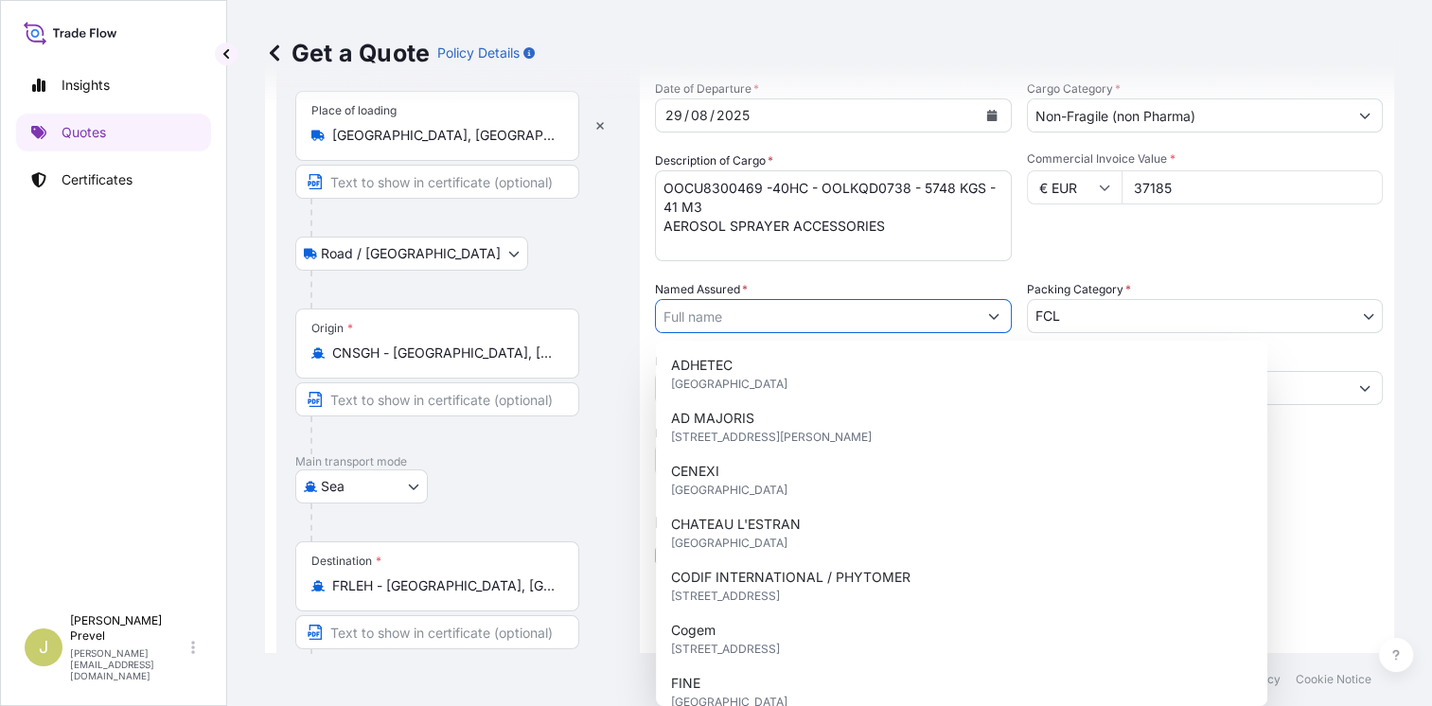
click at [713, 315] on input "Named Assured *" at bounding box center [816, 316] width 321 height 34
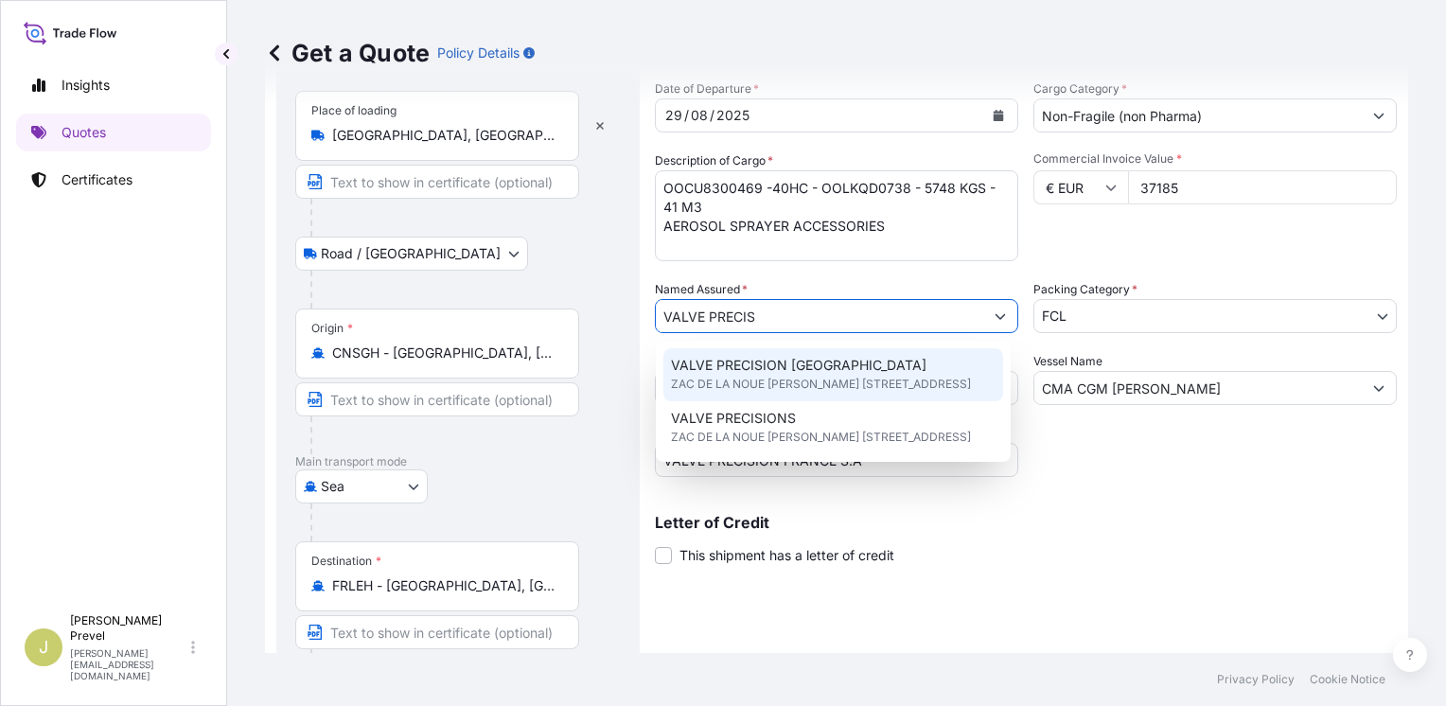
click at [812, 369] on span "VALVE PRECISION [GEOGRAPHIC_DATA]" at bounding box center [799, 365] width 256 height 19
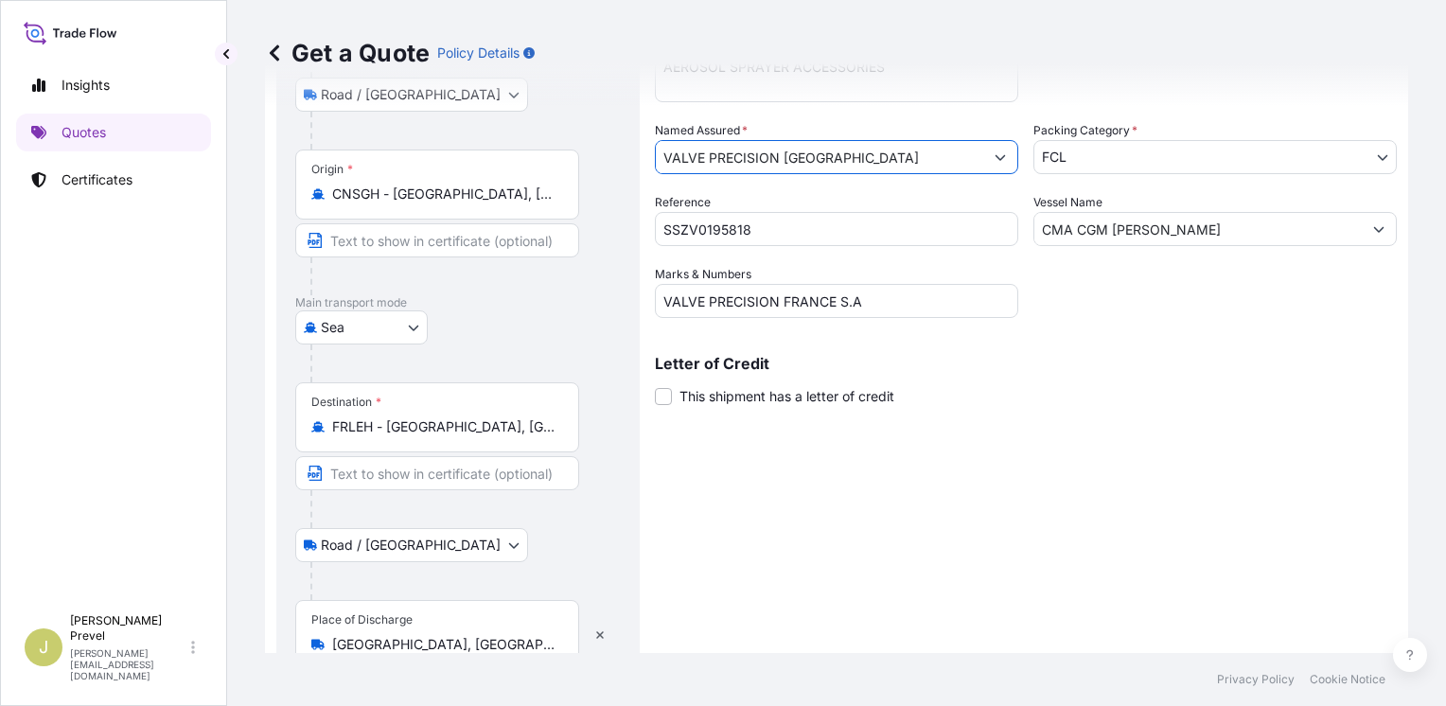
scroll to position [337, 0]
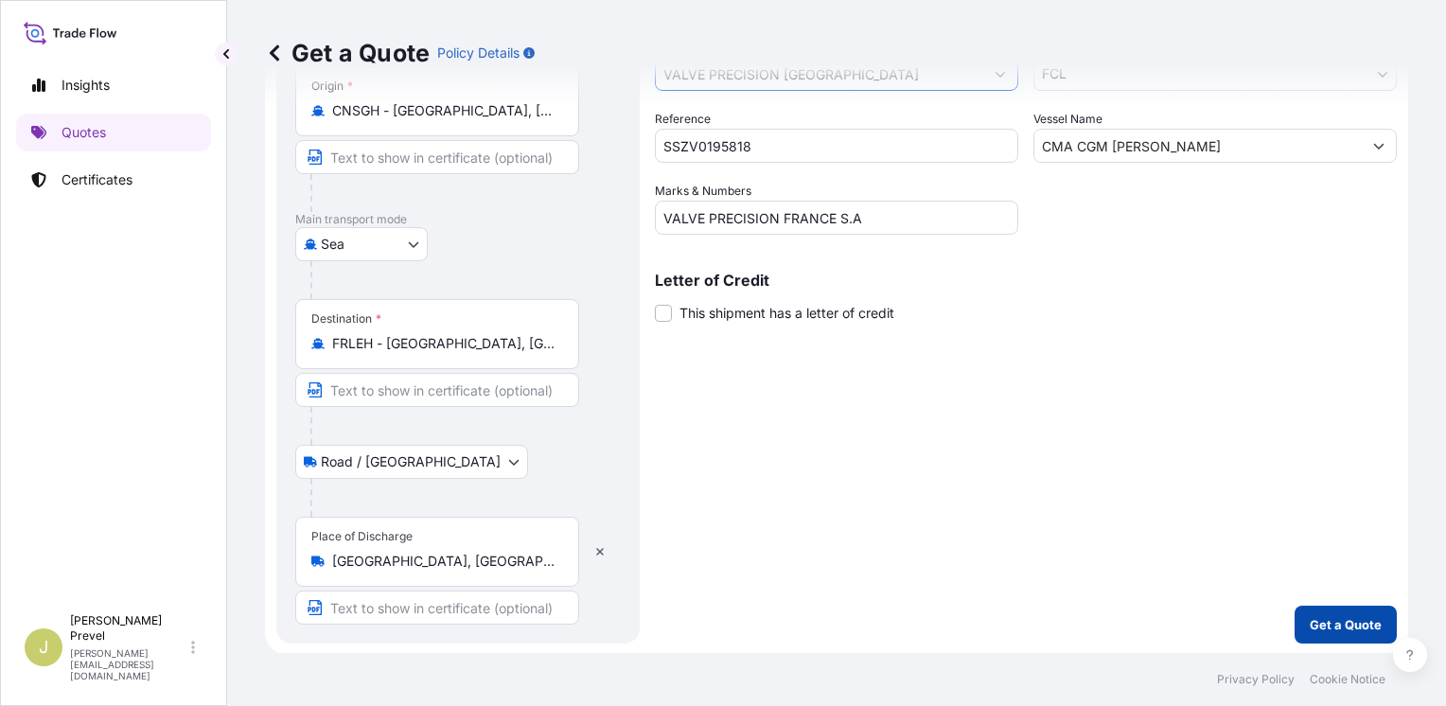
type input "VALVE PRECISION [GEOGRAPHIC_DATA]"
click at [1352, 636] on button "Get a Quote" at bounding box center [1346, 625] width 102 height 38
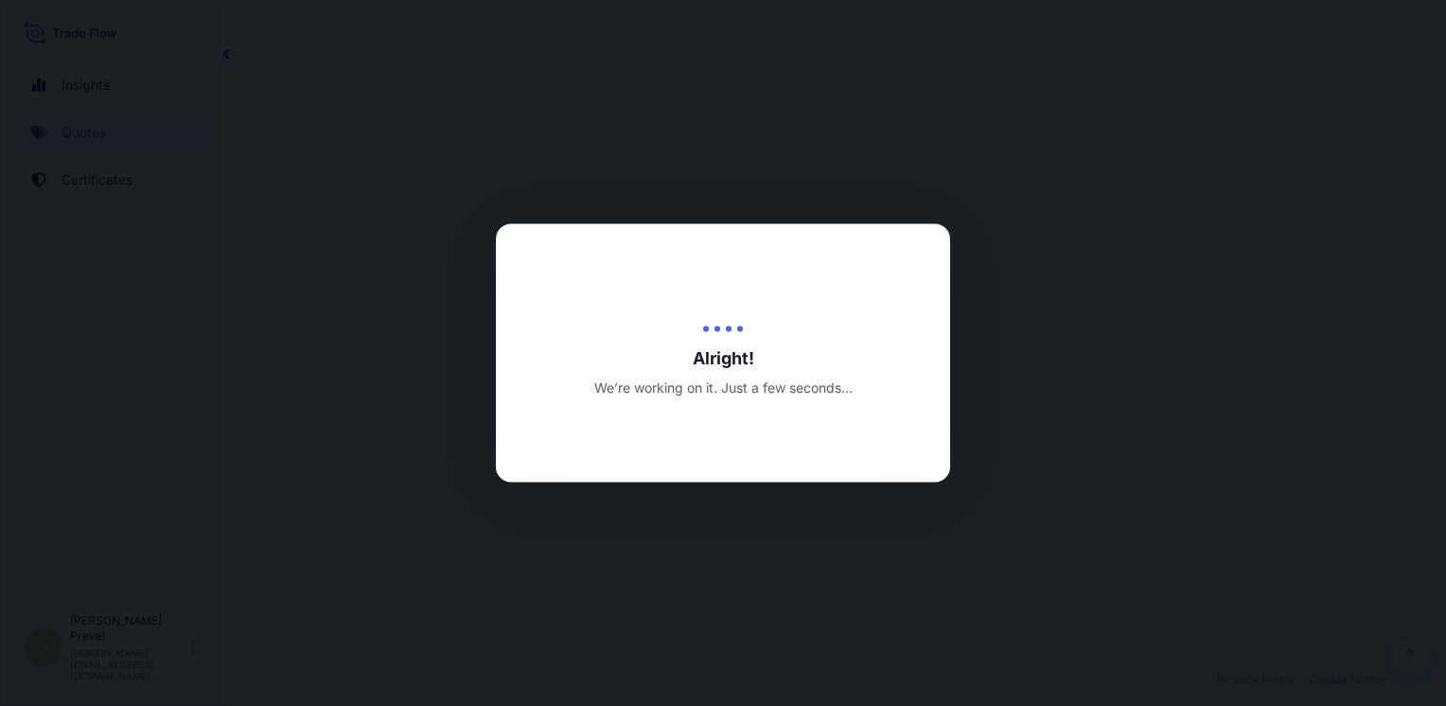
select select "Road / [GEOGRAPHIC_DATA]"
select select "Sea"
select select "Road / [GEOGRAPHIC_DATA]"
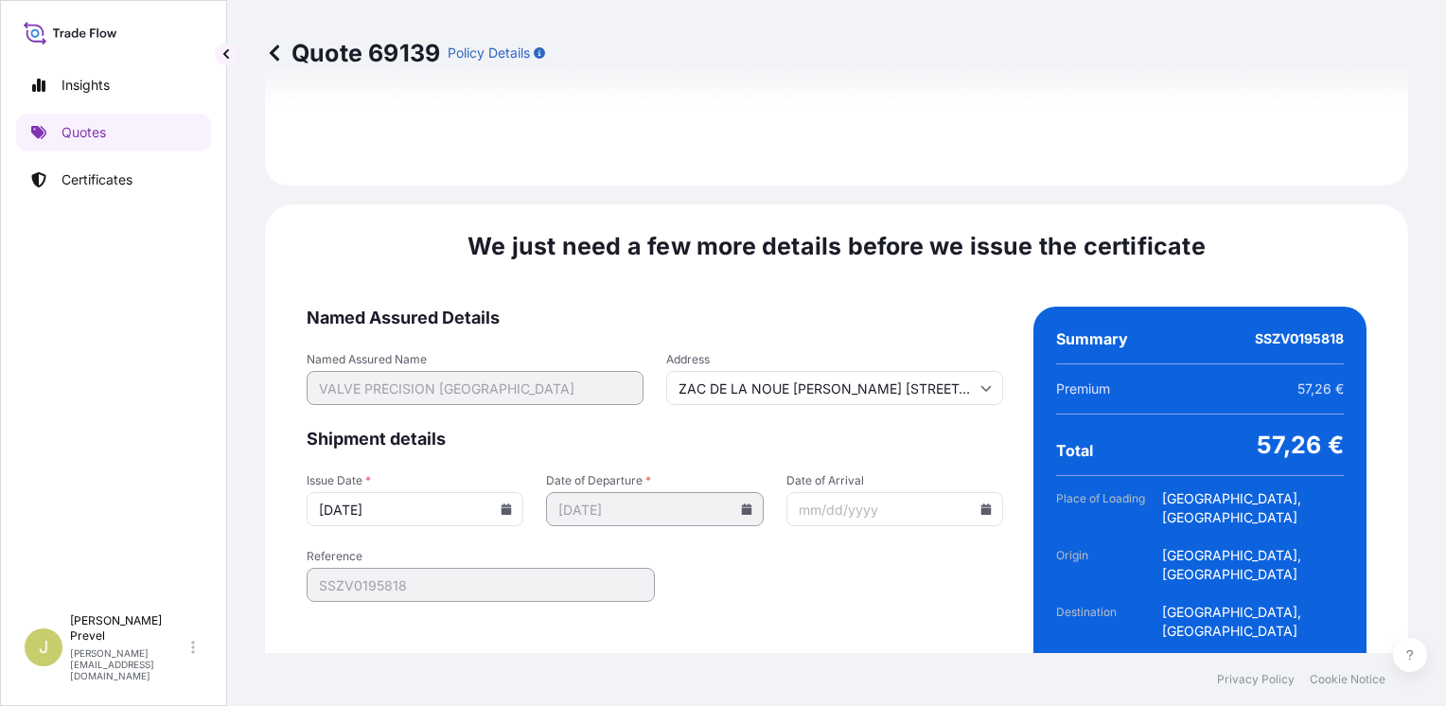
scroll to position [2790, 0]
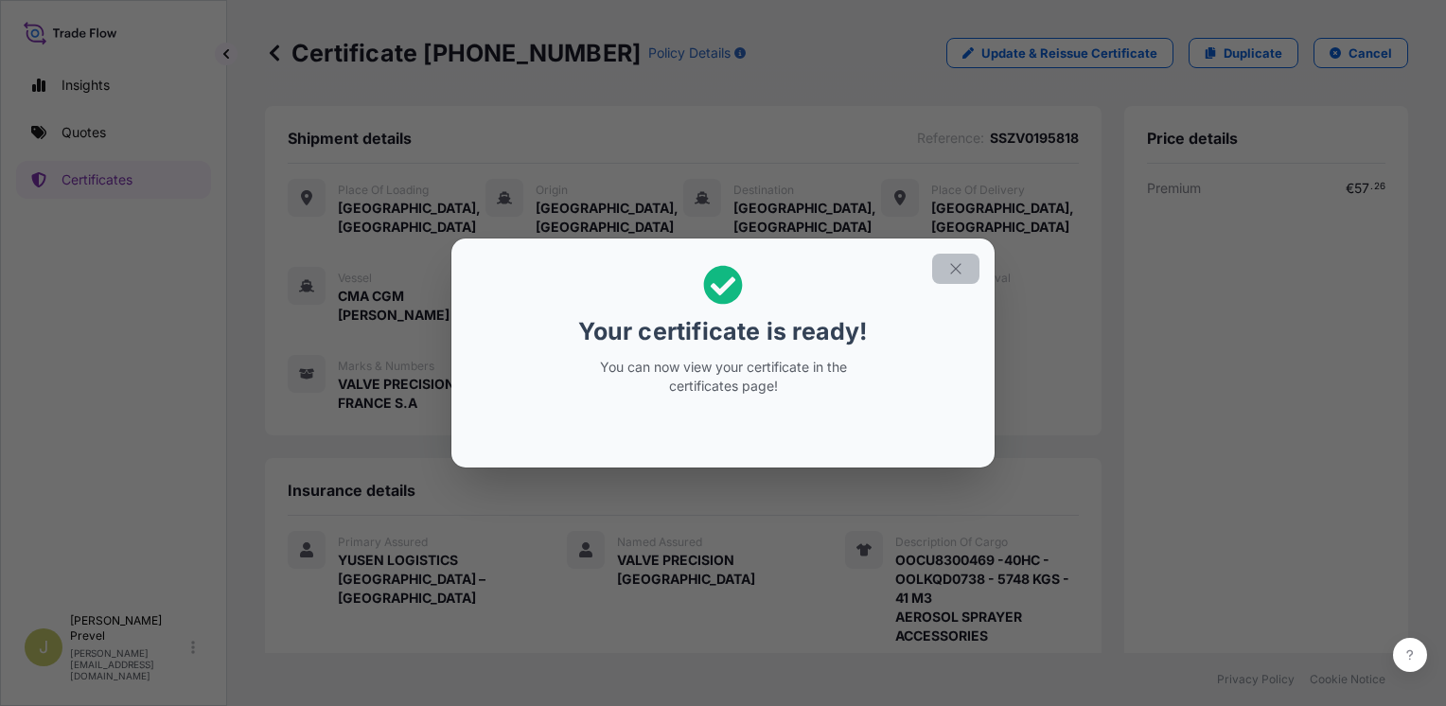
click at [959, 265] on icon "button" at bounding box center [955, 268] width 10 height 10
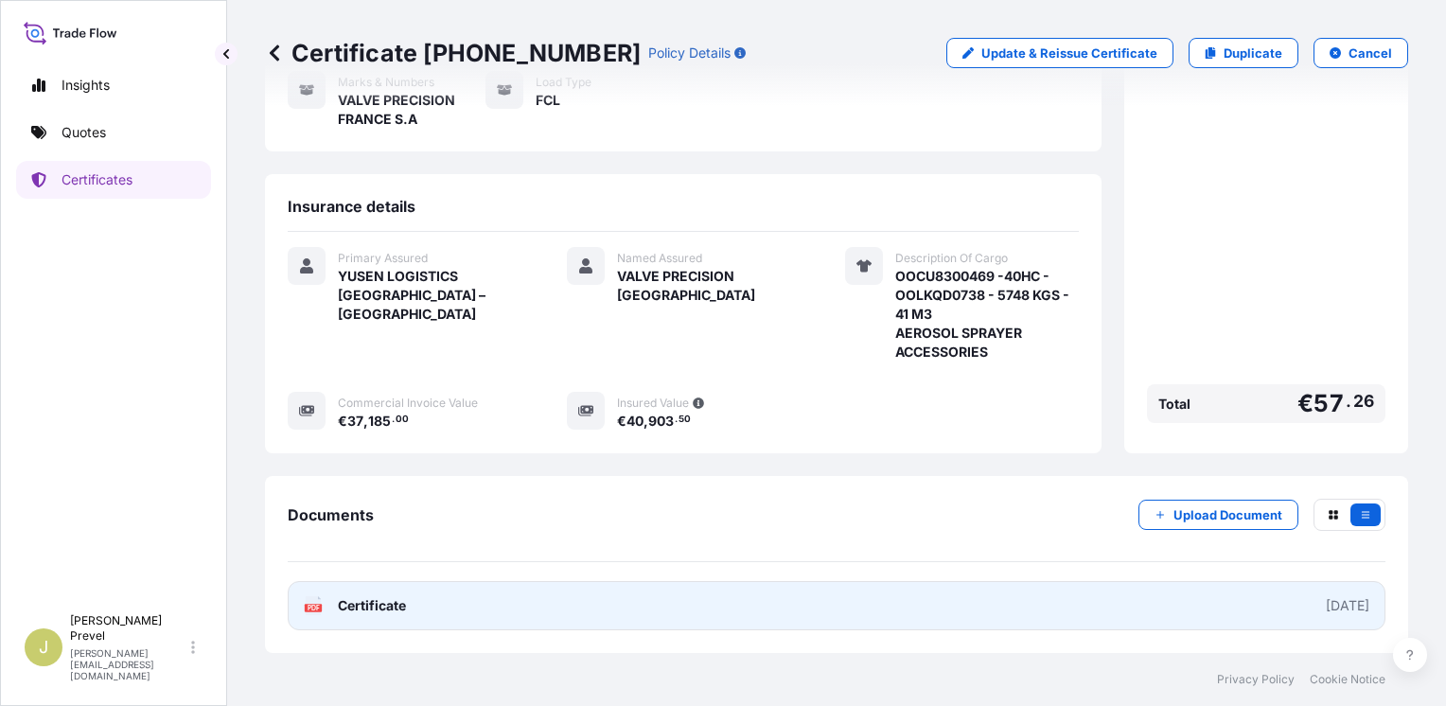
scroll to position [296, 0]
click at [1190, 594] on link "PDF Certificate [DATE]" at bounding box center [837, 605] width 1098 height 49
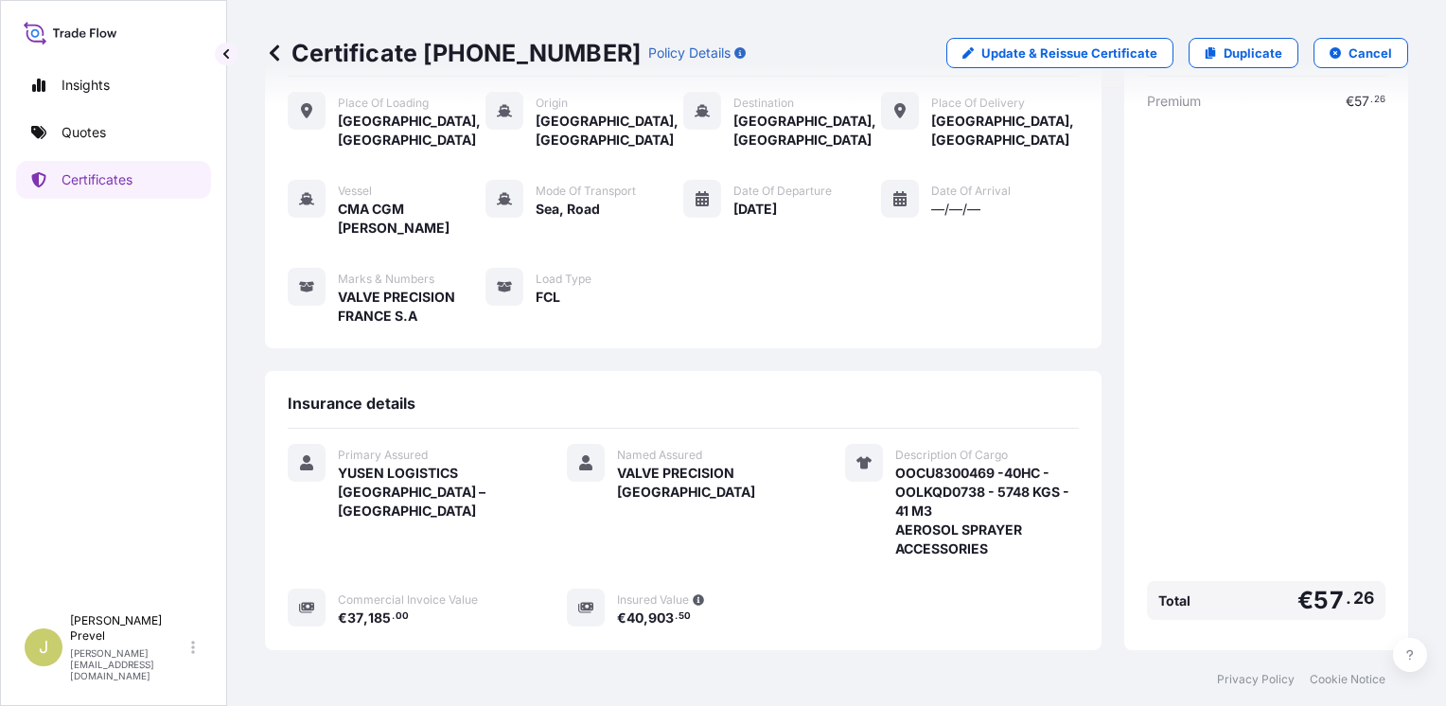
scroll to position [0, 0]
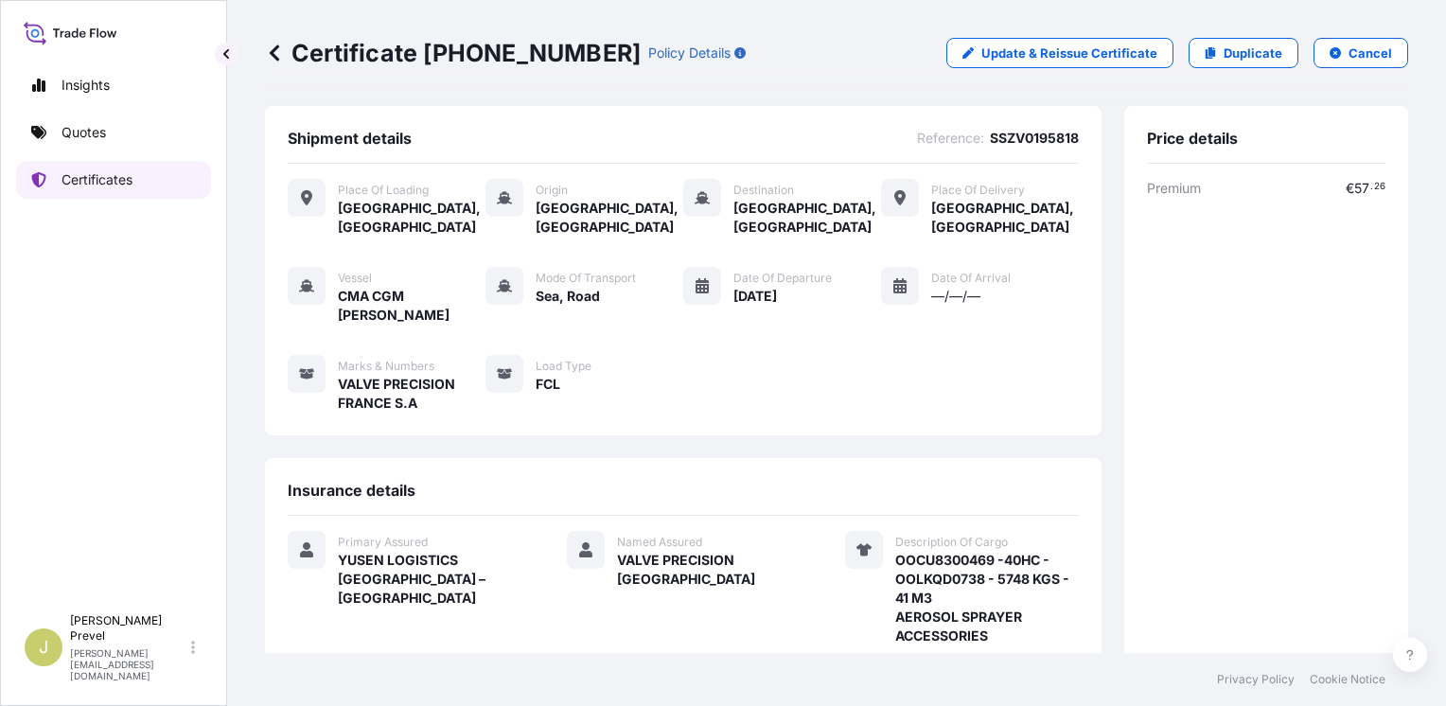
click at [144, 127] on link "Quotes" at bounding box center [113, 133] width 195 height 38
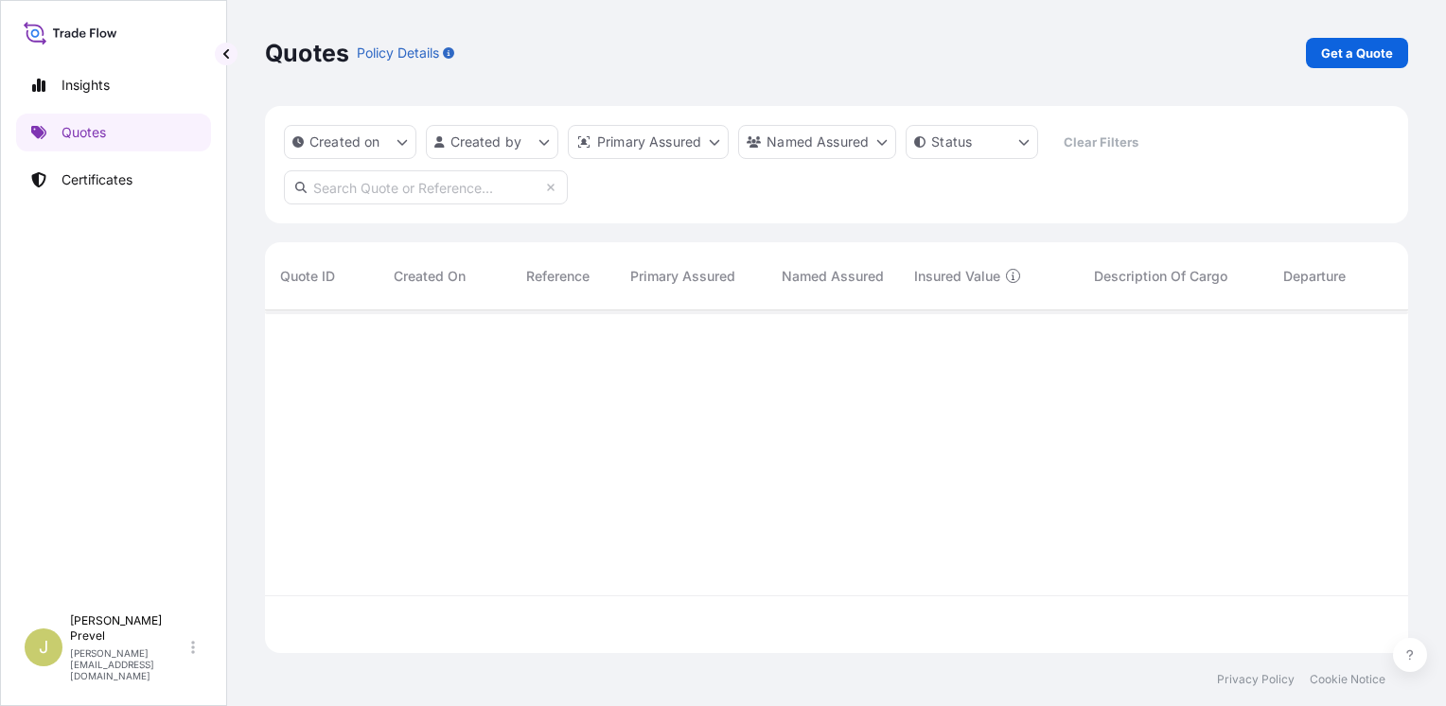
scroll to position [339, 1128]
click at [1323, 56] on p "Get a Quote" at bounding box center [1357, 53] width 72 height 19
select select "Road / [GEOGRAPHIC_DATA]"
select select "Sea"
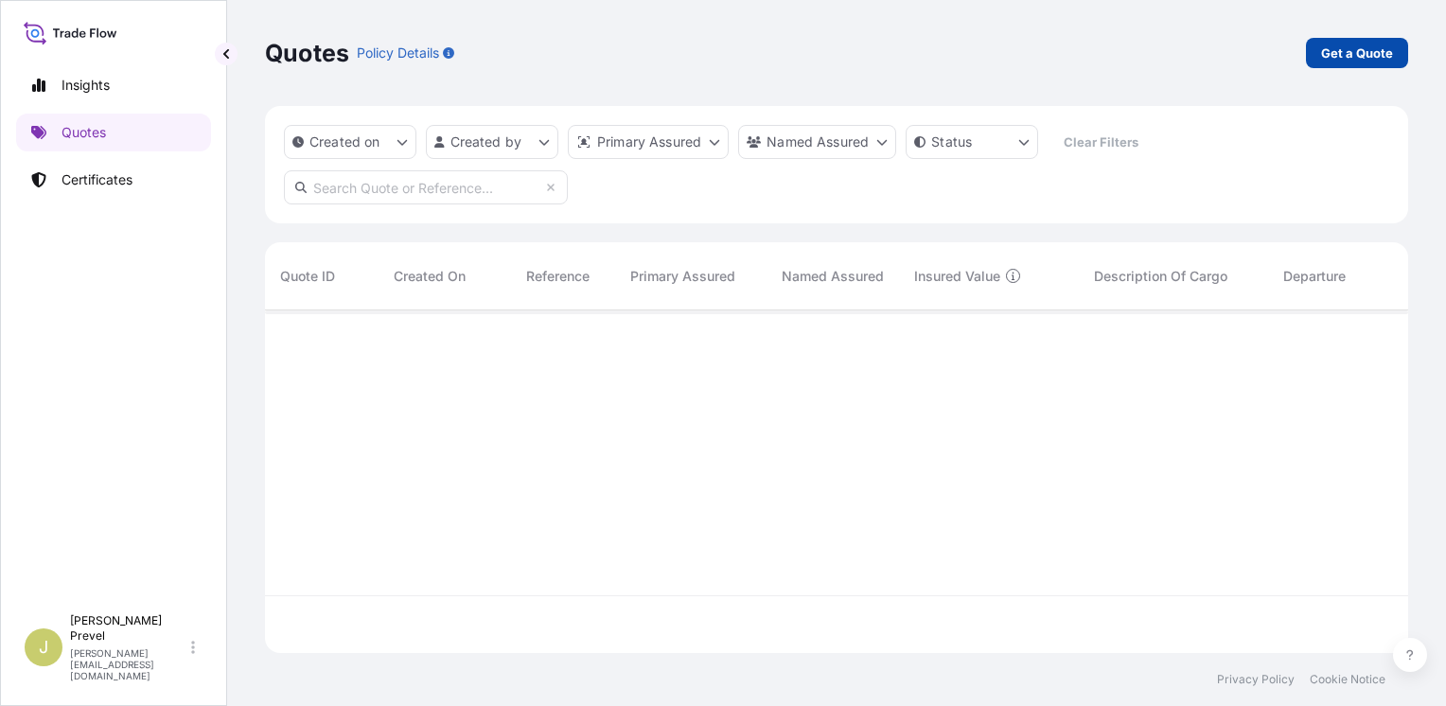
select select "21"
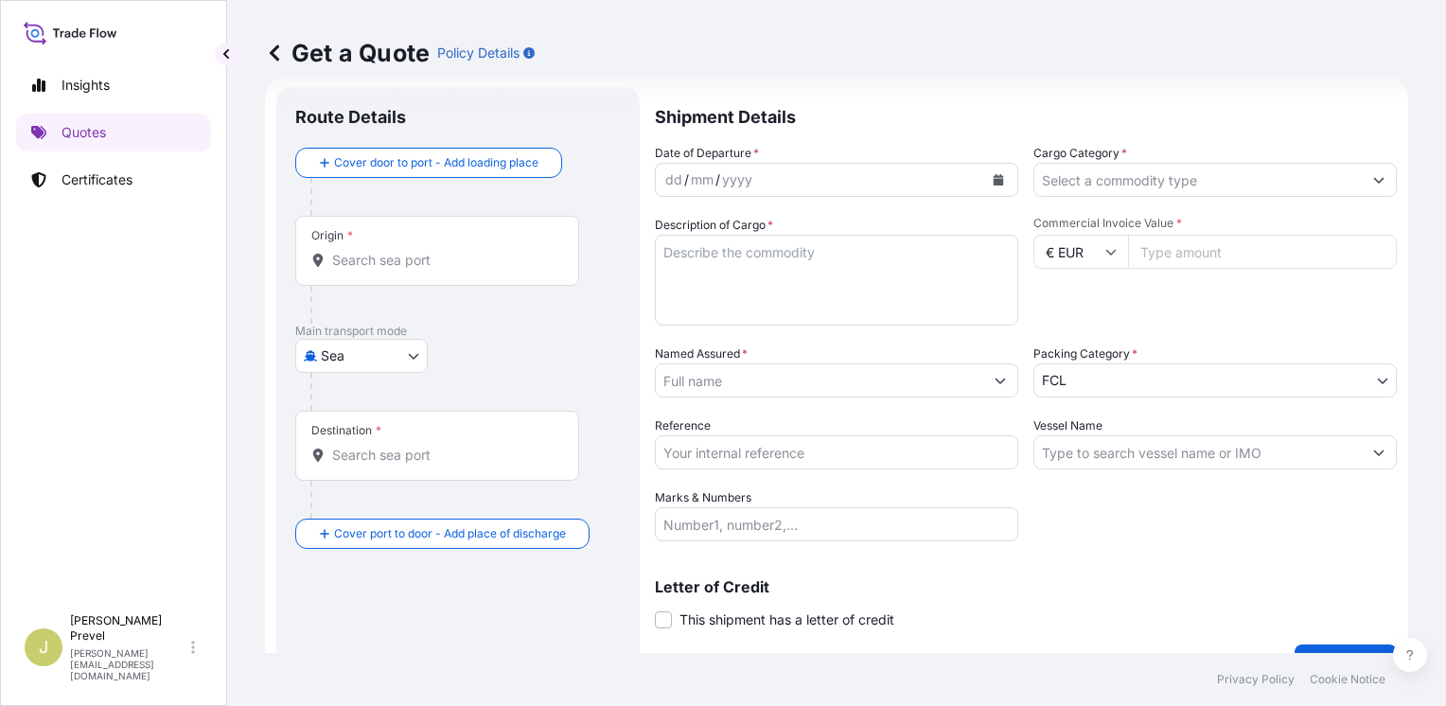
click at [323, 256] on icon at bounding box center [317, 260] width 13 height 13
click at [332, 256] on input "Origin *" at bounding box center [443, 260] width 223 height 19
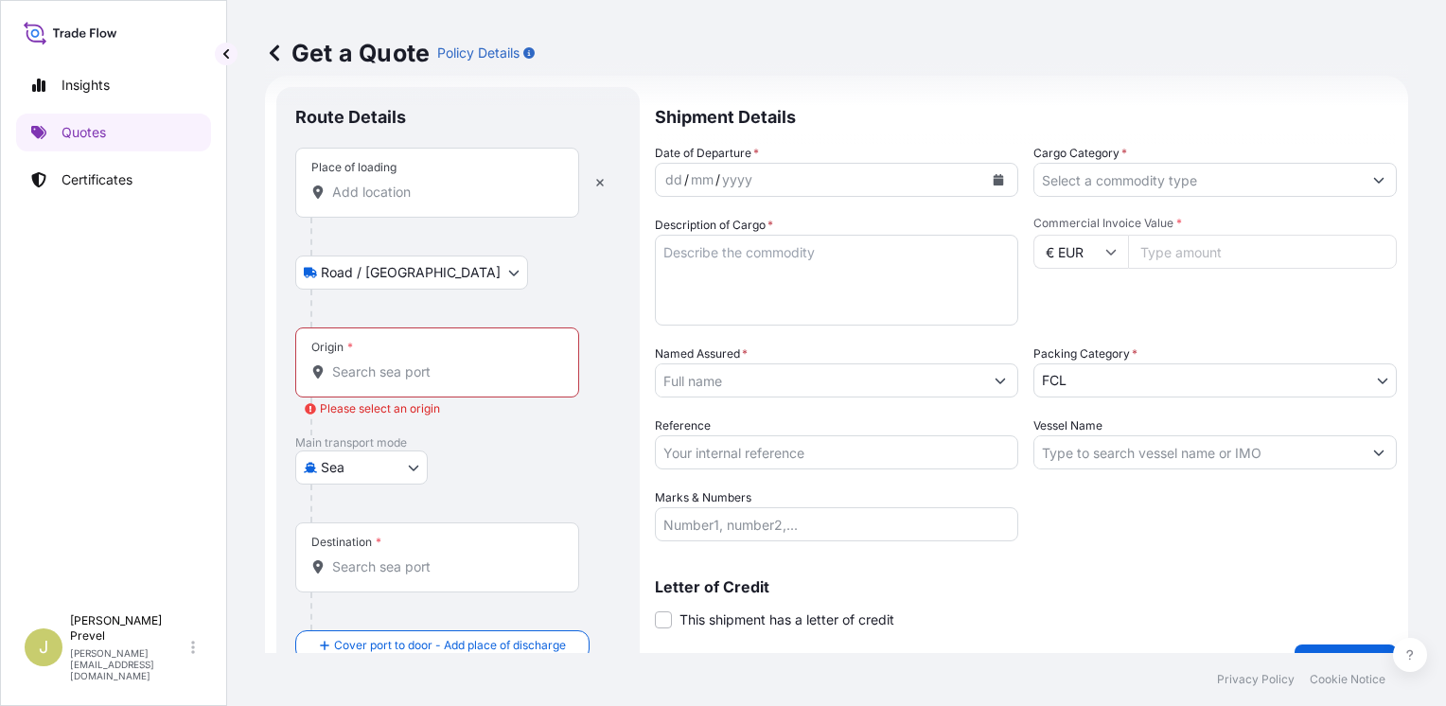
click at [393, 195] on input "Place of loading" at bounding box center [443, 192] width 223 height 19
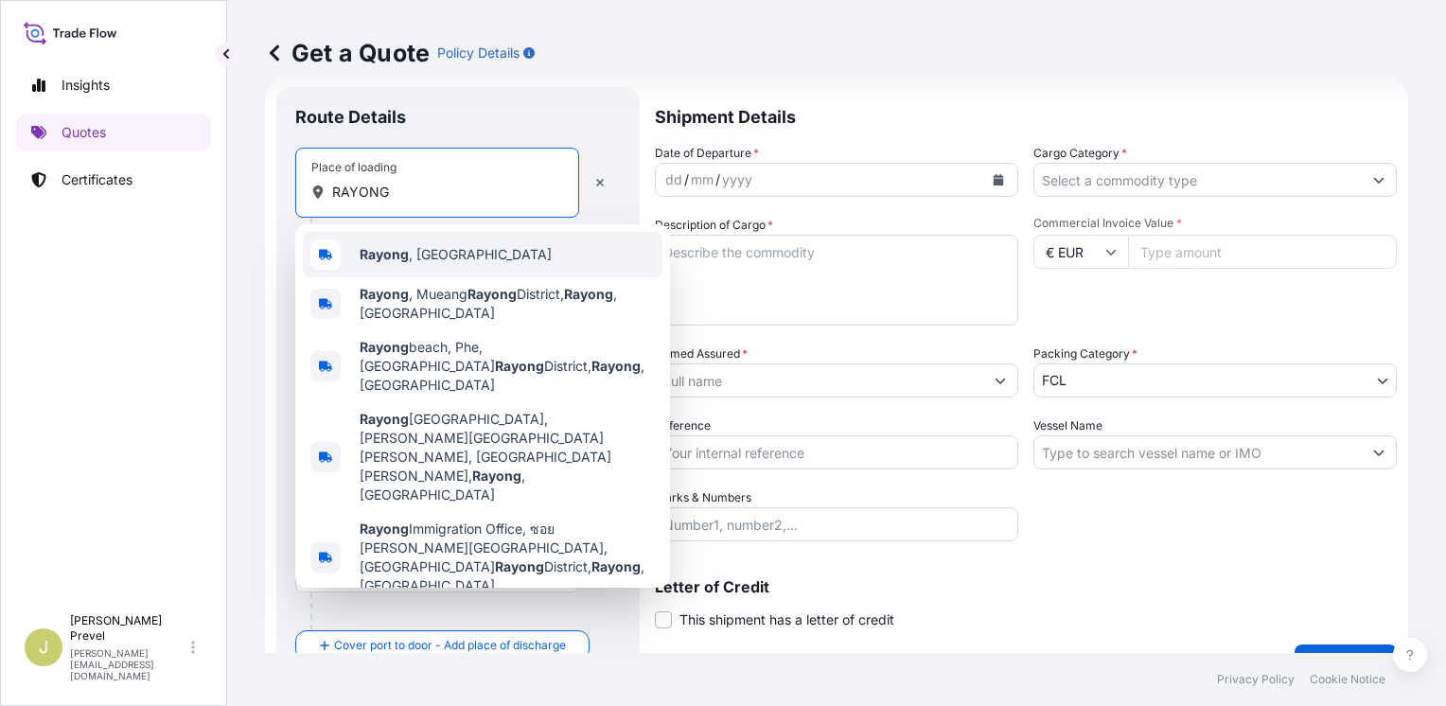
click at [393, 261] on b "Rayong" at bounding box center [384, 254] width 49 height 16
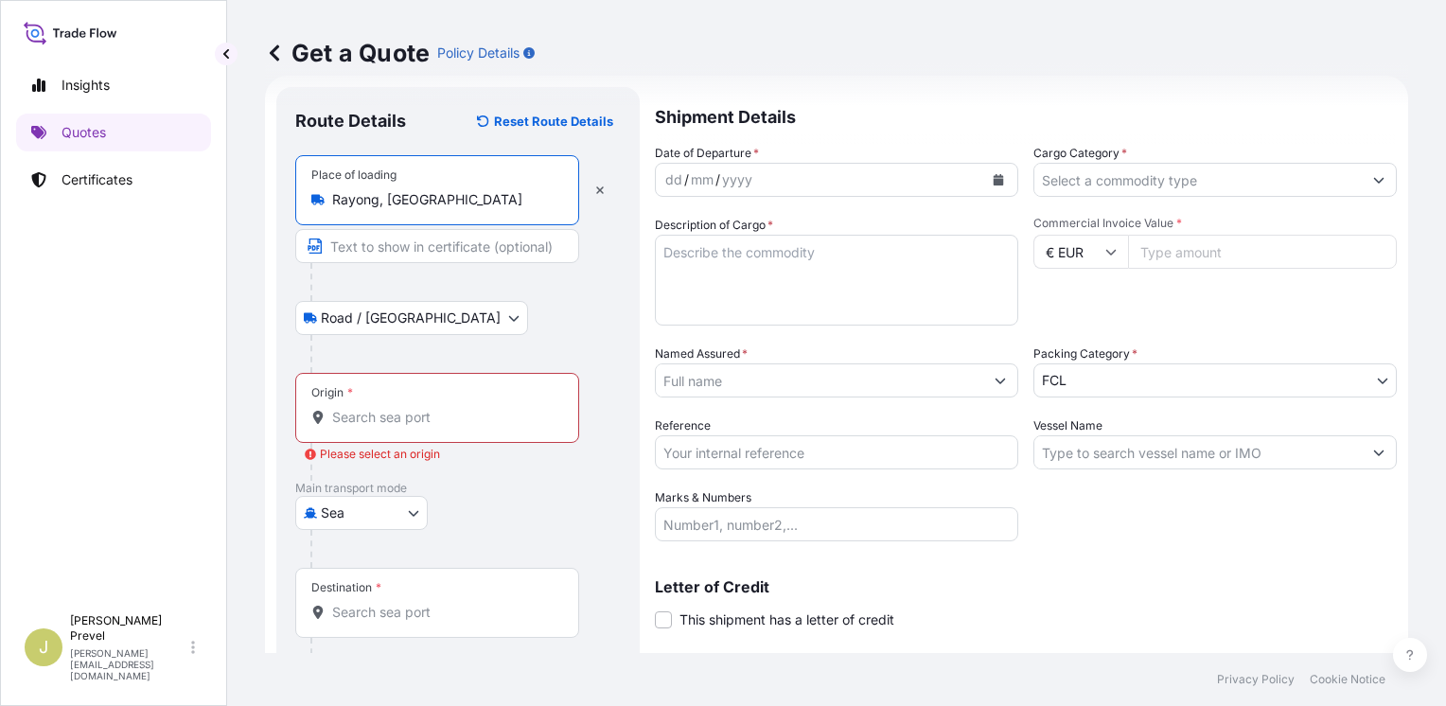
type input "Rayong, [GEOGRAPHIC_DATA]"
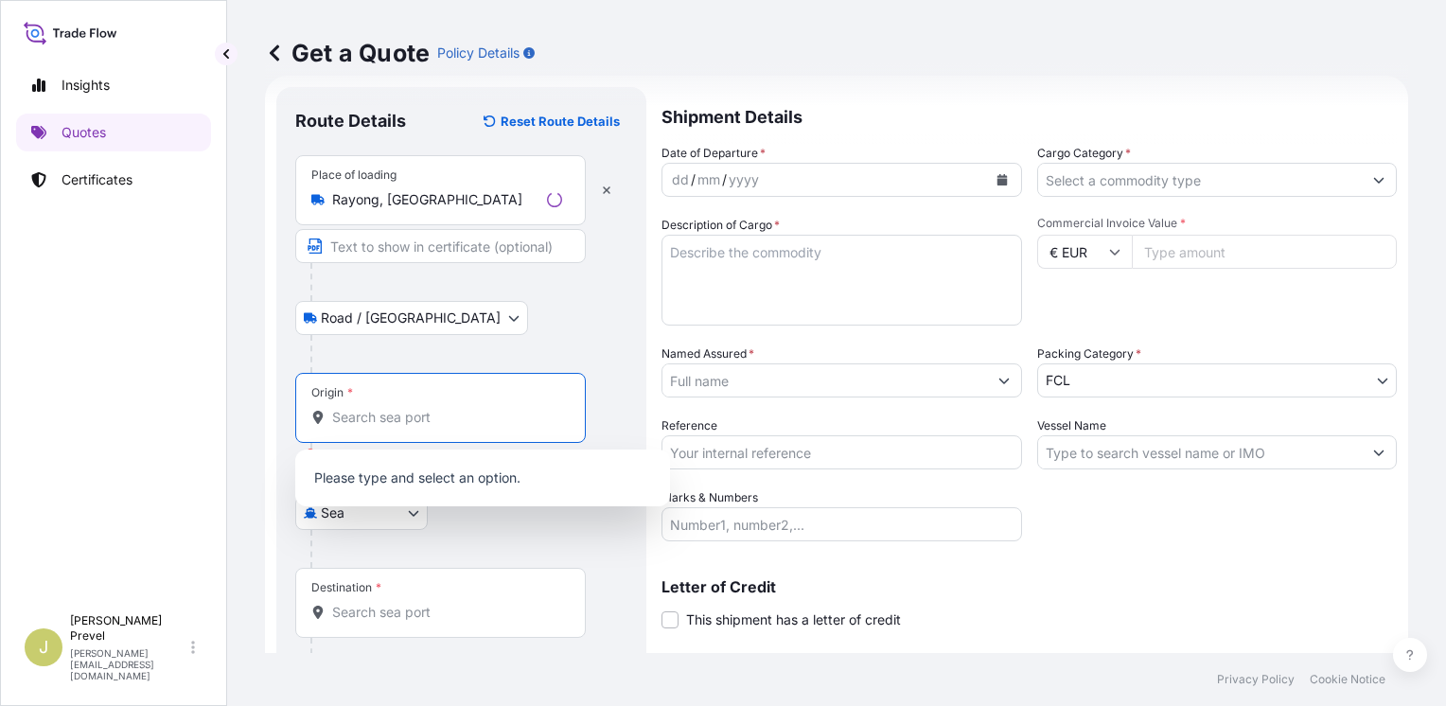
click at [418, 409] on input "Origin * Please select an origin" at bounding box center [447, 417] width 230 height 19
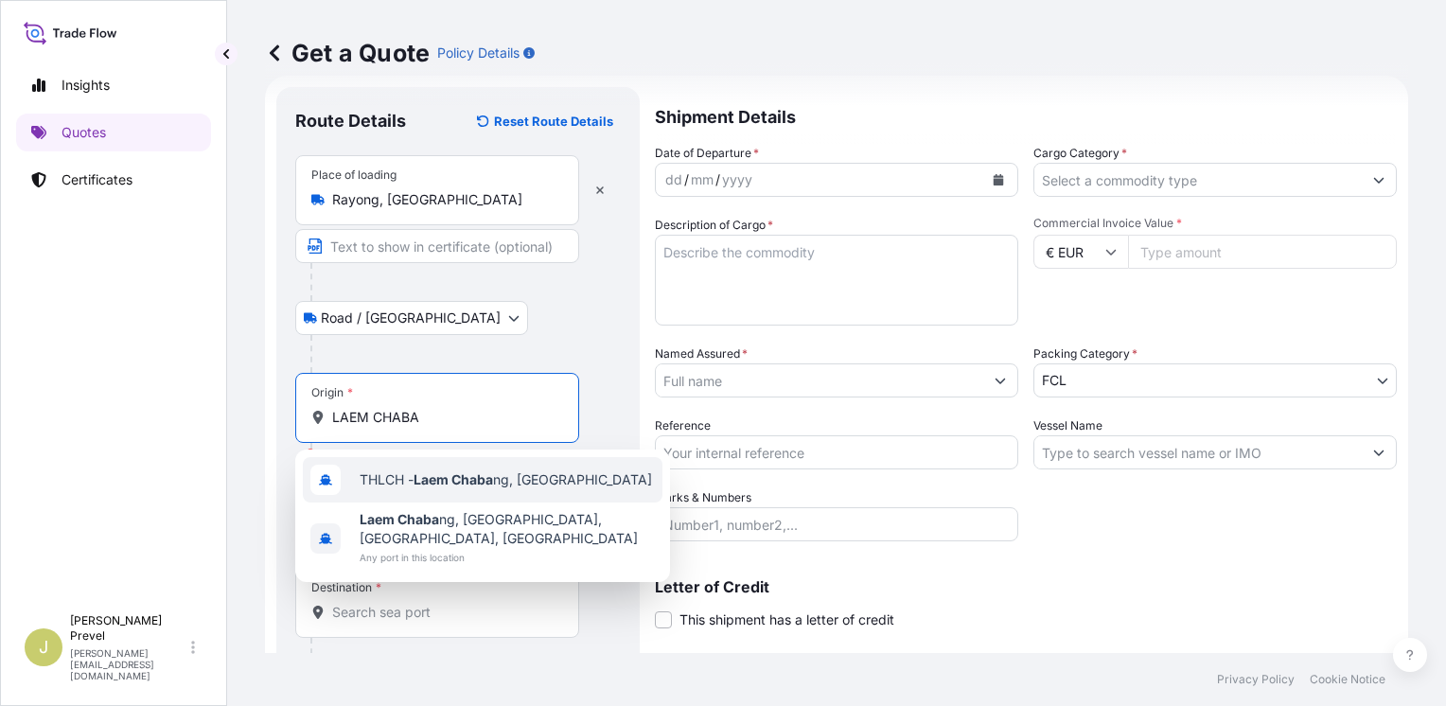
click at [398, 487] on span "THLCH - Laem Chaba ng, [GEOGRAPHIC_DATA]" at bounding box center [506, 479] width 293 height 19
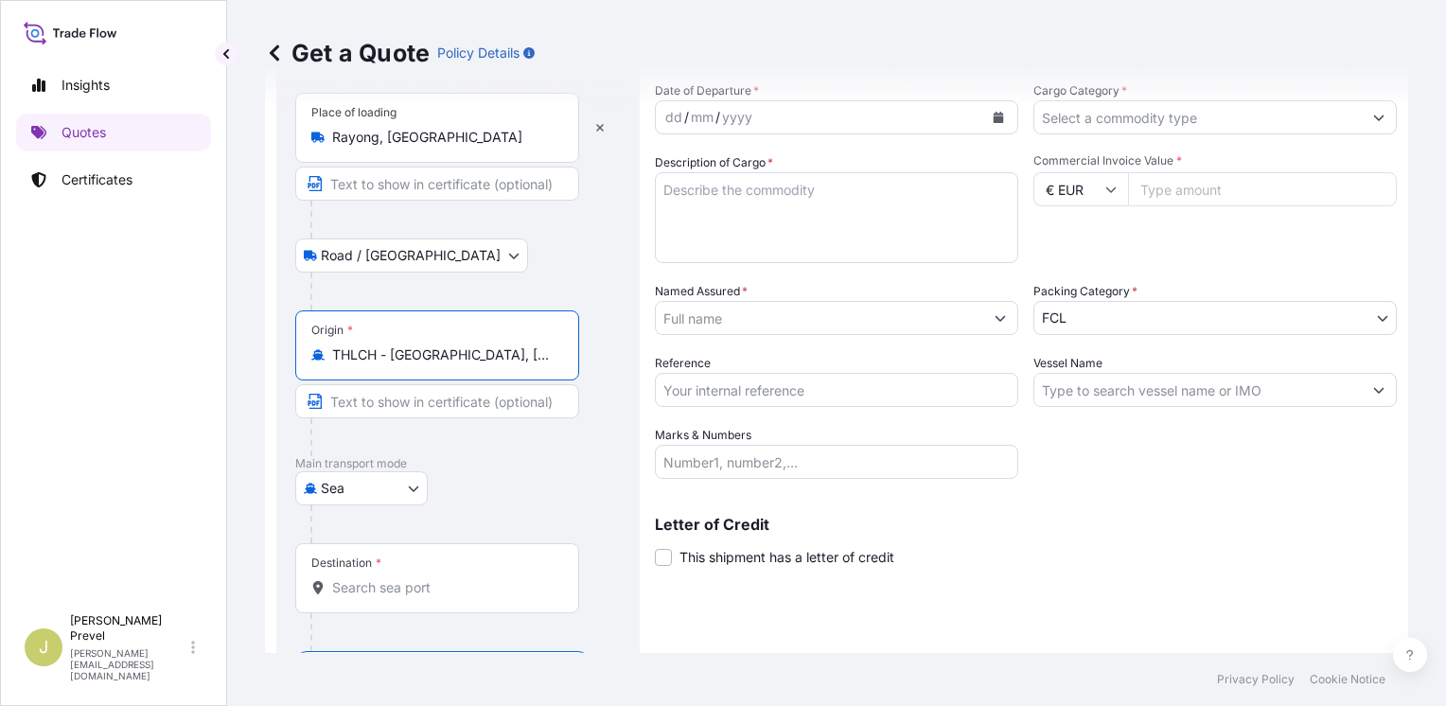
scroll to position [150, 0]
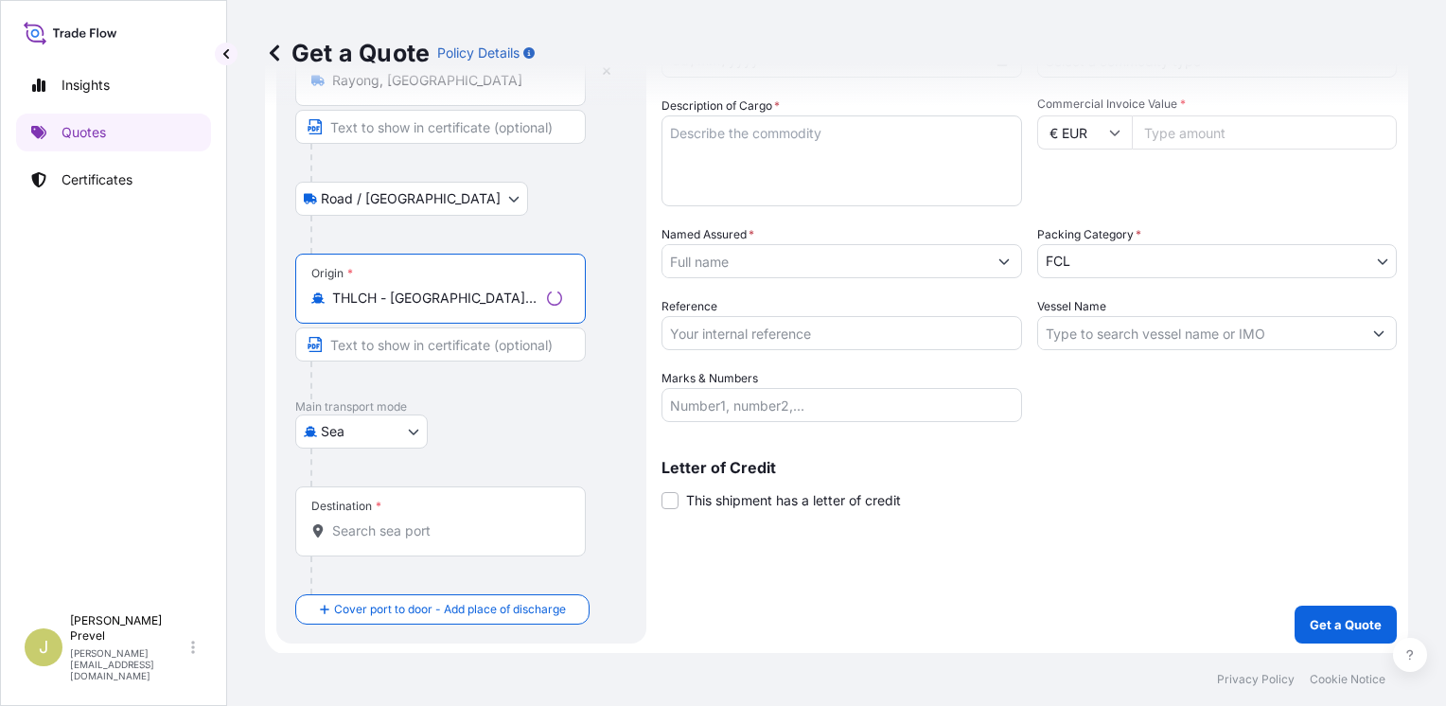
type input "THLCH - [GEOGRAPHIC_DATA], [GEOGRAPHIC_DATA]"
click at [411, 529] on input "Destination *" at bounding box center [447, 531] width 230 height 19
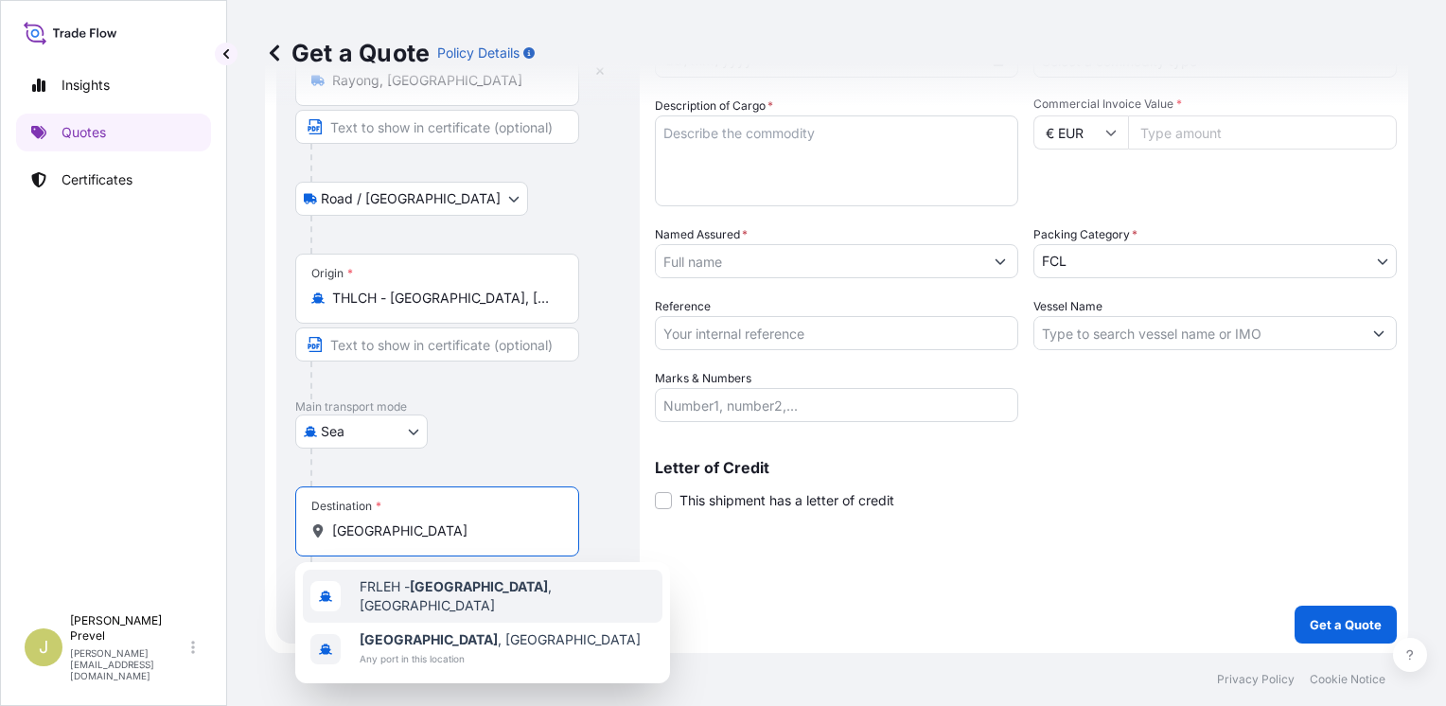
click at [402, 581] on div "FRLEH - [GEOGRAPHIC_DATA] , [GEOGRAPHIC_DATA]" at bounding box center [483, 596] width 360 height 53
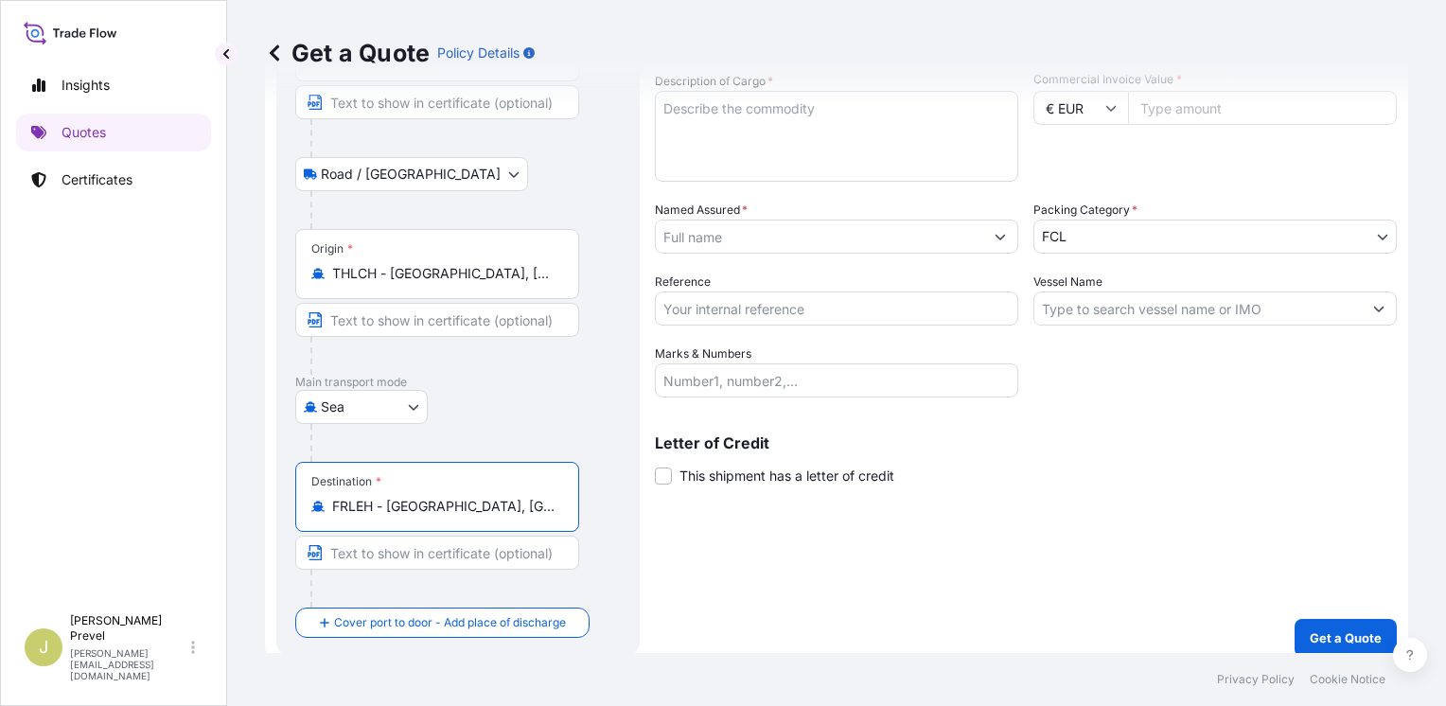
scroll to position [187, 0]
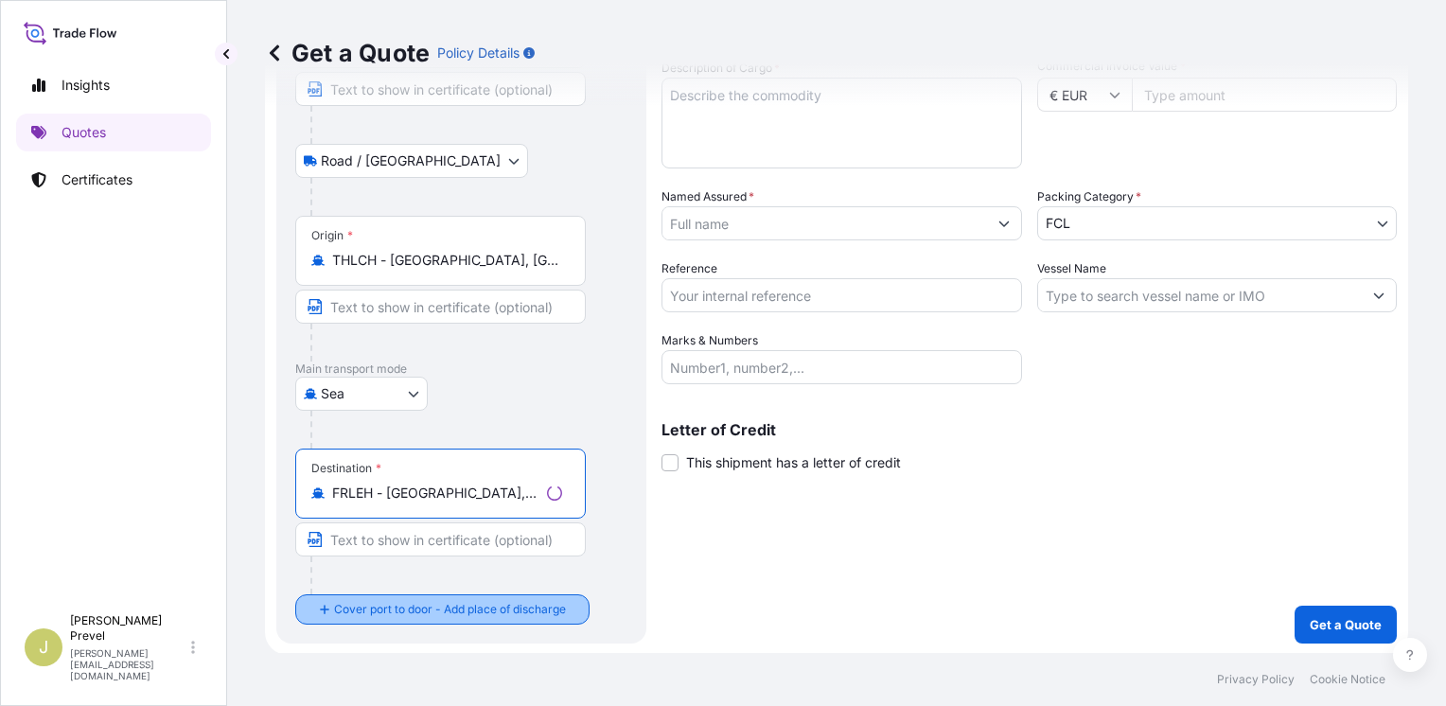
type input "FRLEH - [GEOGRAPHIC_DATA], [GEOGRAPHIC_DATA]"
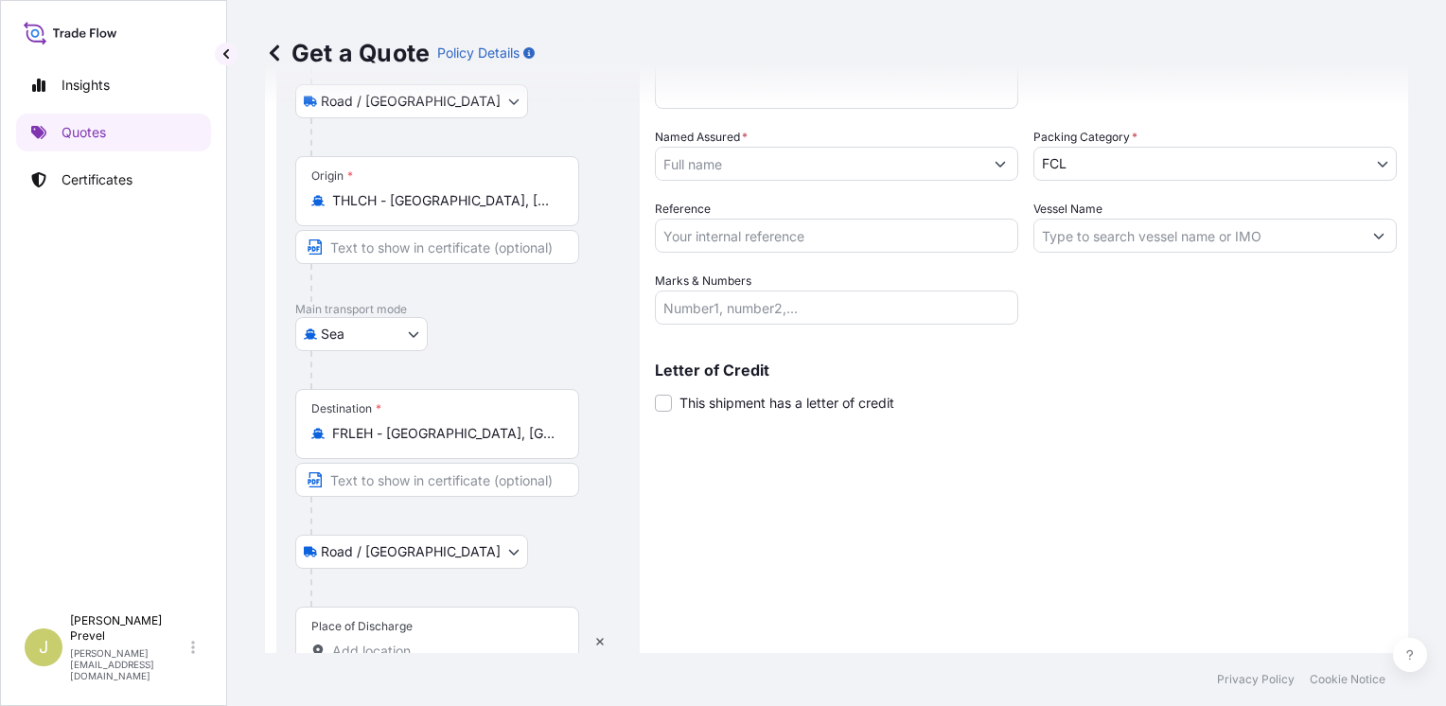
scroll to position [299, 0]
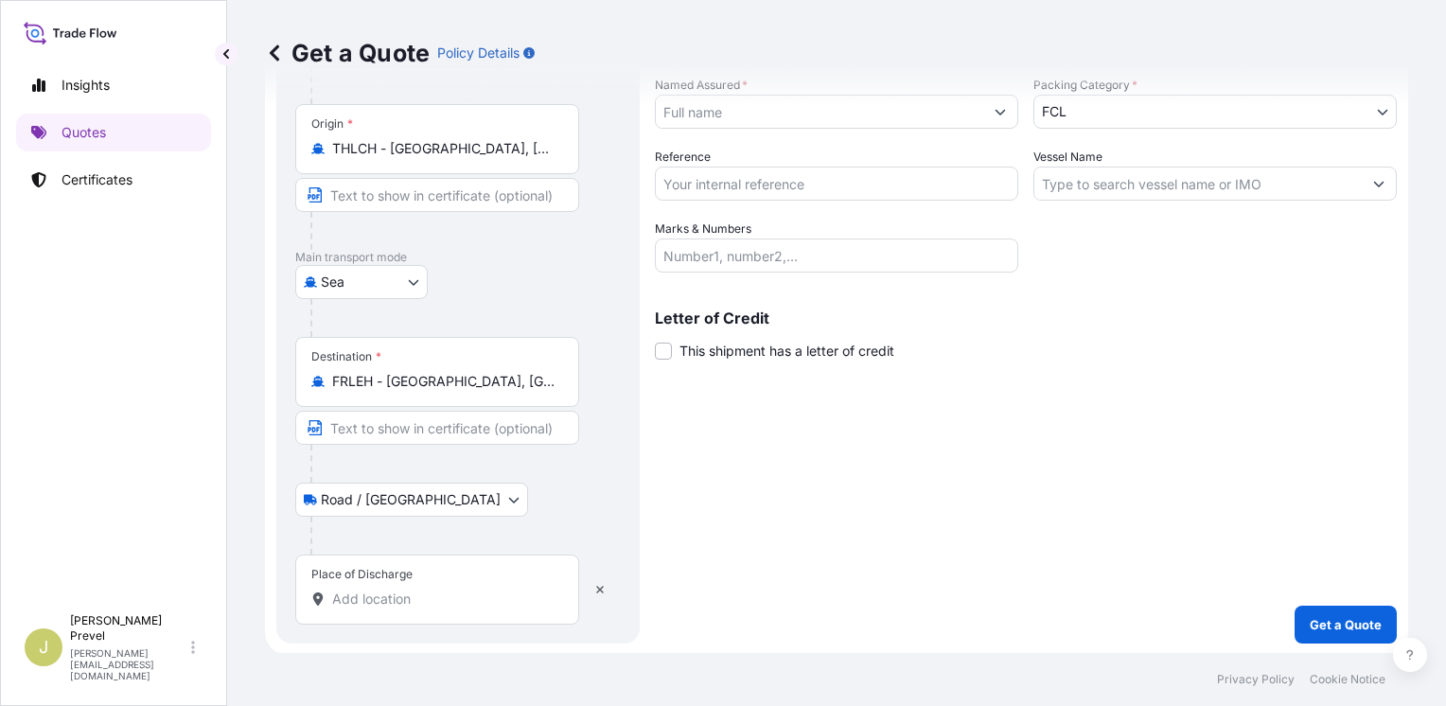
click at [417, 593] on div "Place of Discharge" at bounding box center [437, 590] width 284 height 70
click at [417, 593] on input "Place of Discharge" at bounding box center [443, 599] width 223 height 19
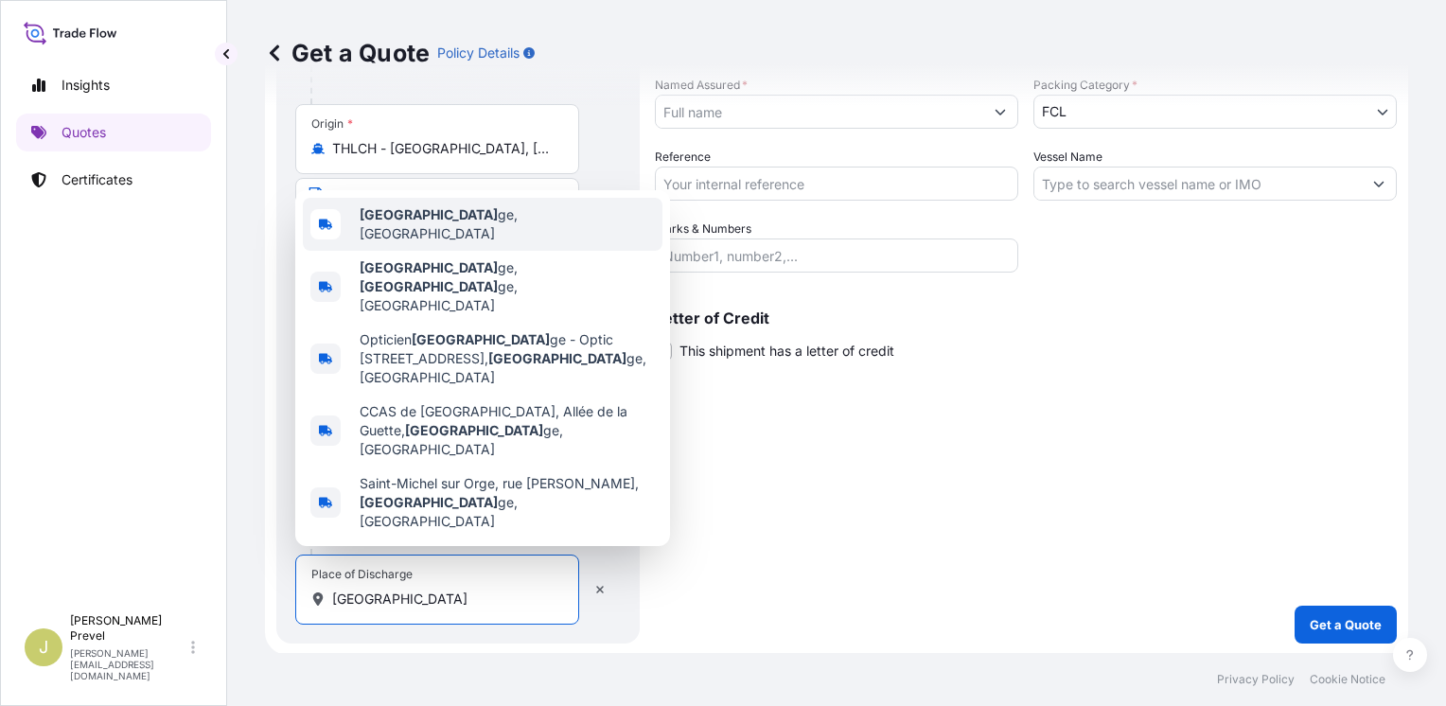
click at [470, 222] on b "[GEOGRAPHIC_DATA]" at bounding box center [429, 214] width 138 height 16
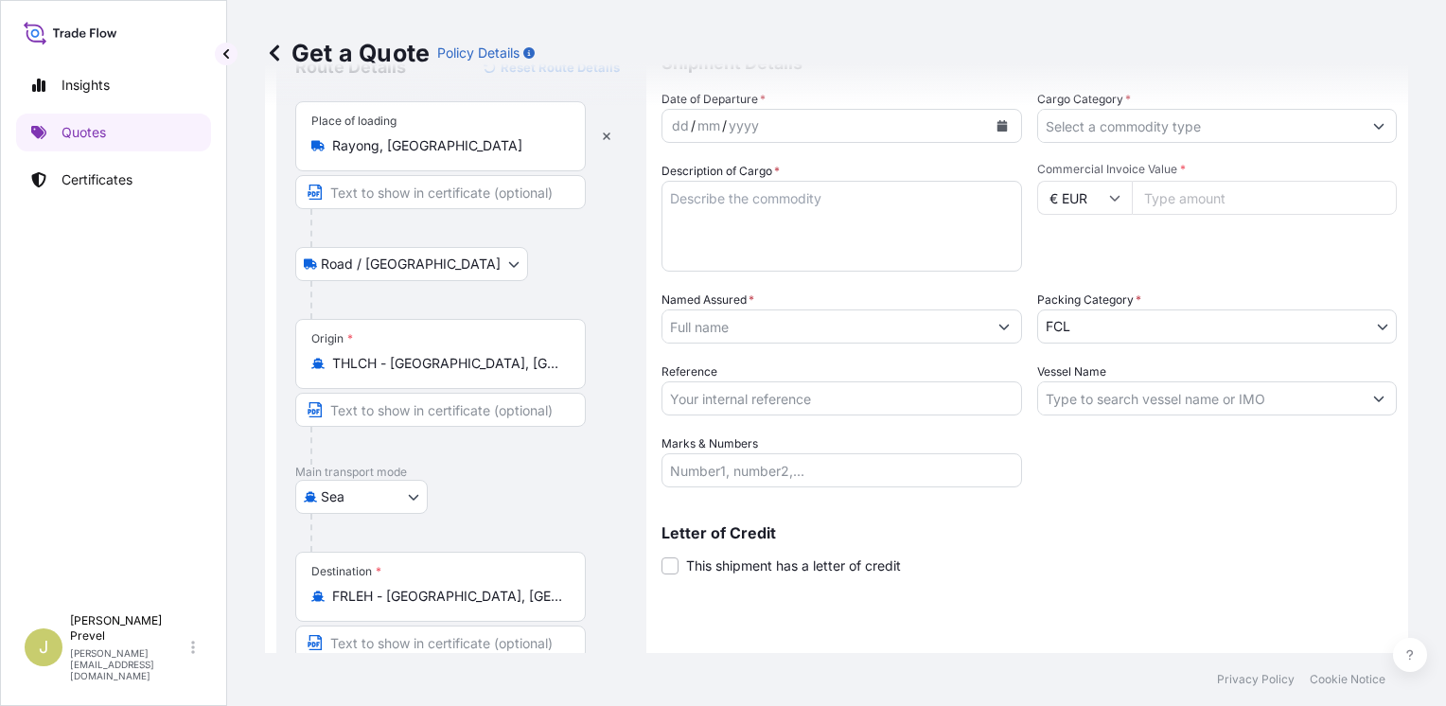
scroll to position [0, 0]
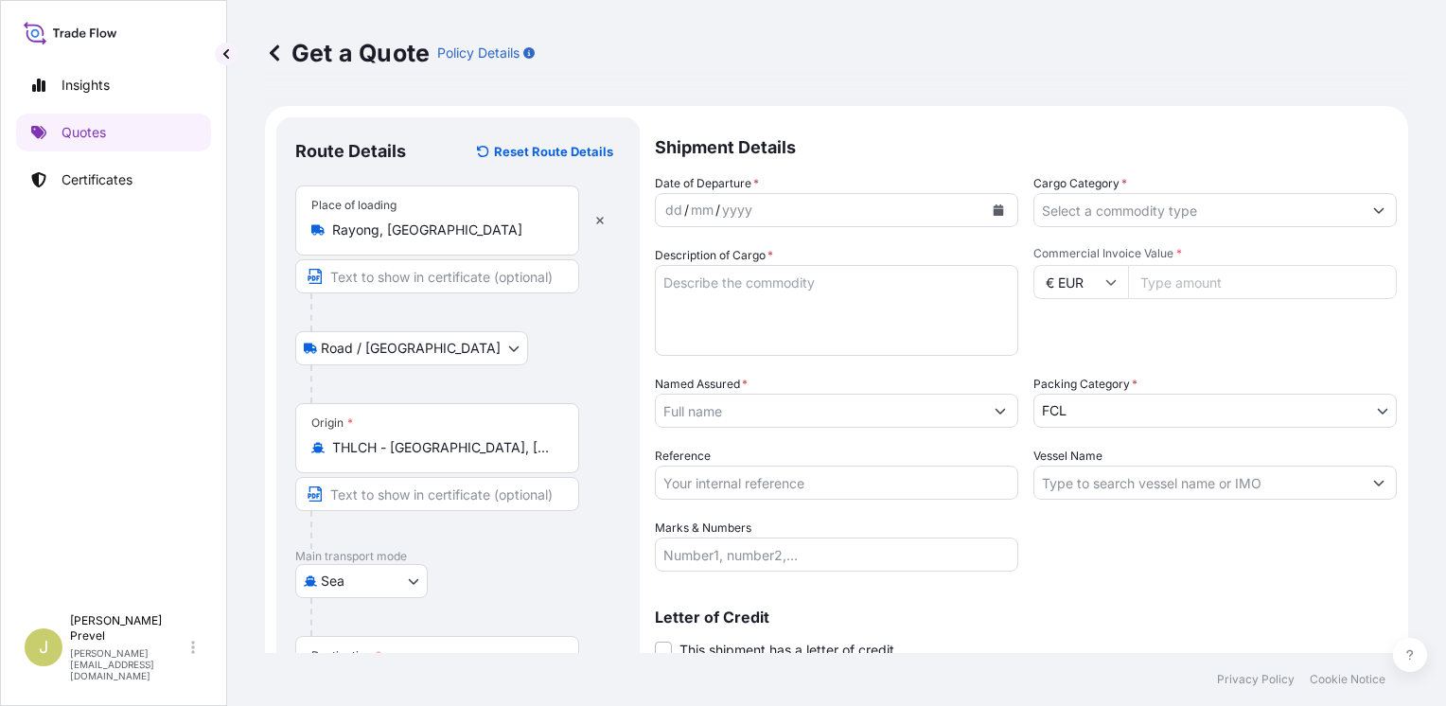
type input "[GEOGRAPHIC_DATA], [GEOGRAPHIC_DATA]"
click at [677, 212] on div "dd" at bounding box center [674, 210] width 21 height 23
click at [1132, 191] on div "Cargo Category *" at bounding box center [1216, 200] width 364 height 53
click at [1132, 215] on input "Cargo Category *" at bounding box center [1199, 210] width 328 height 34
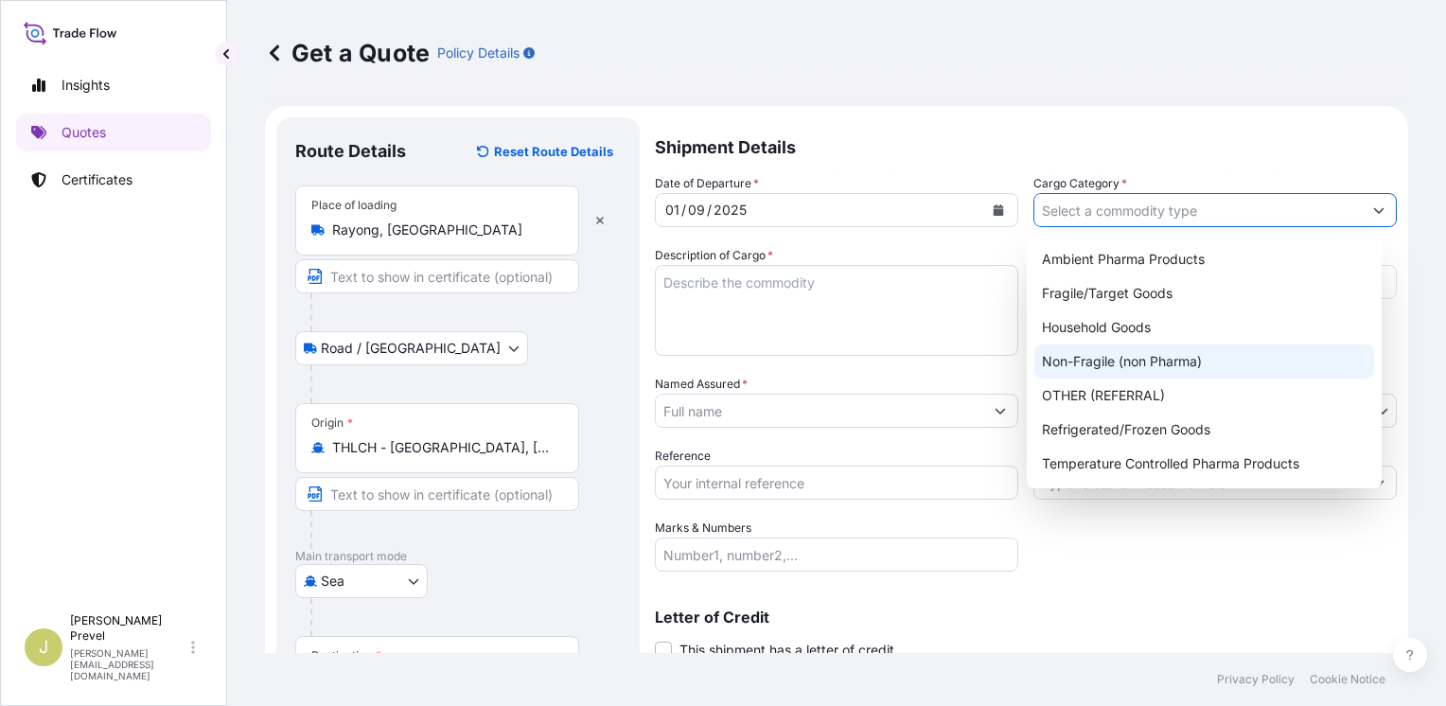
click at [1117, 357] on div "Non-Fragile (non Pharma)" at bounding box center [1205, 362] width 340 height 34
type input "Non-Fragile (non Pharma)"
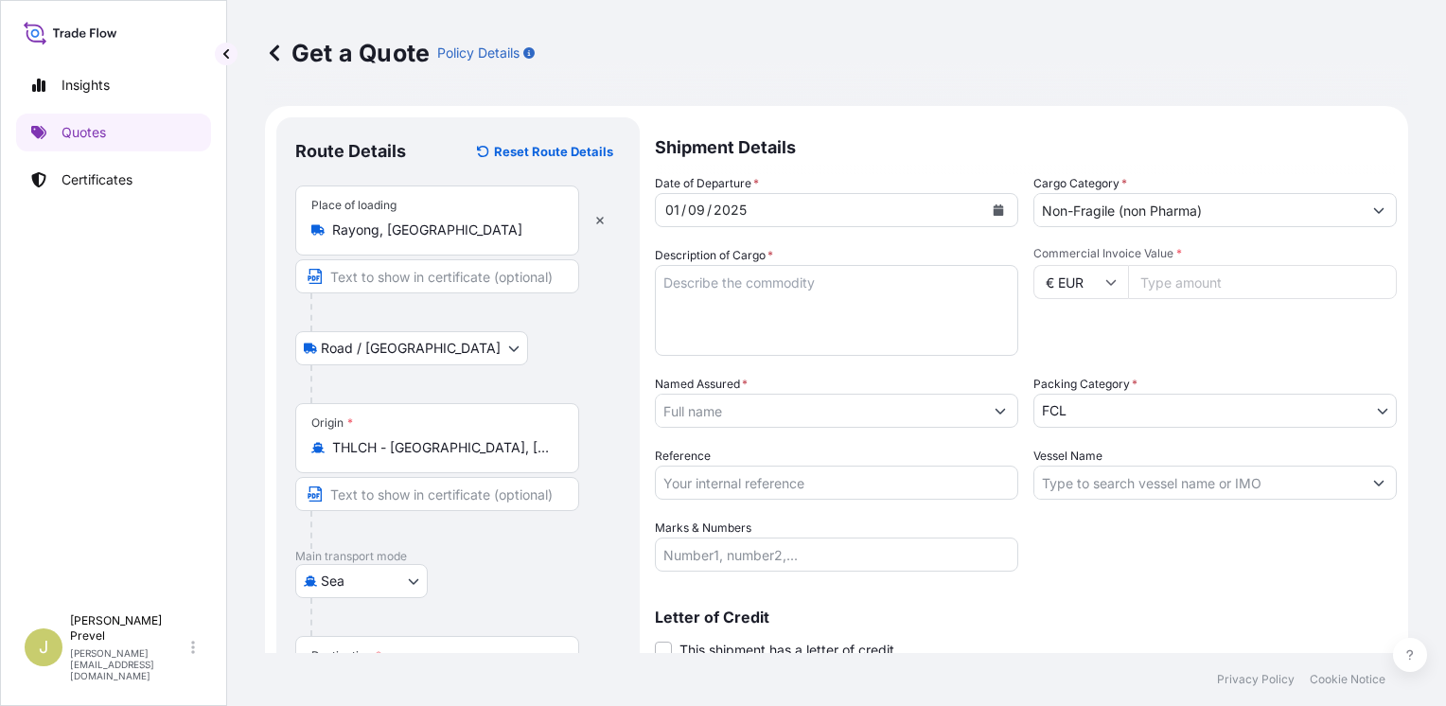
click at [1147, 282] on input "Commercial Invoice Value *" at bounding box center [1262, 282] width 269 height 34
type input "120275"
click at [1111, 478] on input "Vessel Name" at bounding box center [1199, 483] width 328 height 34
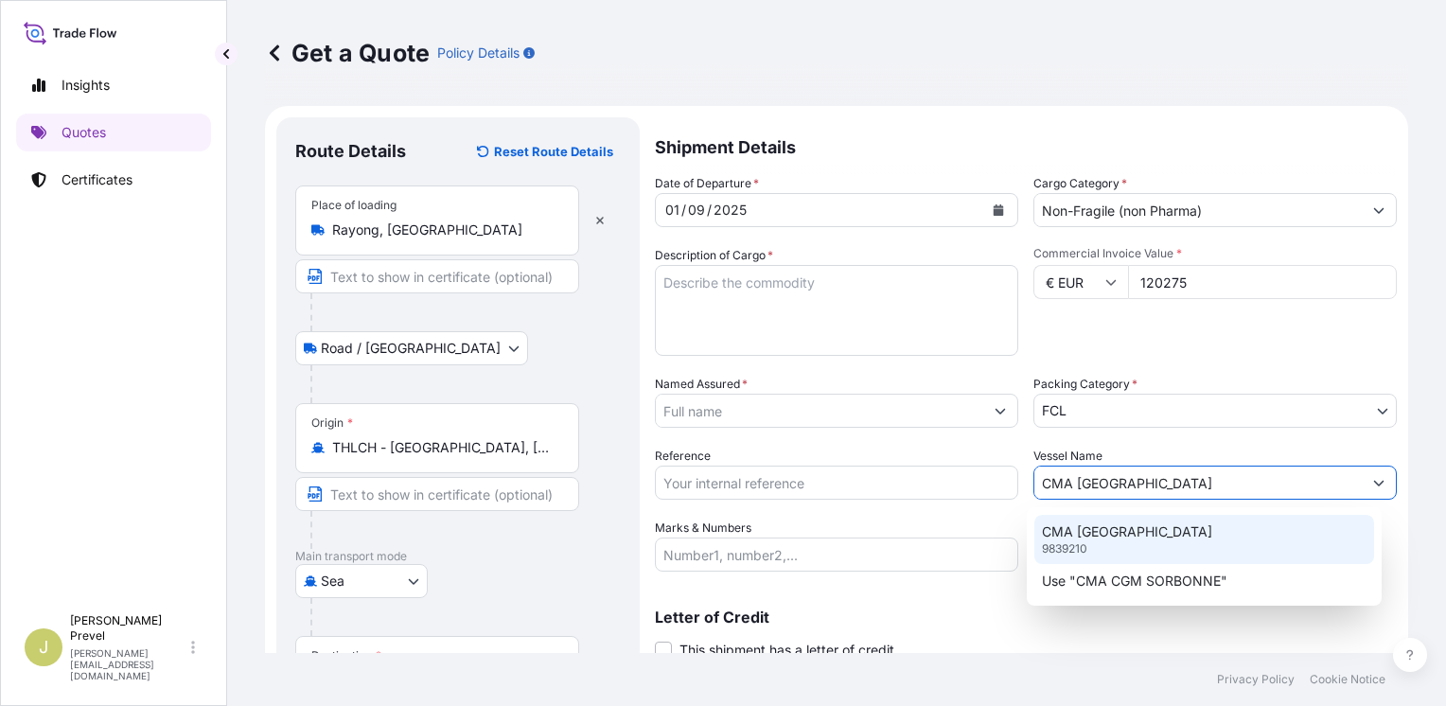
click at [1120, 525] on p "CMA [GEOGRAPHIC_DATA]" at bounding box center [1127, 532] width 170 height 19
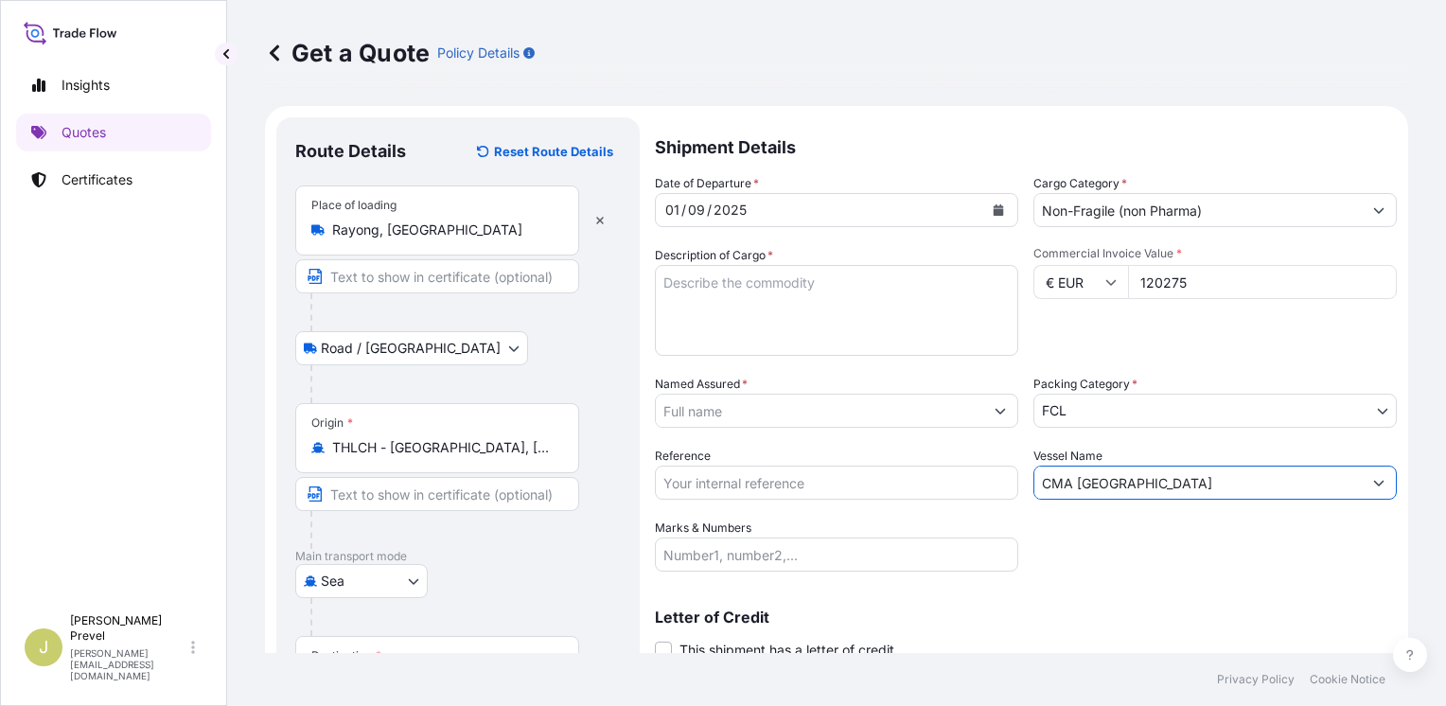
type input "CMA [GEOGRAPHIC_DATA]"
click at [708, 397] on input "Named Assured *" at bounding box center [816, 411] width 321 height 34
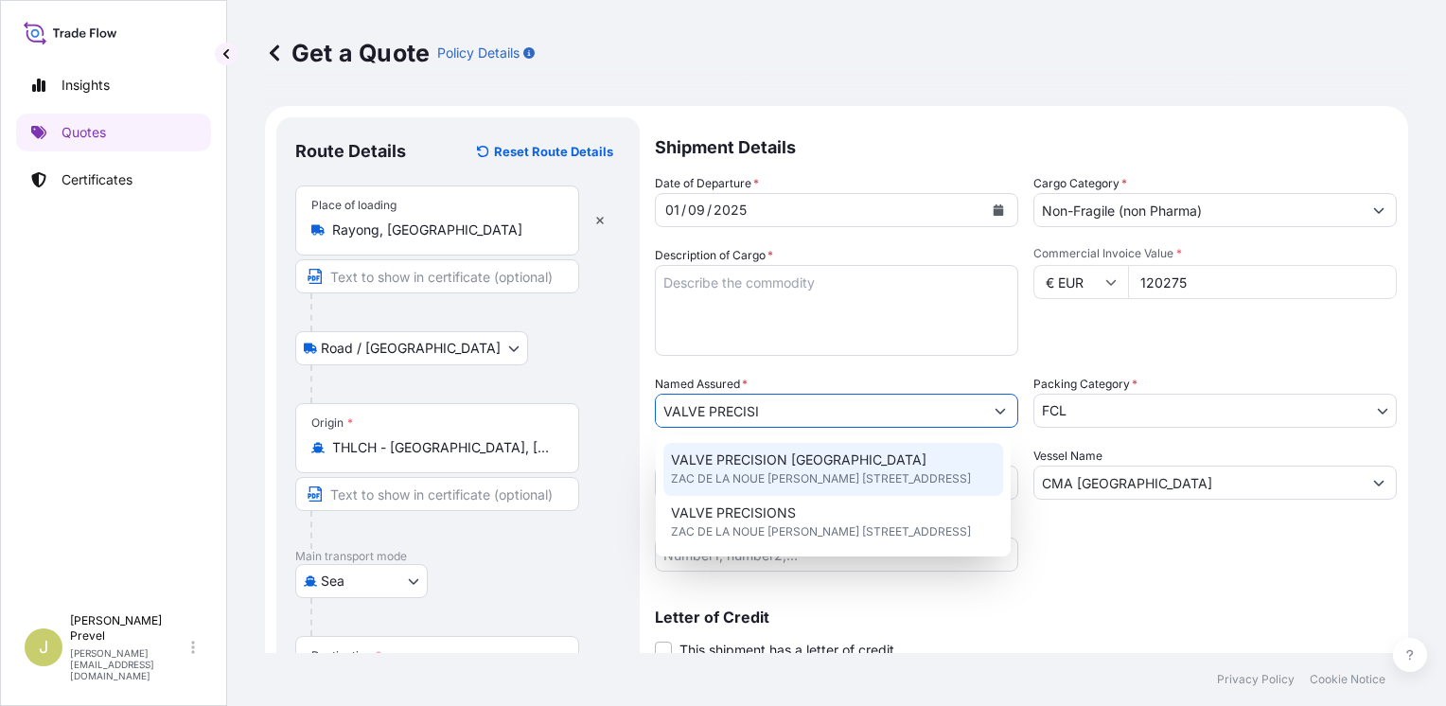
click at [798, 460] on span "VALVE PRECISION [GEOGRAPHIC_DATA]" at bounding box center [799, 460] width 256 height 19
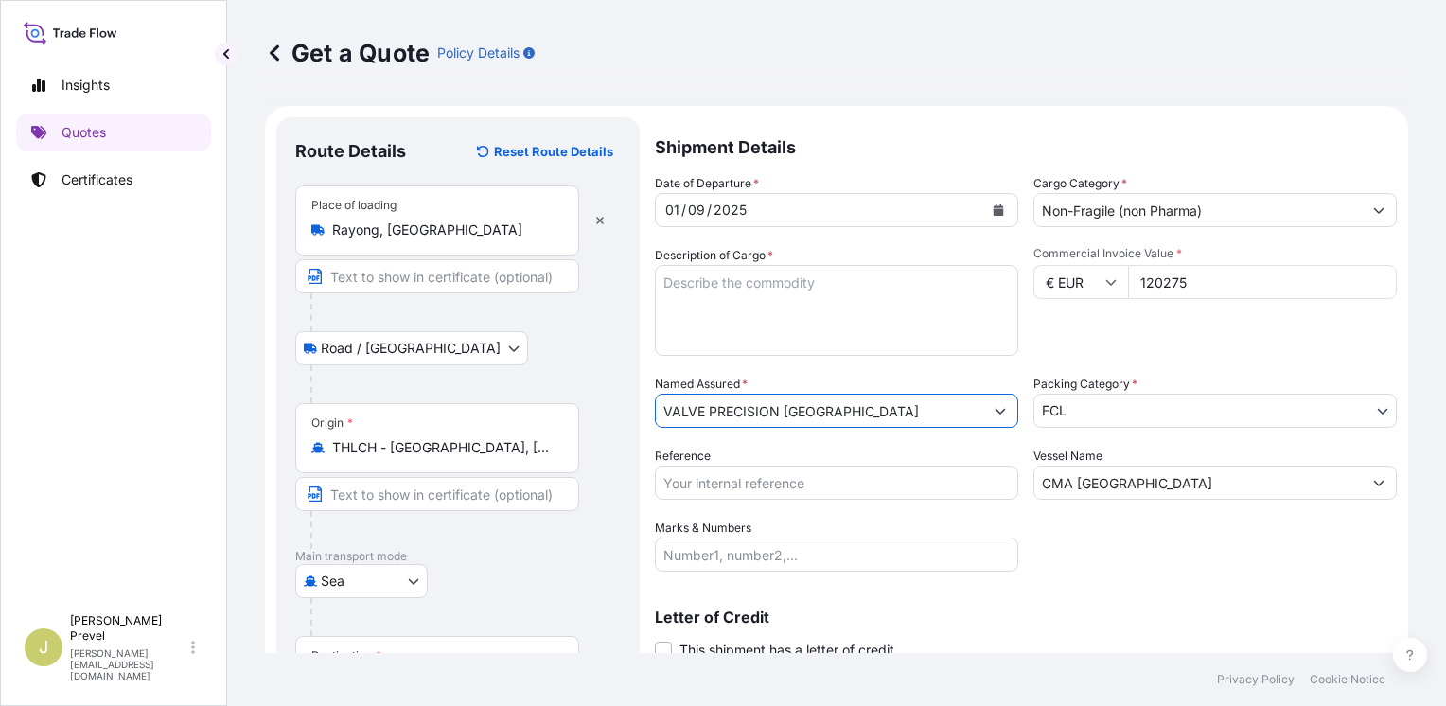
type input "VALVE PRECISION [GEOGRAPHIC_DATA]"
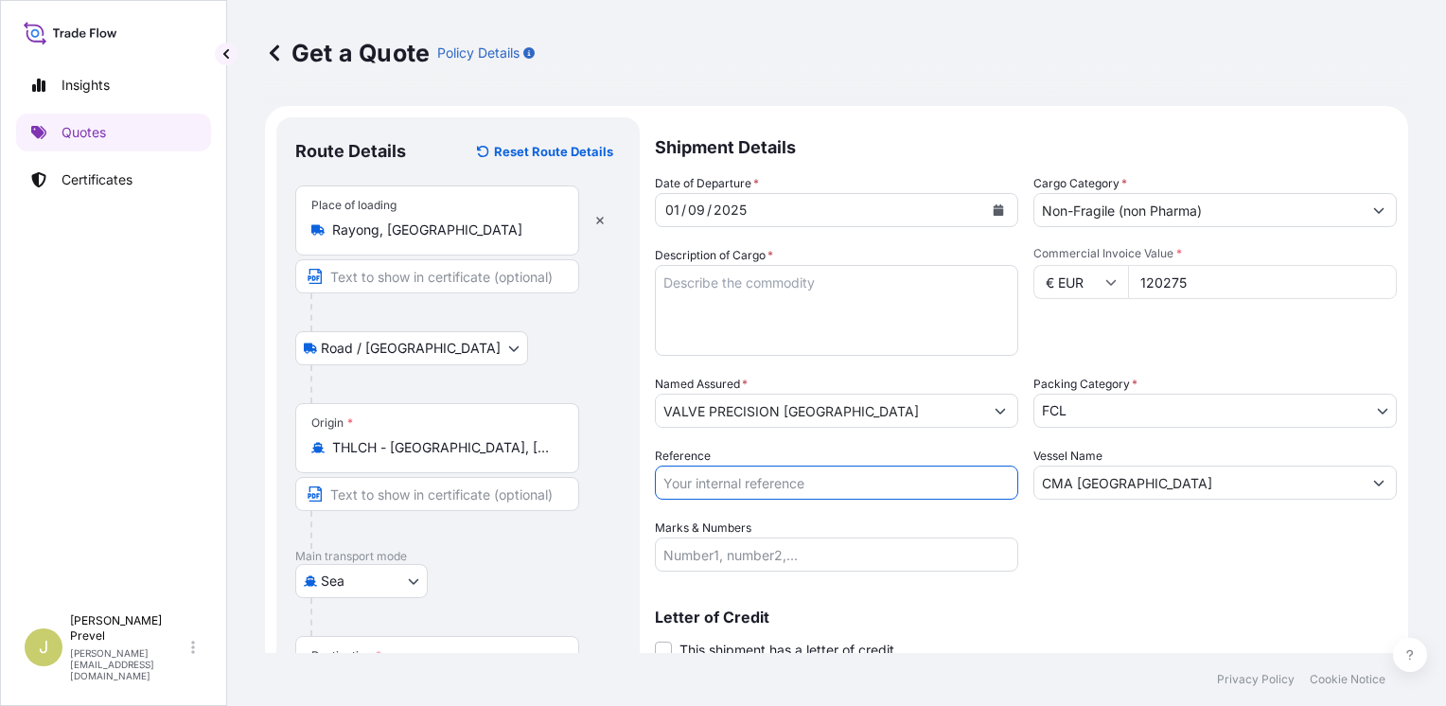
click at [745, 487] on input "Reference" at bounding box center [837, 483] width 364 height 34
type input "SBKK1242907"
click at [775, 551] on input "Marks & Numbers" at bounding box center [837, 555] width 364 height 34
drag, startPoint x: 676, startPoint y: 432, endPoint x: 693, endPoint y: 483, distance: 53.9
click at [675, 432] on div "Date of Departure * [DATE] Cargo Category * Non-Fragile (non Pharma) Descriptio…" at bounding box center [1026, 373] width 742 height 398
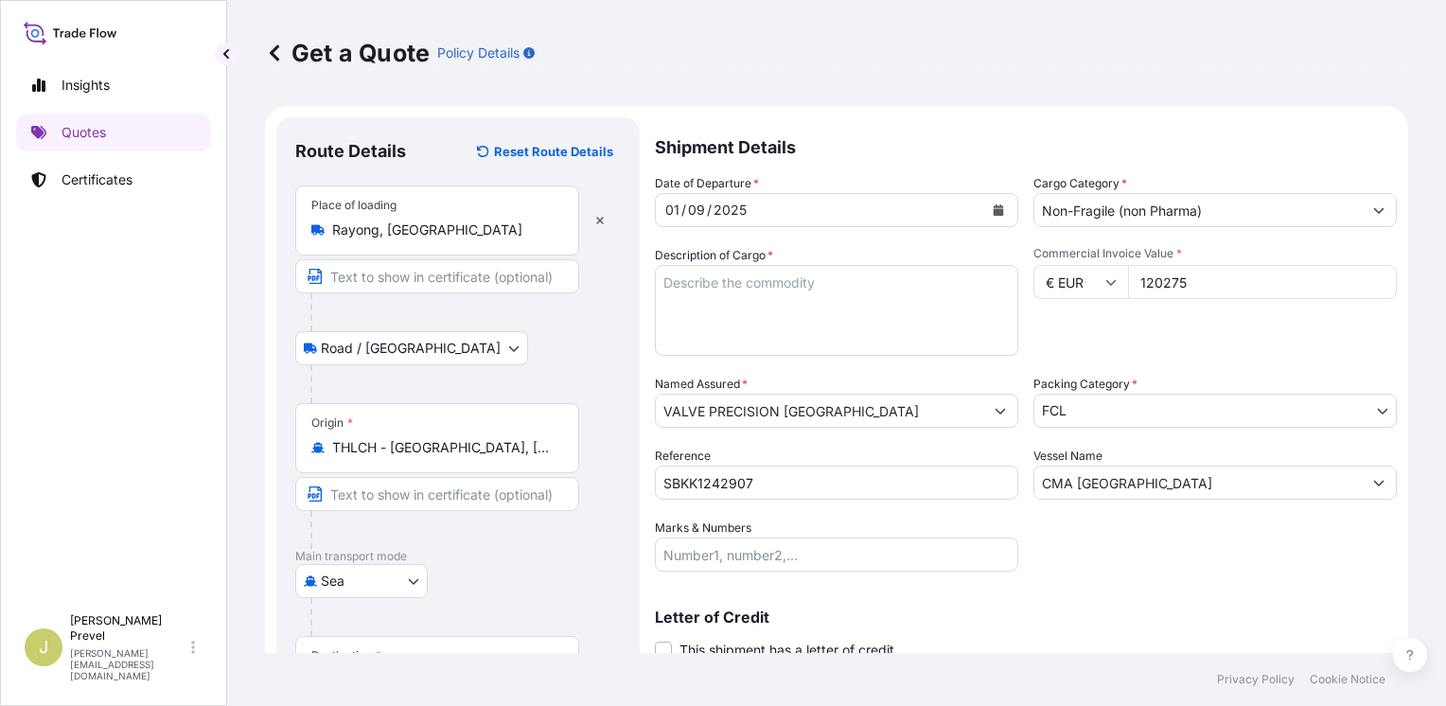
click at [692, 481] on input "SBKK1242907" at bounding box center [837, 483] width 364 height 34
click at [746, 553] on input "Marks & Numbers" at bounding box center [837, 555] width 364 height 34
paste input "VALVE PRECISION FRANCE ZAC DE LA NOUE [PERSON_NAME] [STREET_ADDRESS]"
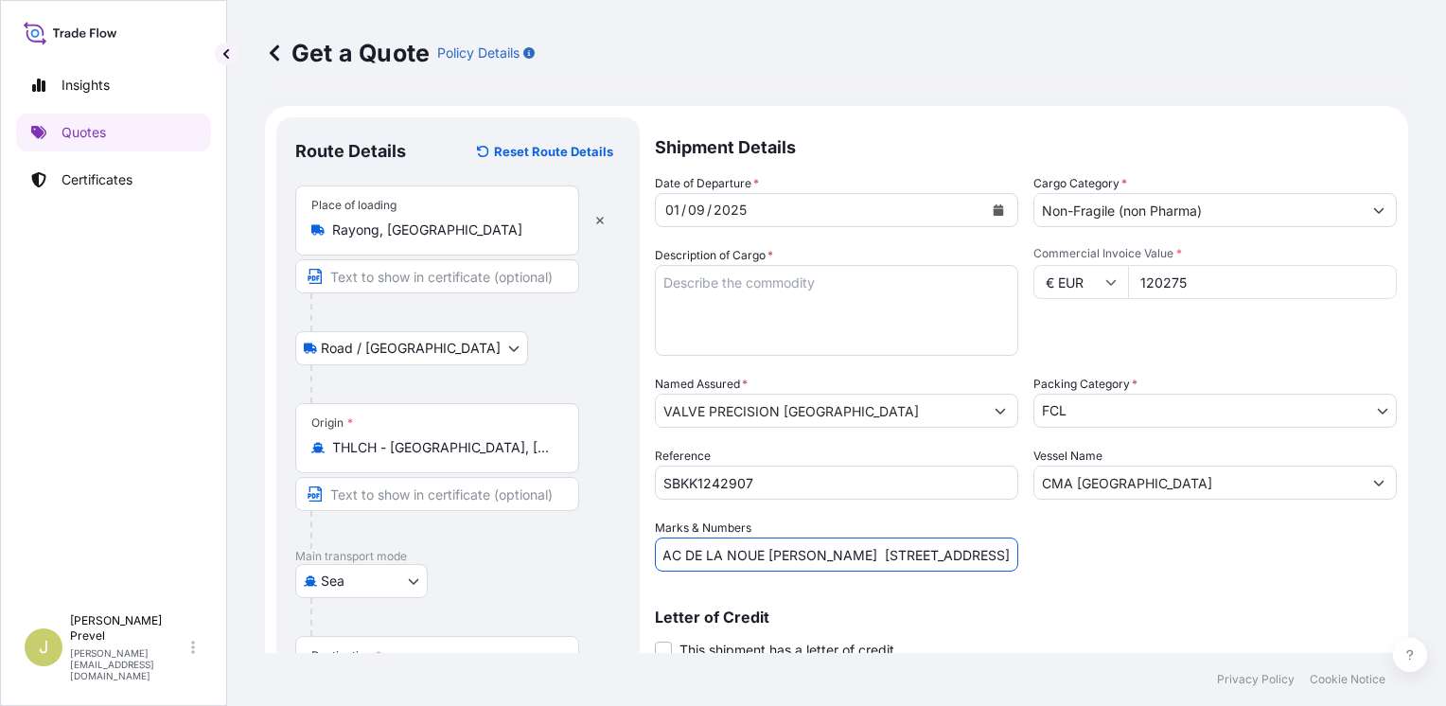
type input "VALVE PRECISION FRANCE ZAC DE LA NOUE [PERSON_NAME] [STREET_ADDRESS]"
click at [733, 288] on textarea "Description of Cargo *" at bounding box center [837, 310] width 364 height 91
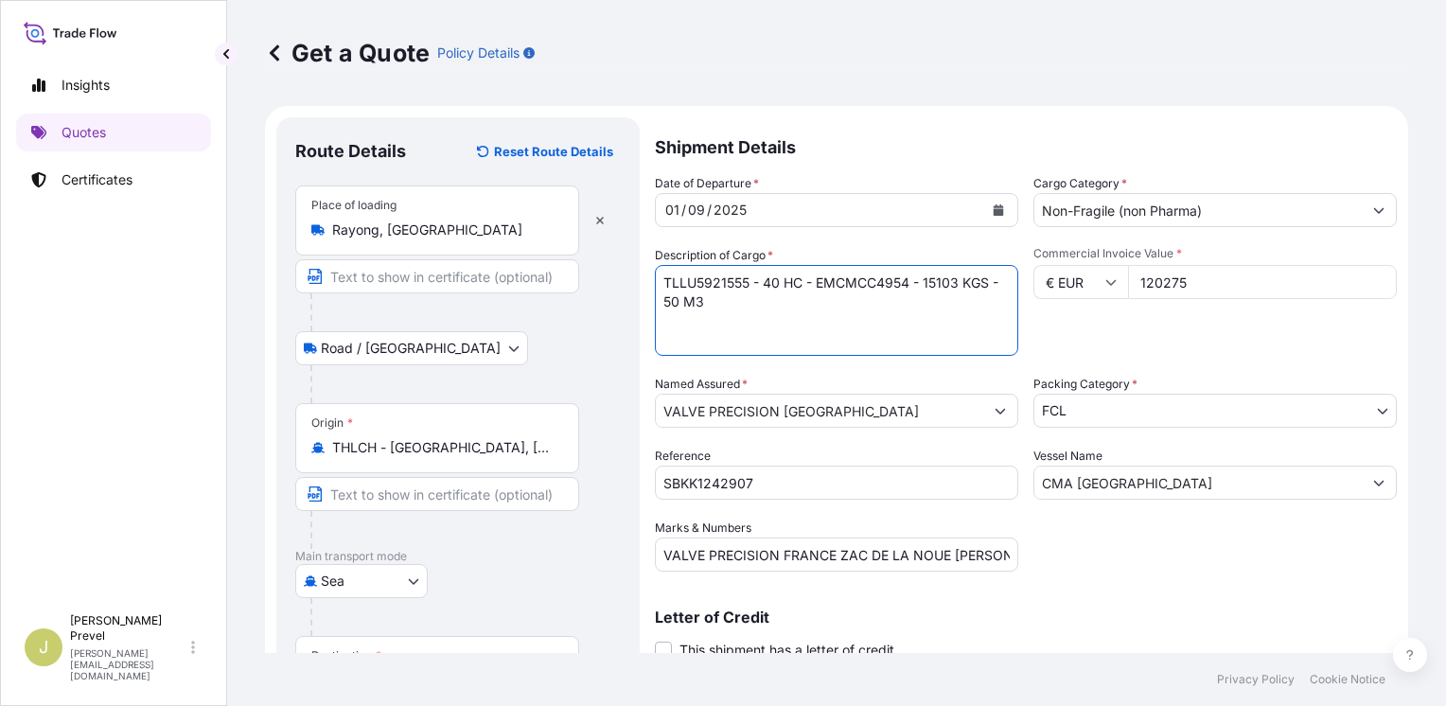
paste textarea "(20 PACKAGES = 20 PALLETS) ( 1,454 CARTONS ) COVERING SHIPMENT OF AEROSOL VALVE…"
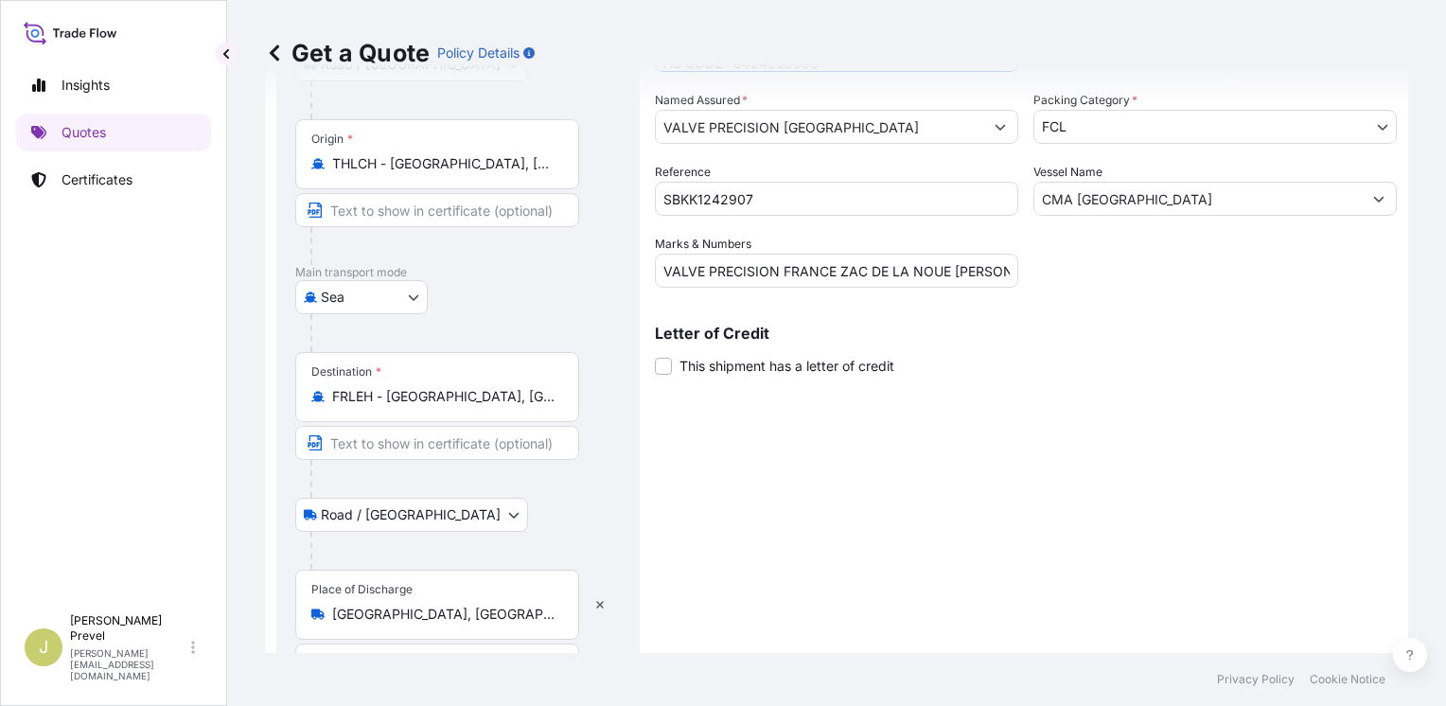
scroll to position [337, 0]
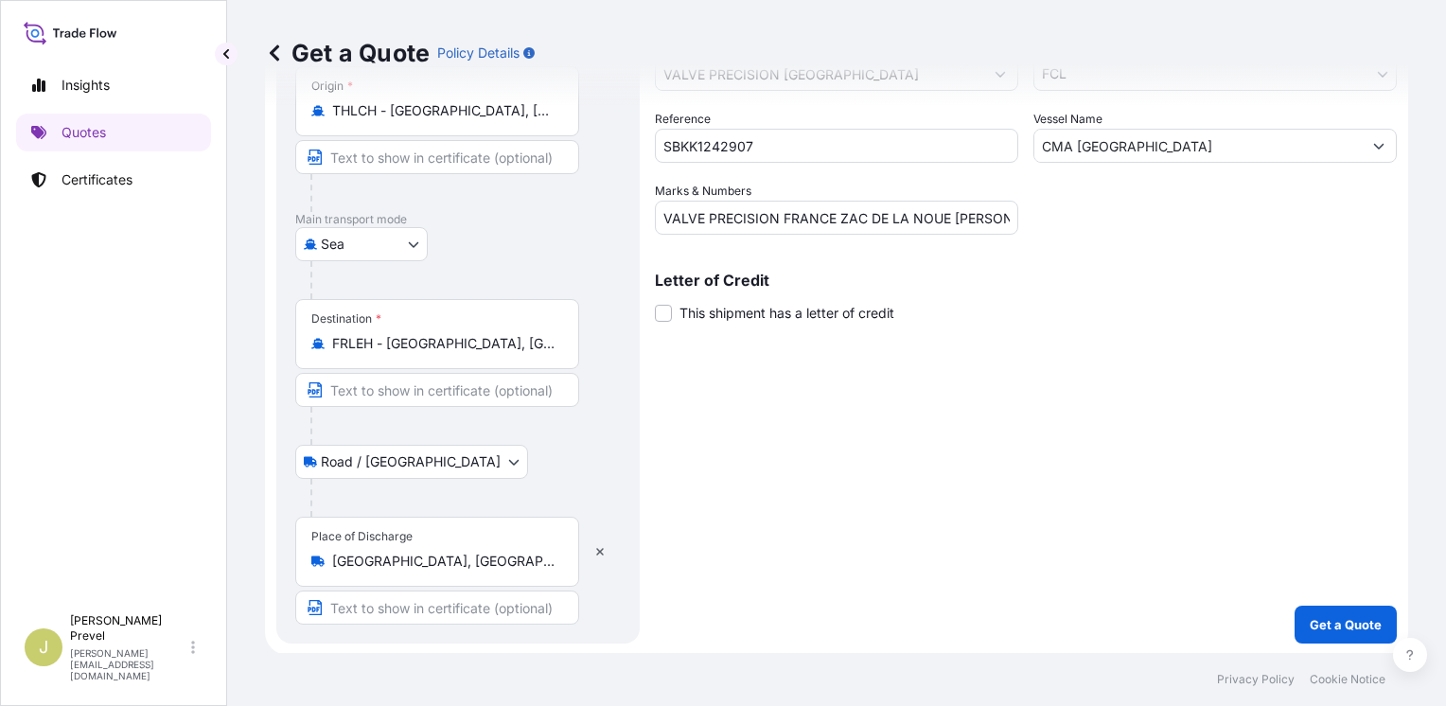
type textarea "TLLU5921555 - 40 HC - EMCMCC4954 - 15103 KGS - 50 M3 (20 PACKAGES = 20 PALLETS)…"
click at [1314, 626] on p "Get a Quote" at bounding box center [1346, 624] width 72 height 19
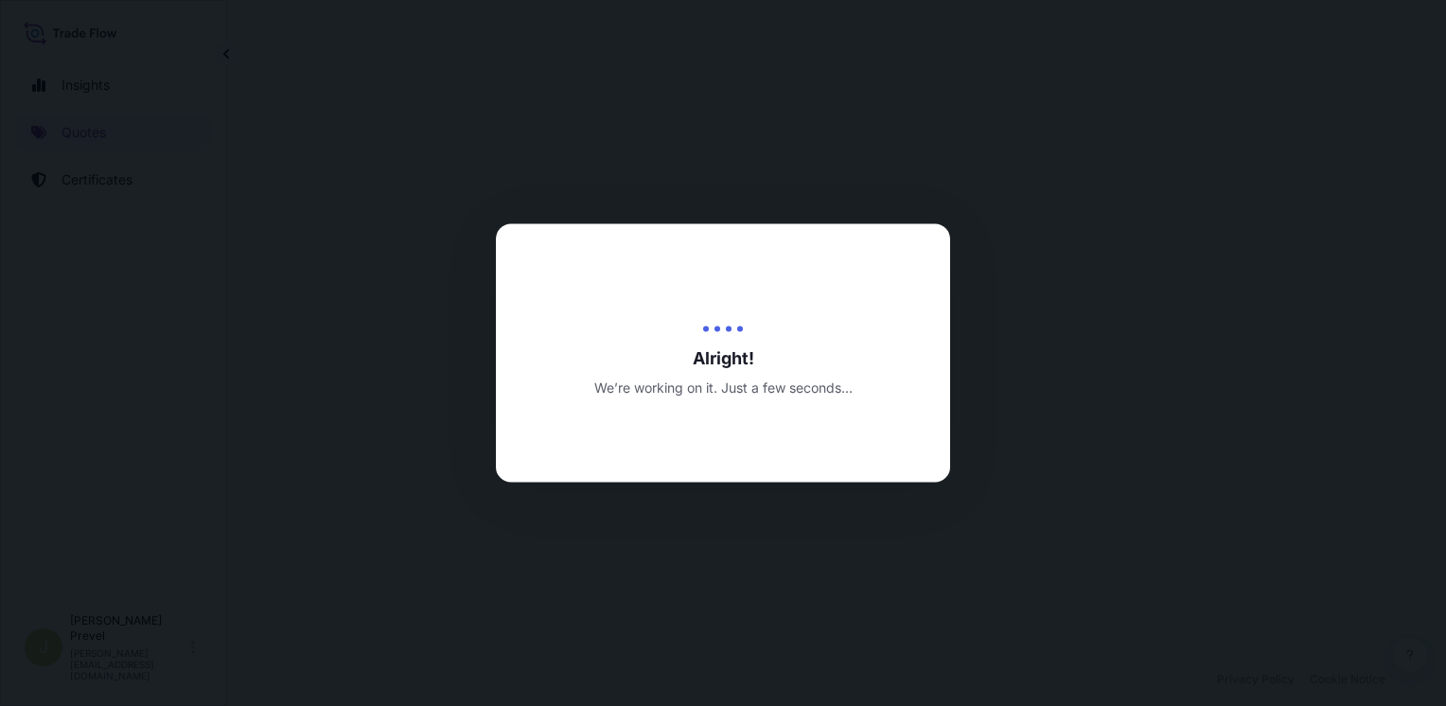
select select "Road / [GEOGRAPHIC_DATA]"
select select "Sea"
select select "Road / [GEOGRAPHIC_DATA]"
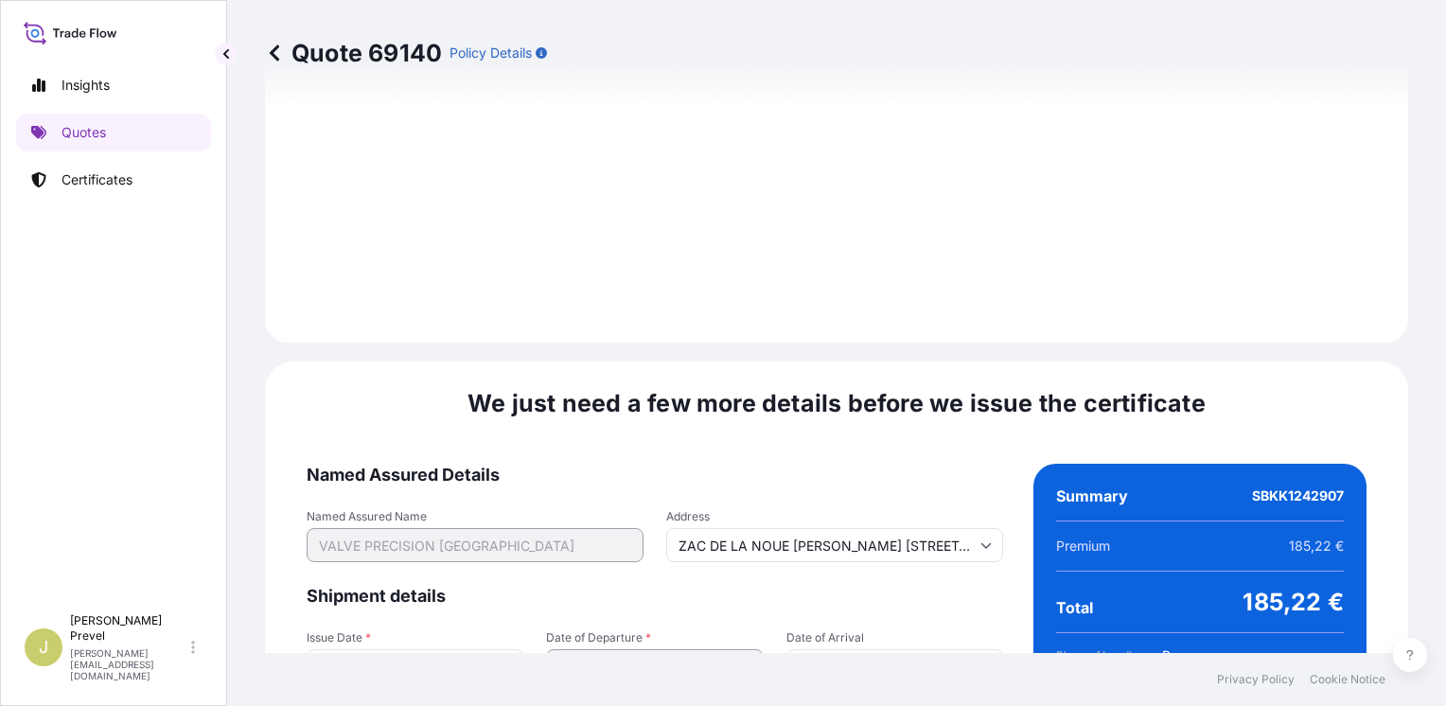
scroll to position [2790, 0]
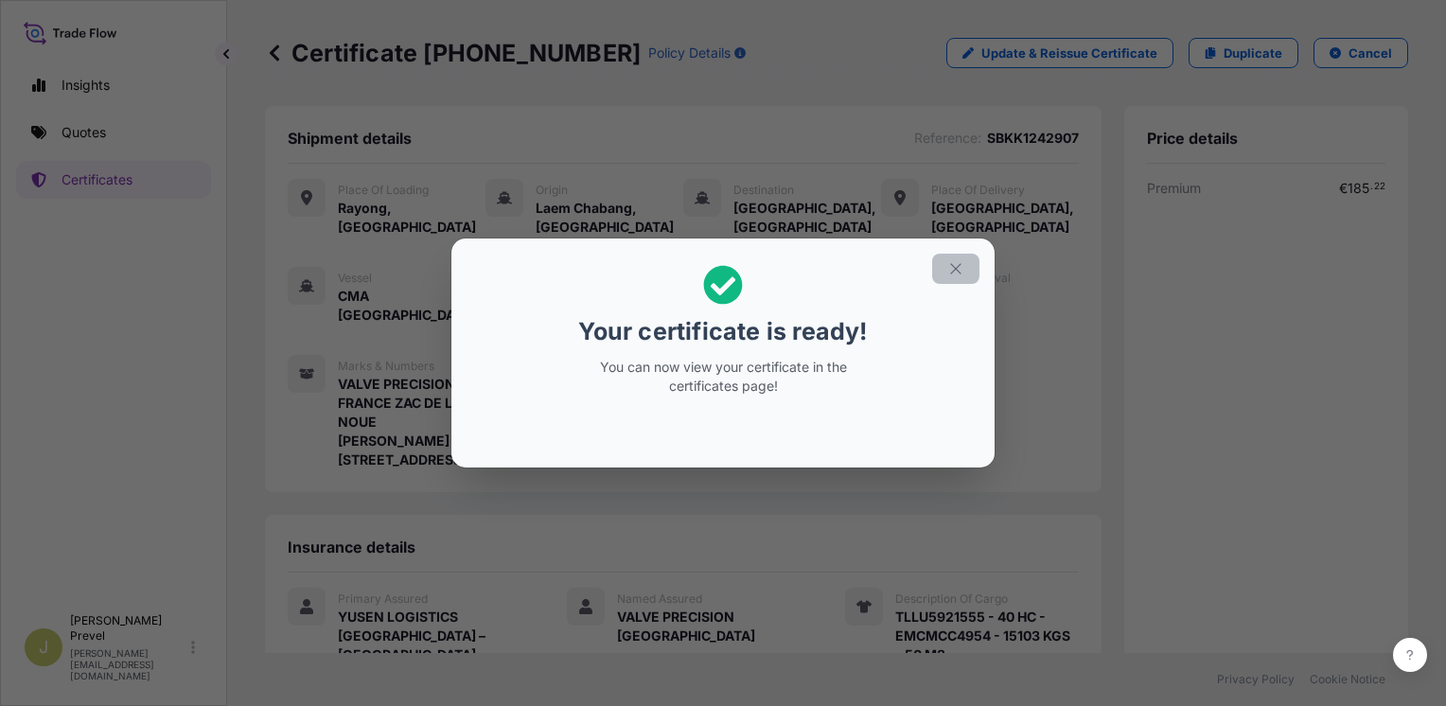
click at [962, 263] on icon "button" at bounding box center [956, 268] width 17 height 17
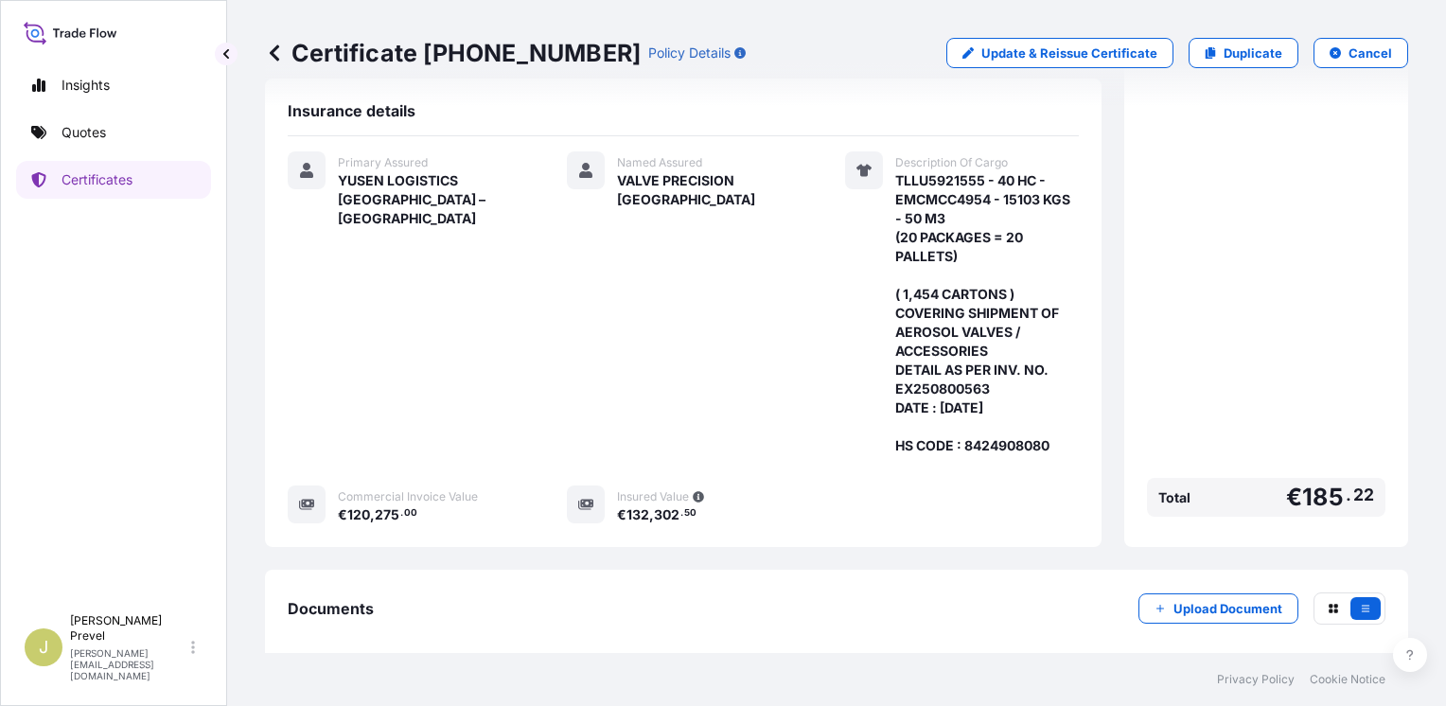
scroll to position [542, 0]
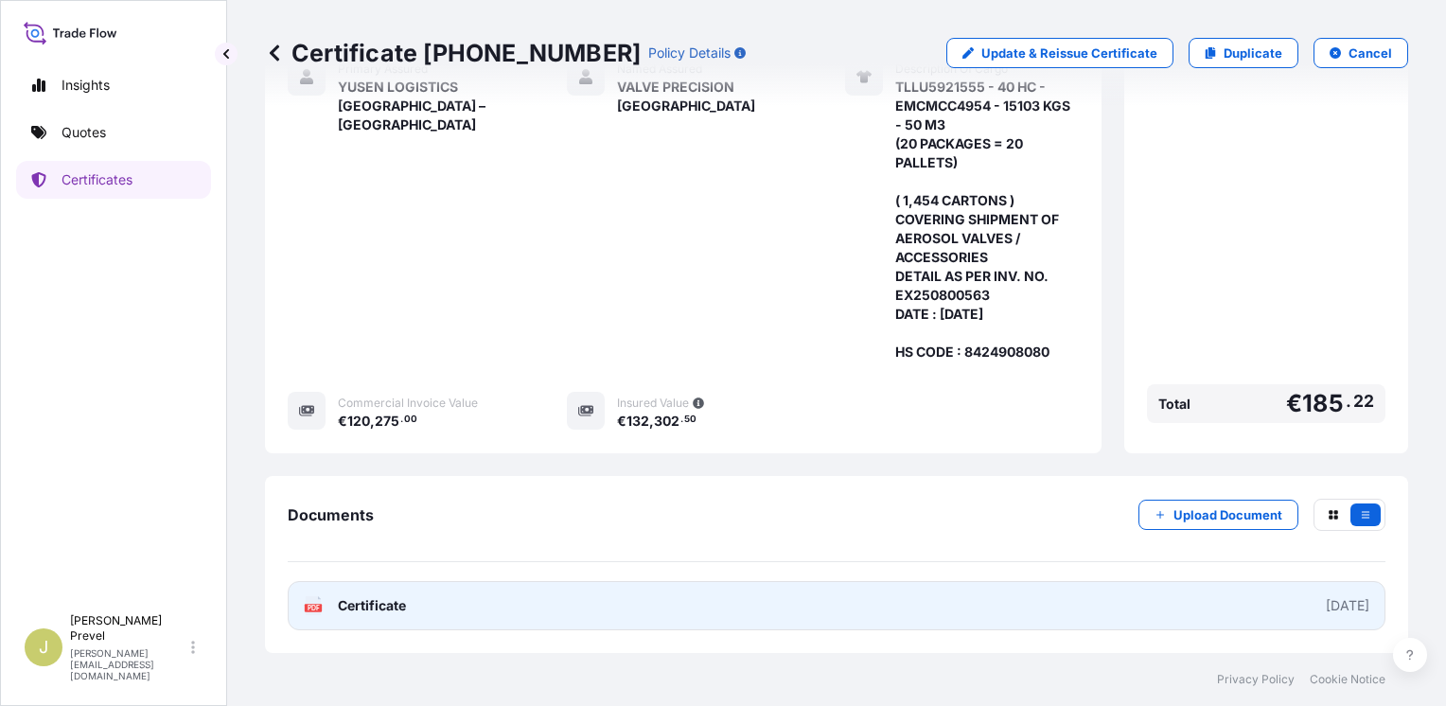
click at [967, 581] on link "PDF Certificate [DATE]" at bounding box center [837, 605] width 1098 height 49
